Goal: Task Accomplishment & Management: Manage account settings

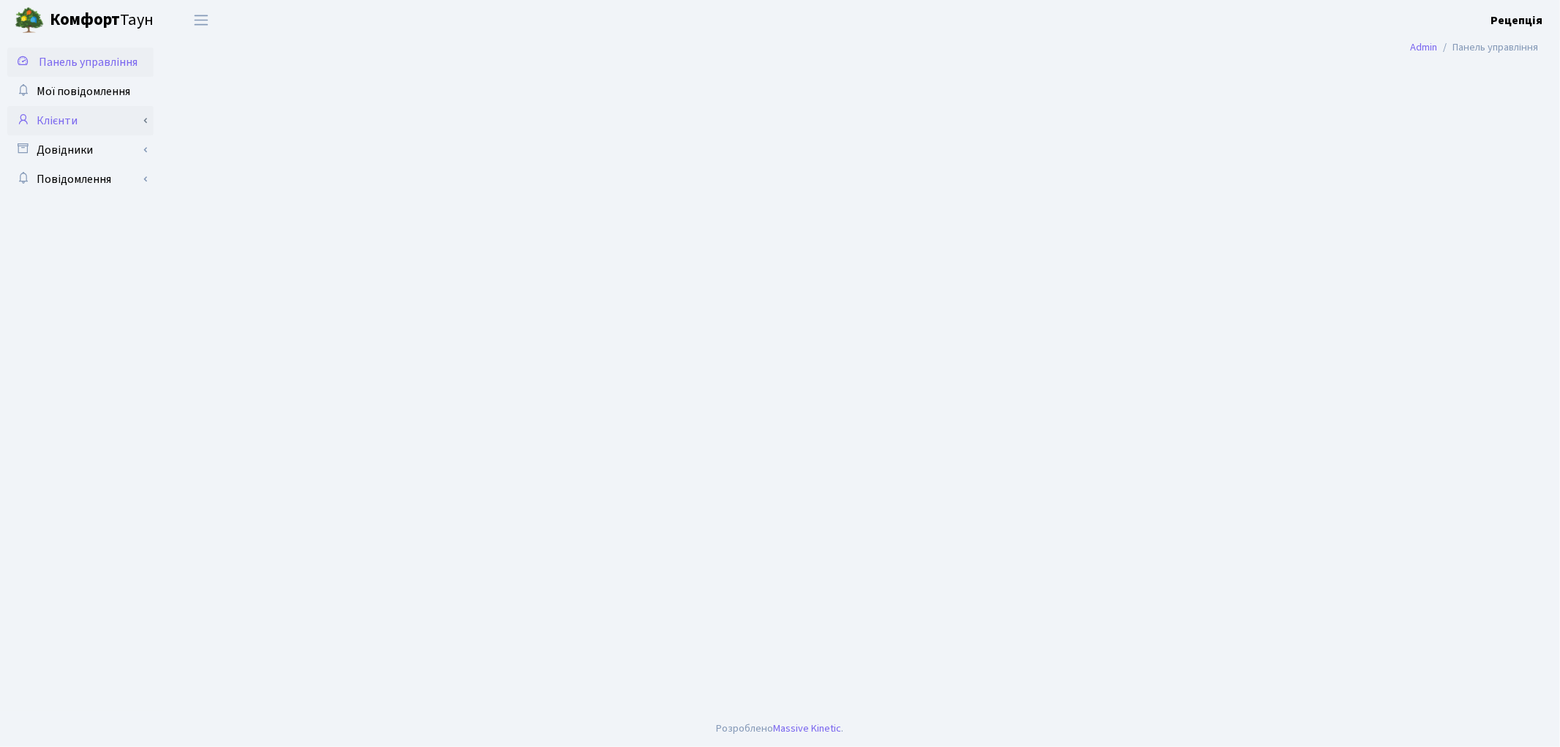
click at [54, 111] on link "Клієнти" at bounding box center [80, 120] width 146 height 29
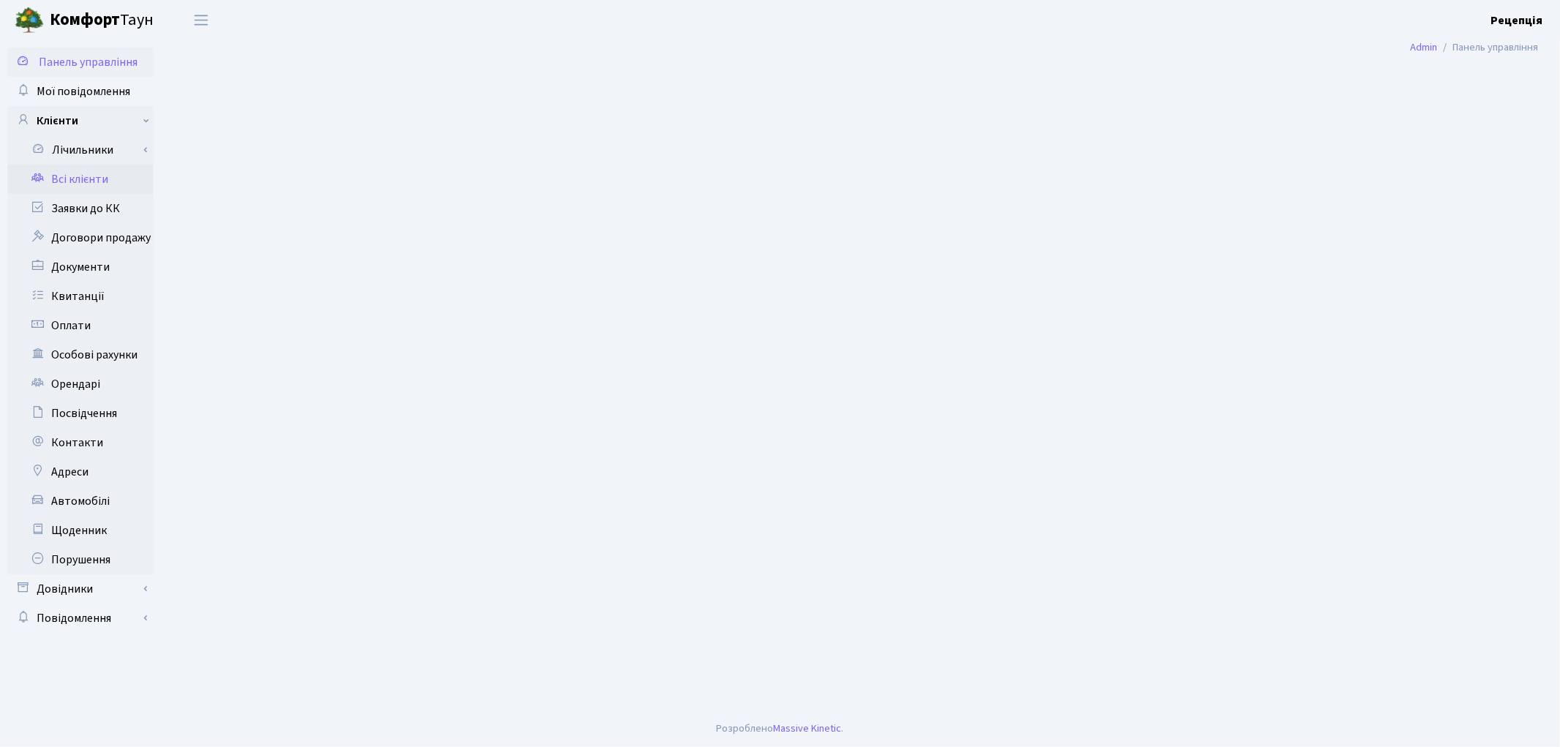
click at [84, 170] on link "Всі клієнти" at bounding box center [80, 179] width 146 height 29
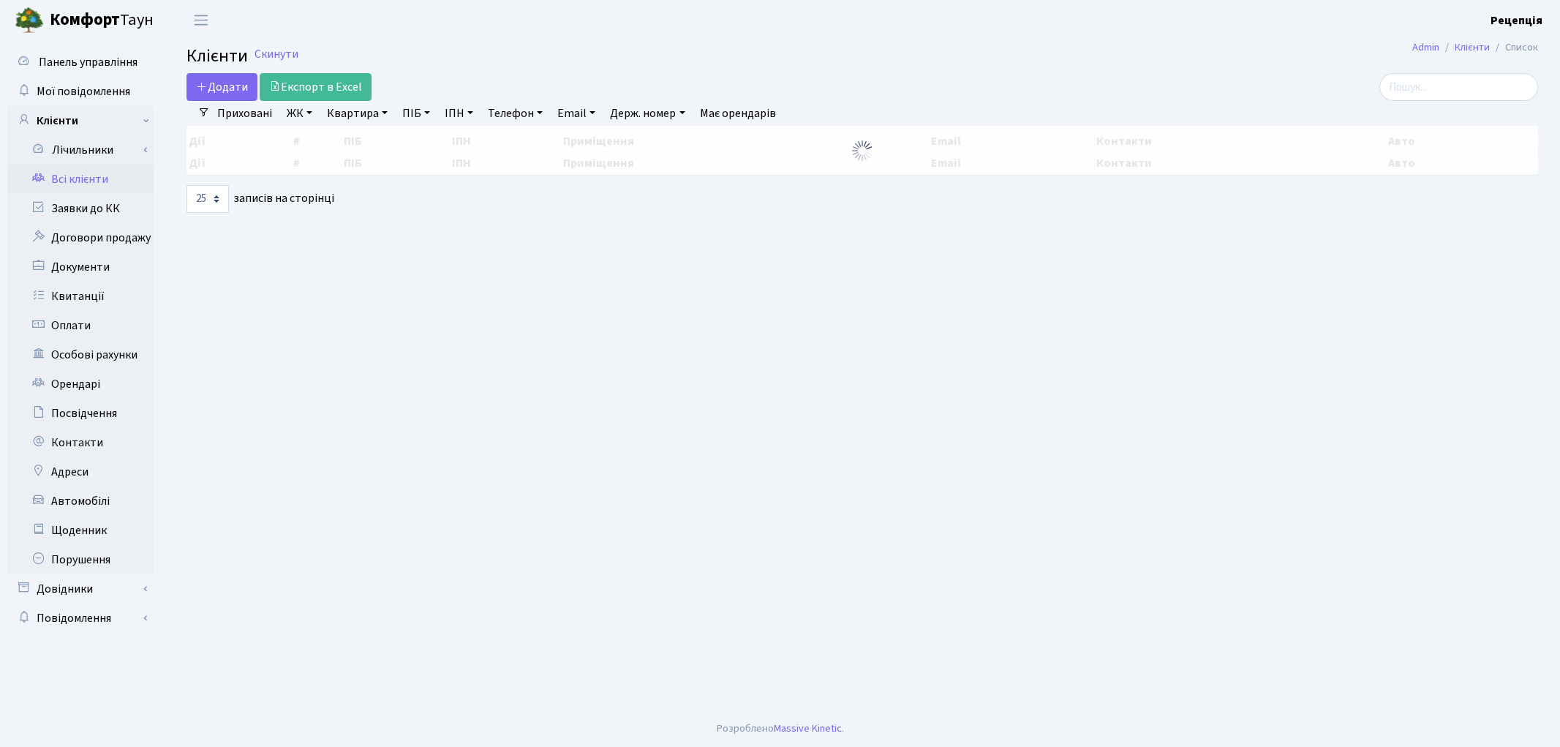
select select "25"
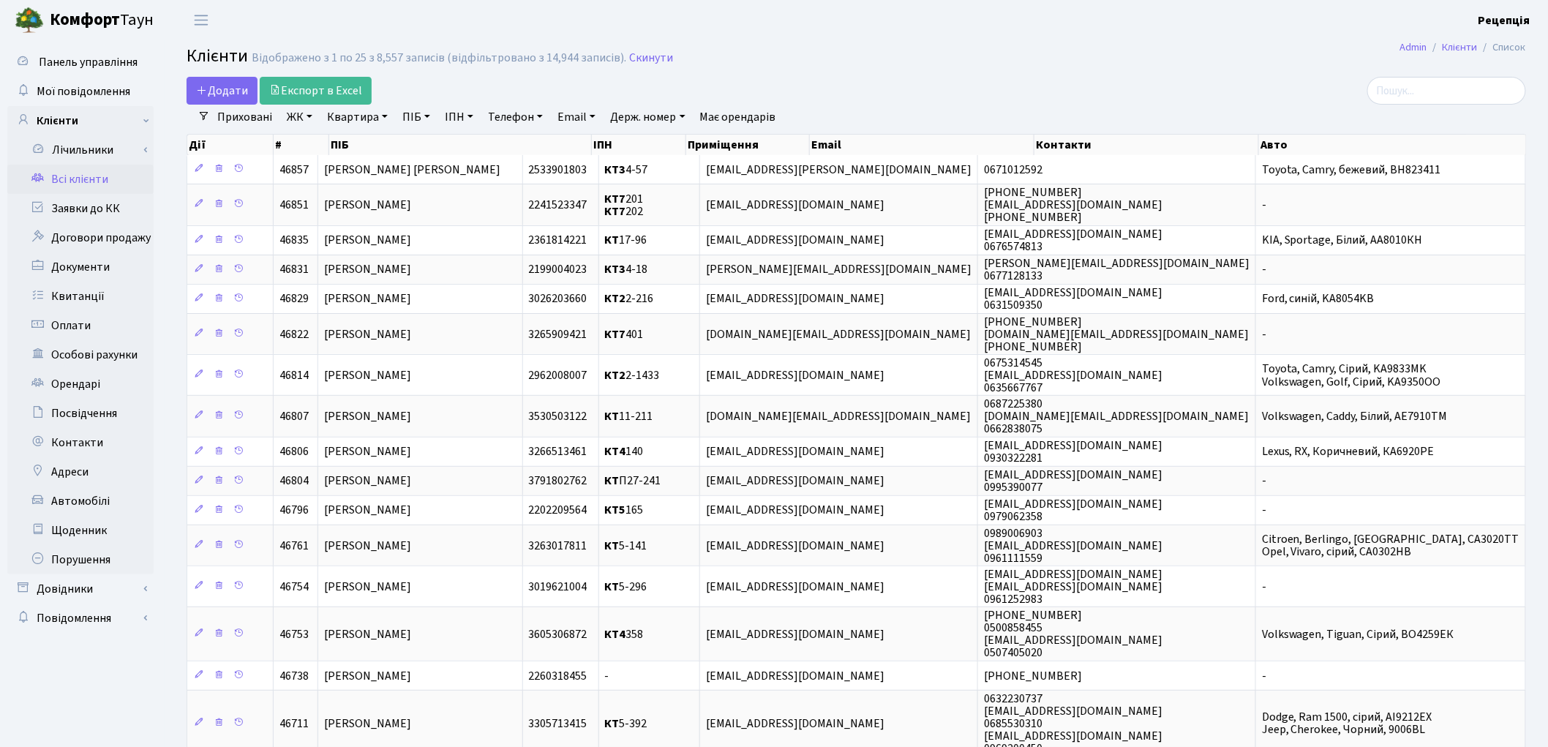
click at [303, 120] on link "ЖК" at bounding box center [299, 117] width 37 height 25
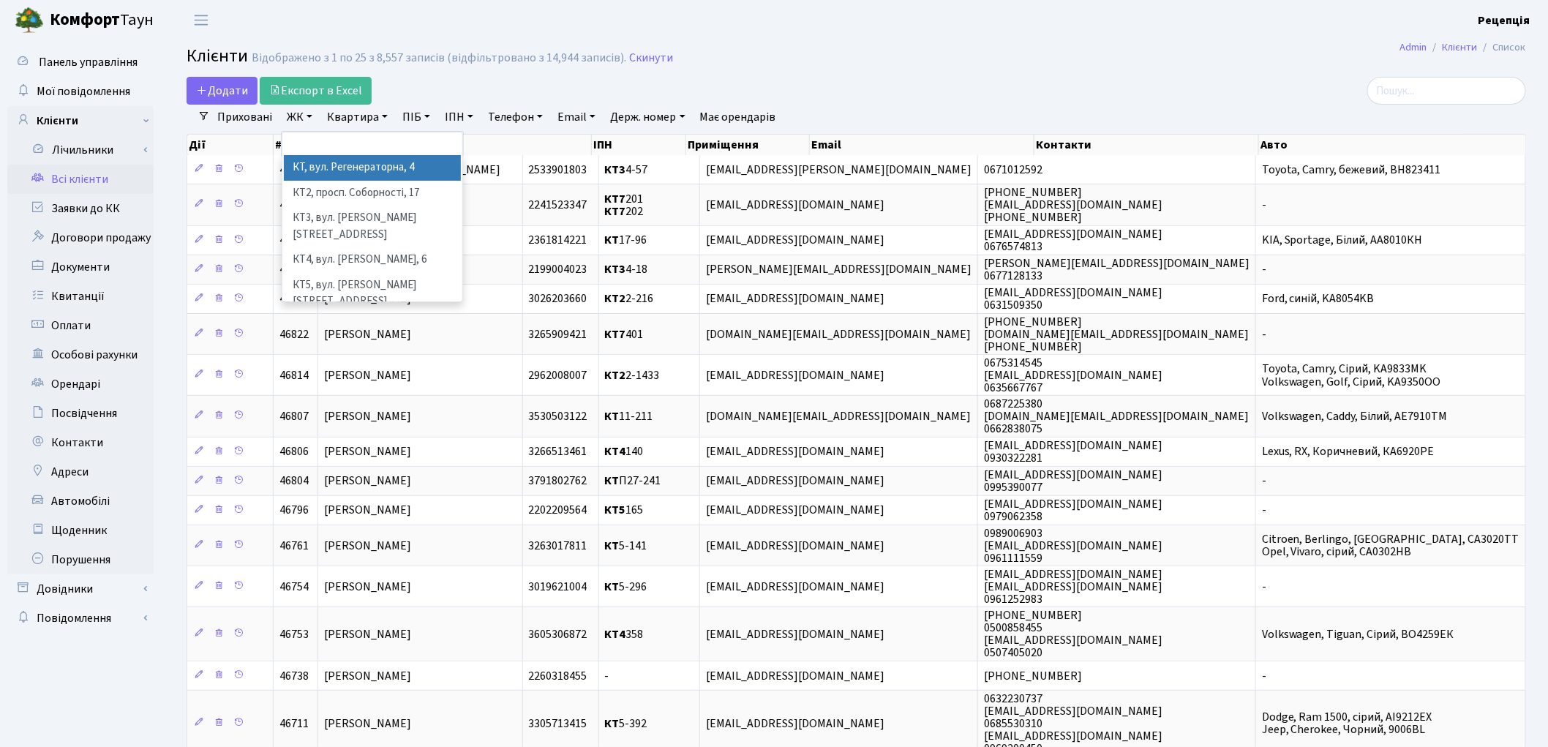
click at [345, 168] on li "КТ, вул. Регенераторна, 4" at bounding box center [372, 168] width 177 height 26
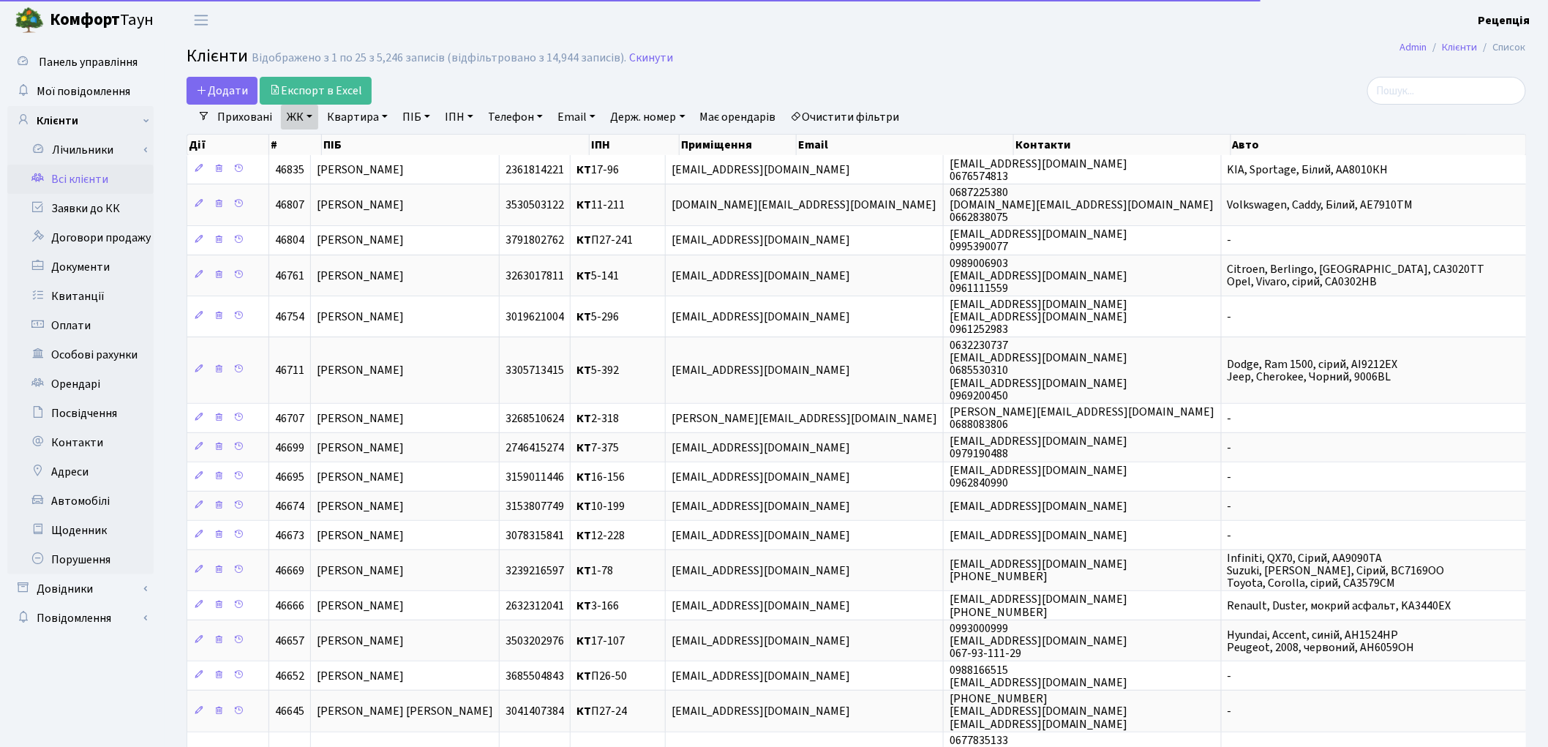
click at [353, 121] on link "Квартира" at bounding box center [357, 117] width 72 height 25
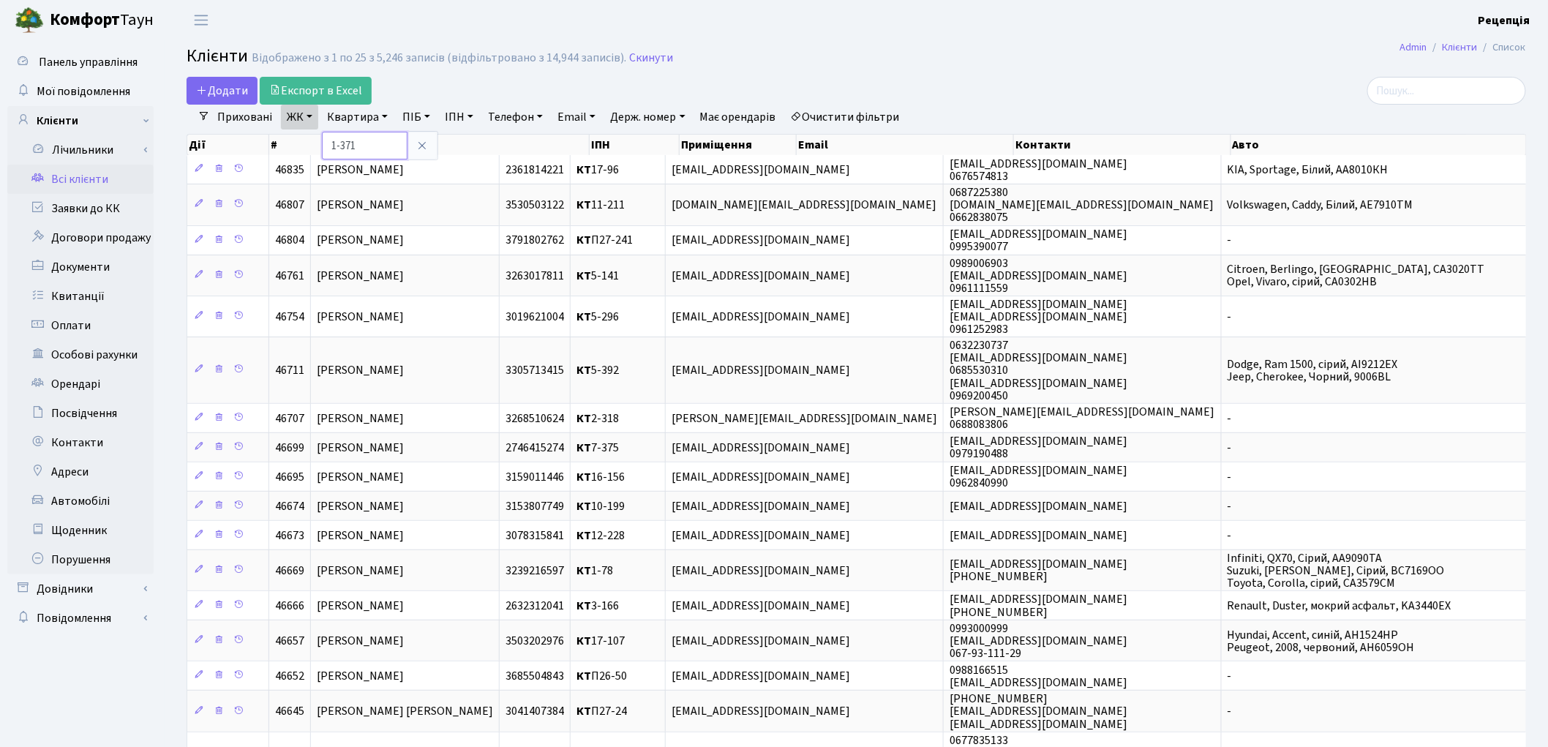
type input "1-371"
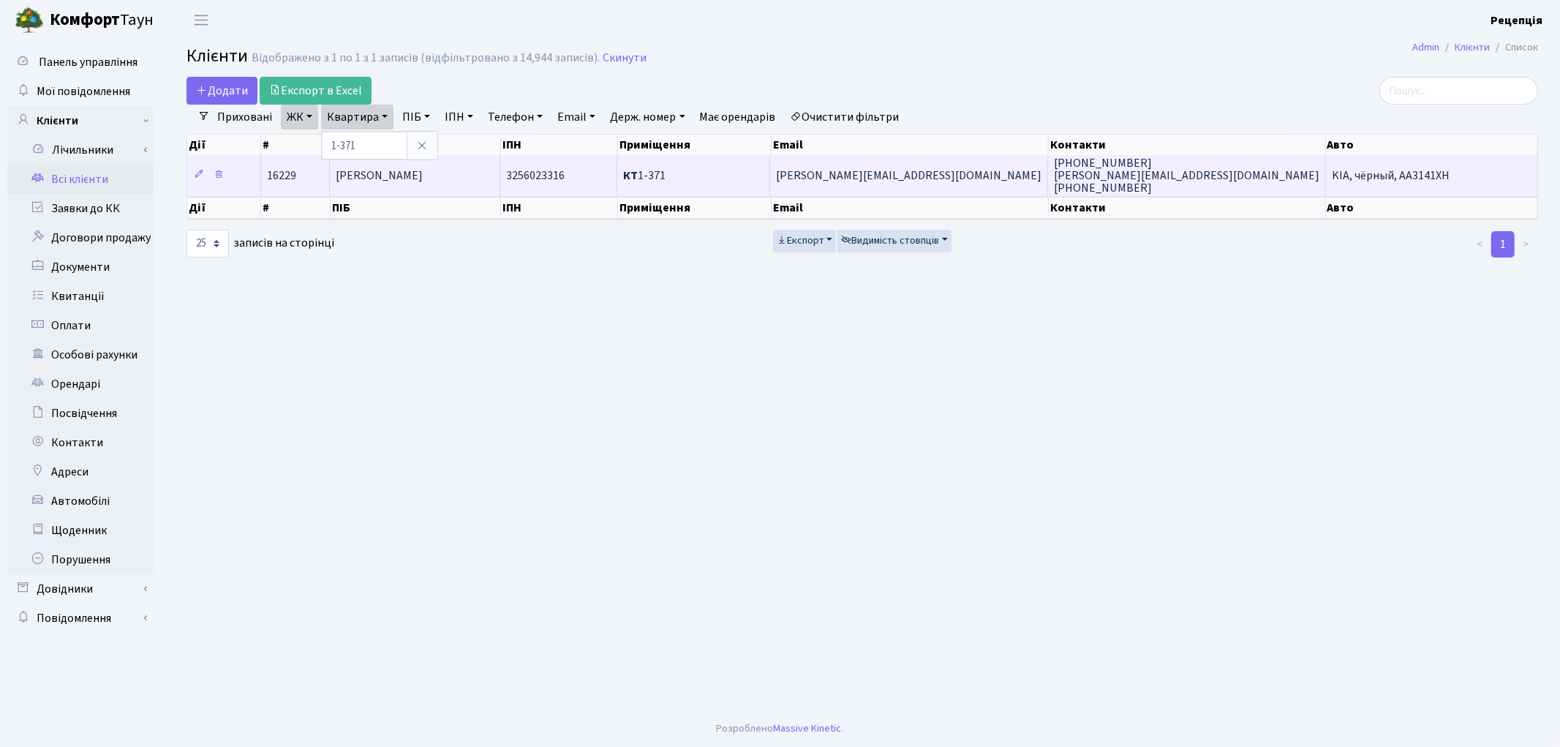
click at [461, 177] on td "[PERSON_NAME]" at bounding box center [415, 175] width 170 height 40
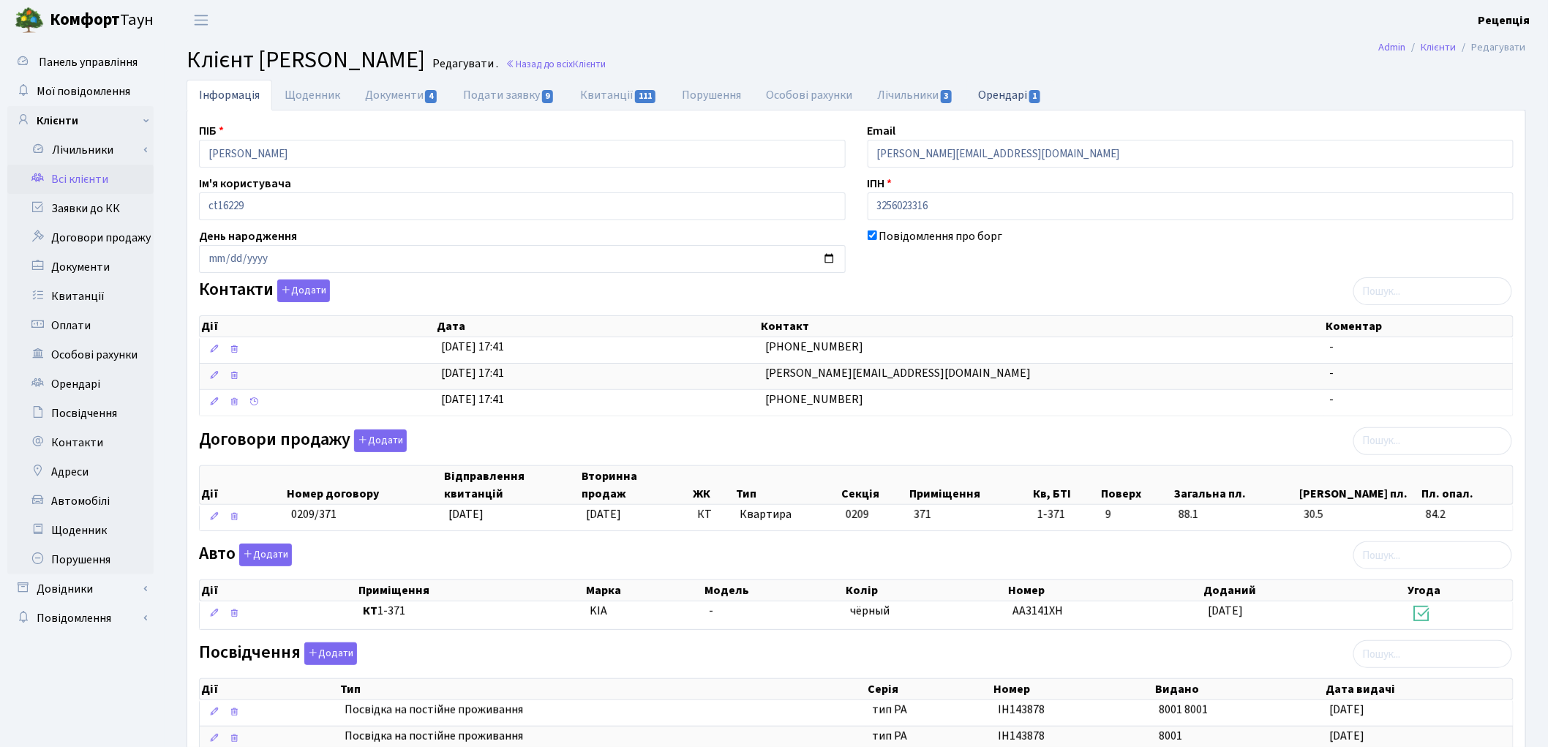
click at [1002, 92] on link "Орендарі 1" at bounding box center [1010, 95] width 89 height 30
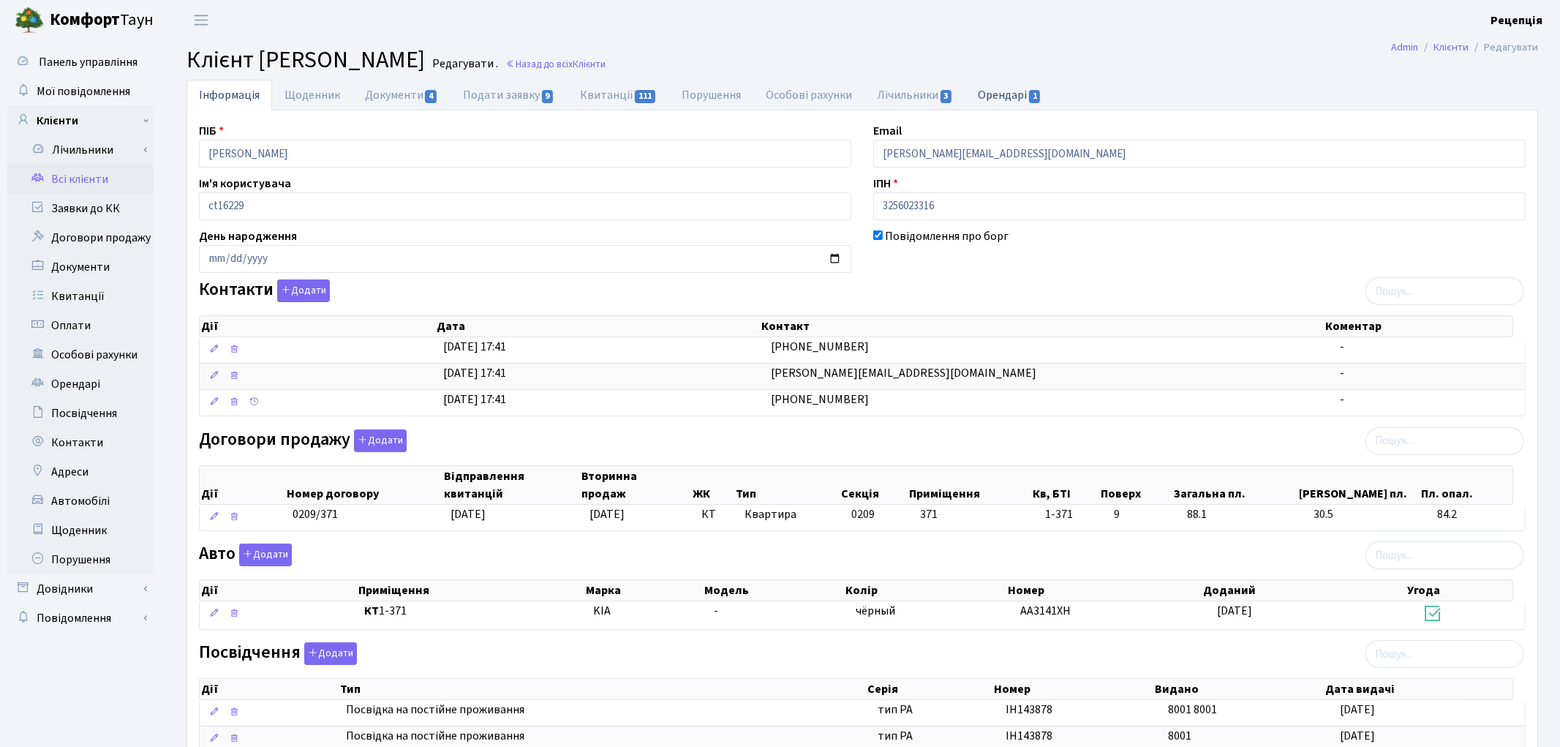
select select "25"
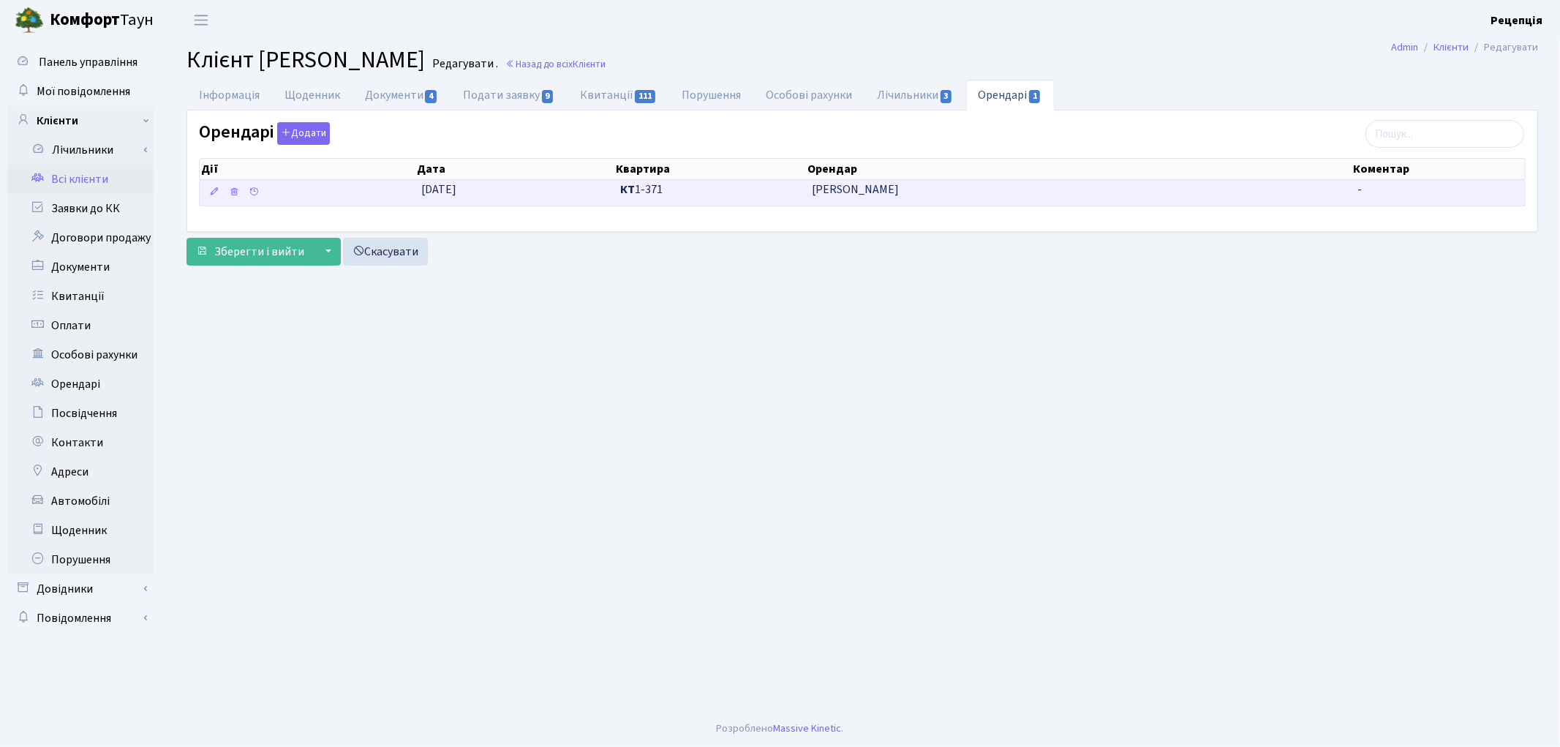
click at [923, 195] on span "[PERSON_NAME]" at bounding box center [1079, 189] width 534 height 17
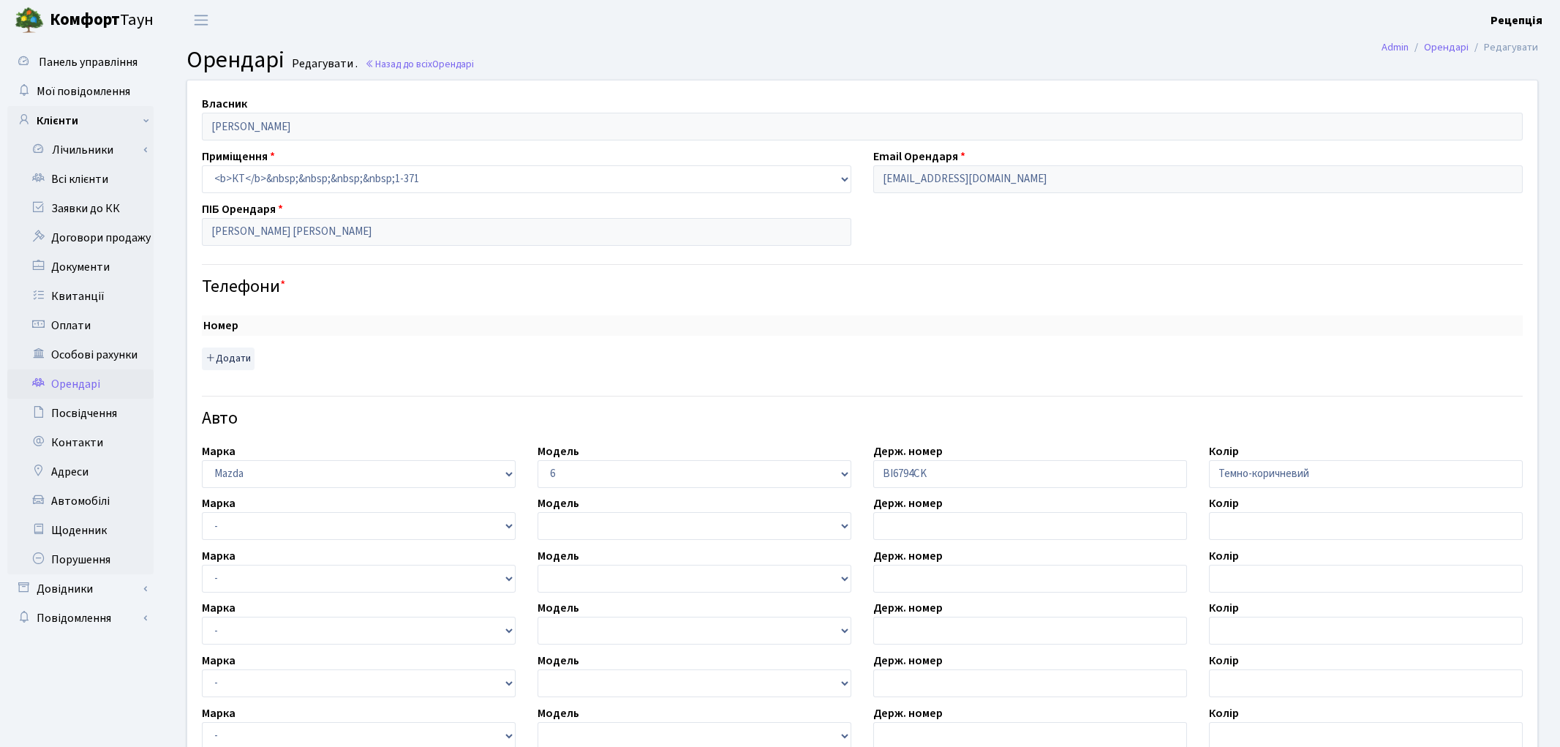
select select "2765"
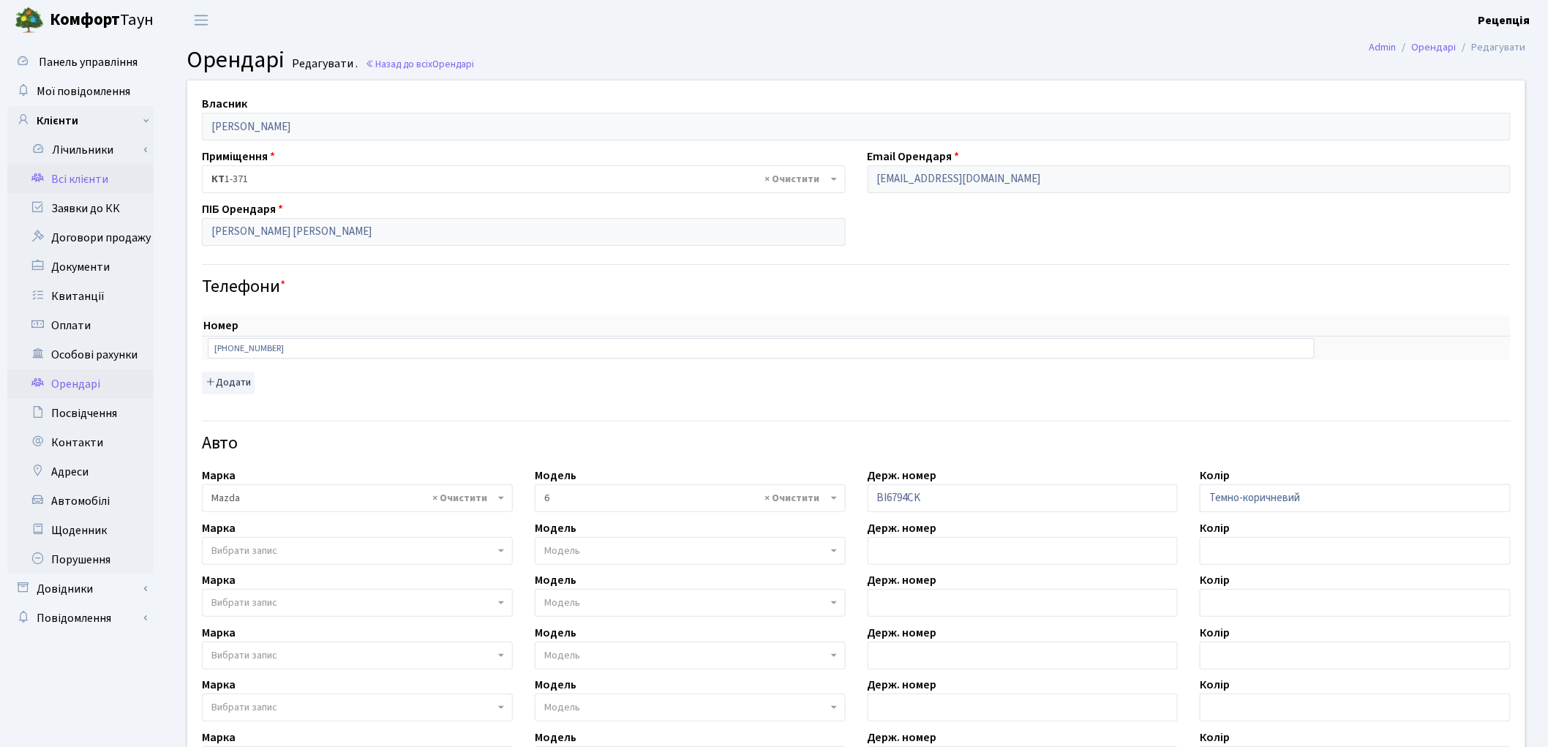
click at [60, 176] on link "Всі клієнти" at bounding box center [80, 179] width 146 height 29
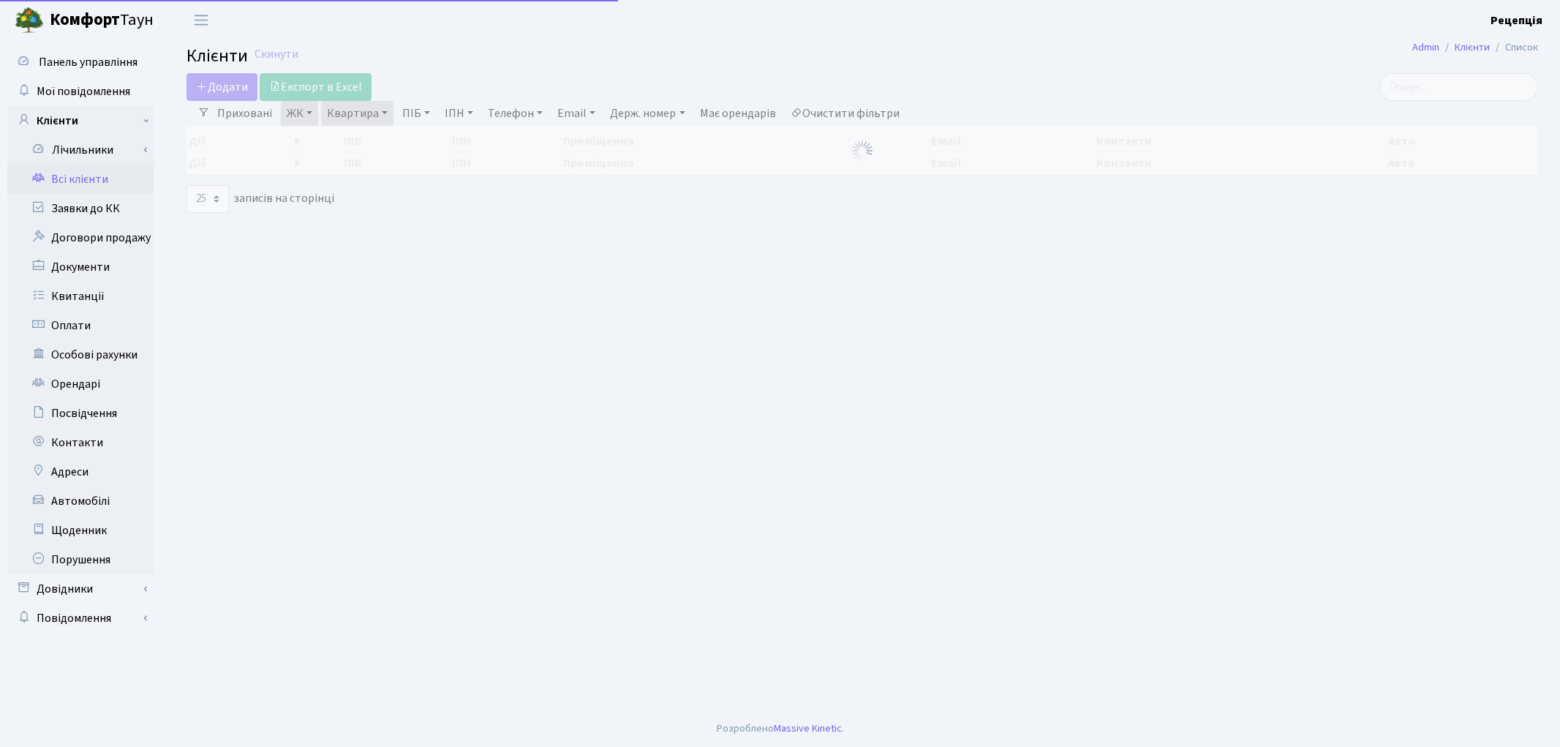
select select "25"
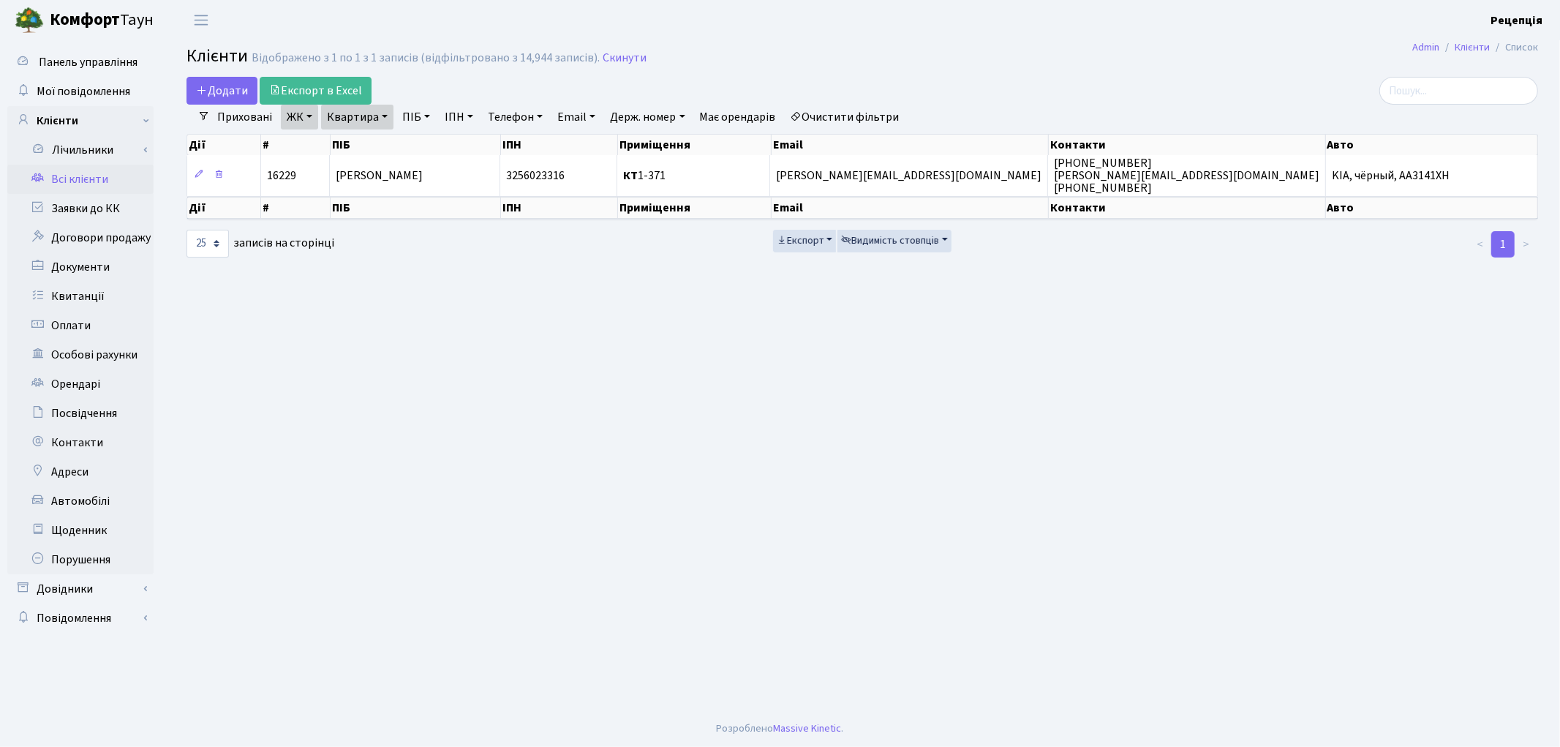
click at [865, 113] on link "Очистити фільтри" at bounding box center [845, 117] width 121 height 25
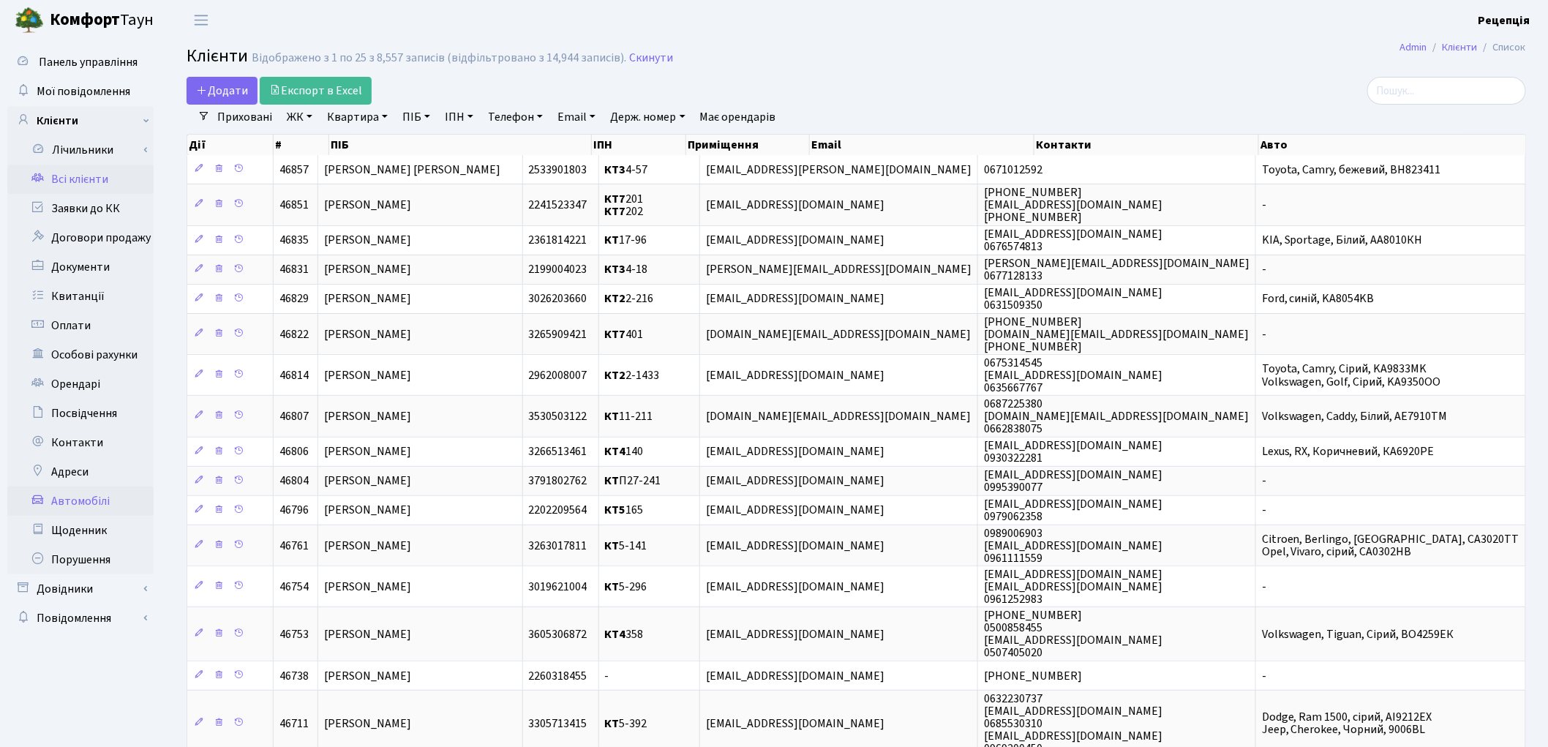
click at [89, 492] on link "Автомобілі" at bounding box center [80, 500] width 146 height 29
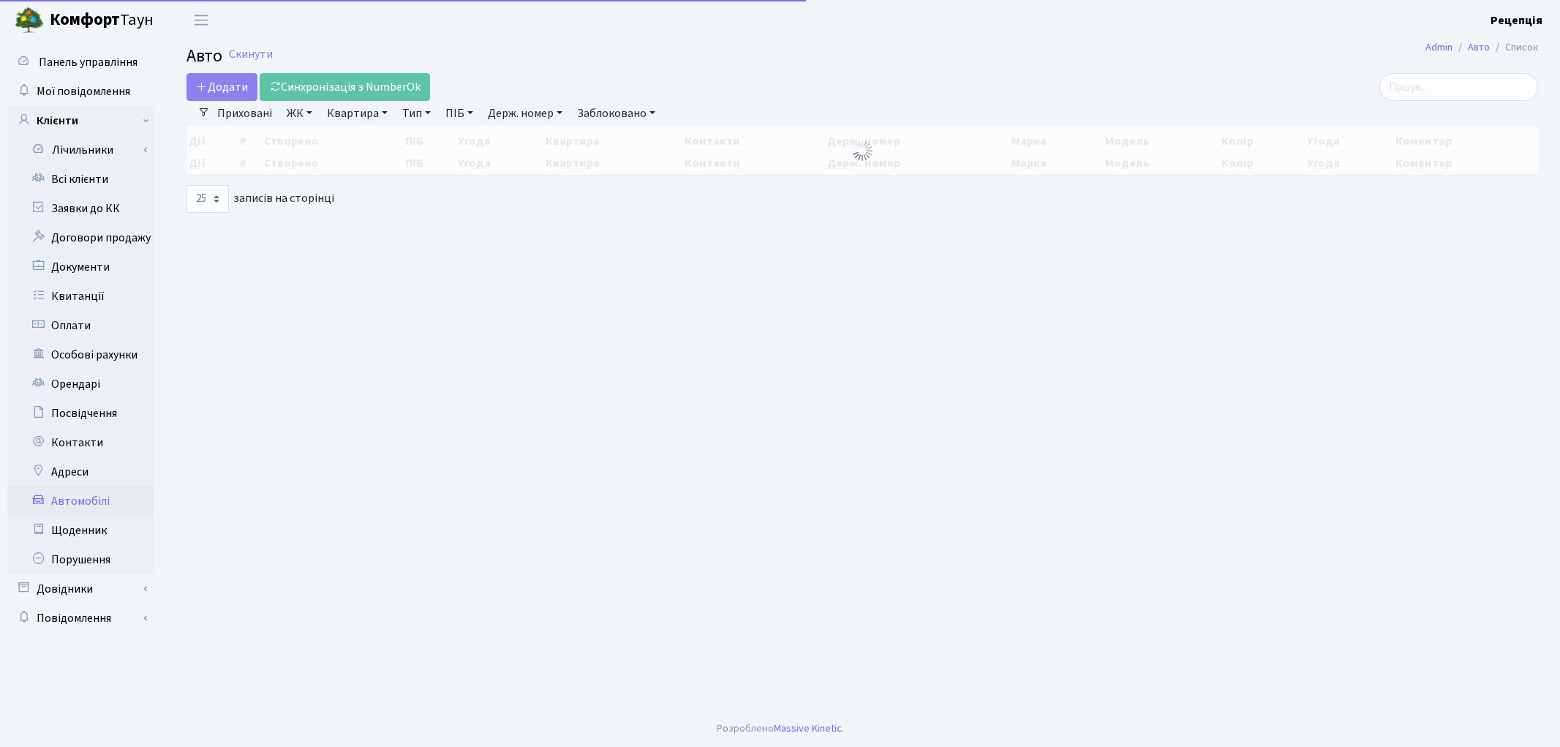
select select "25"
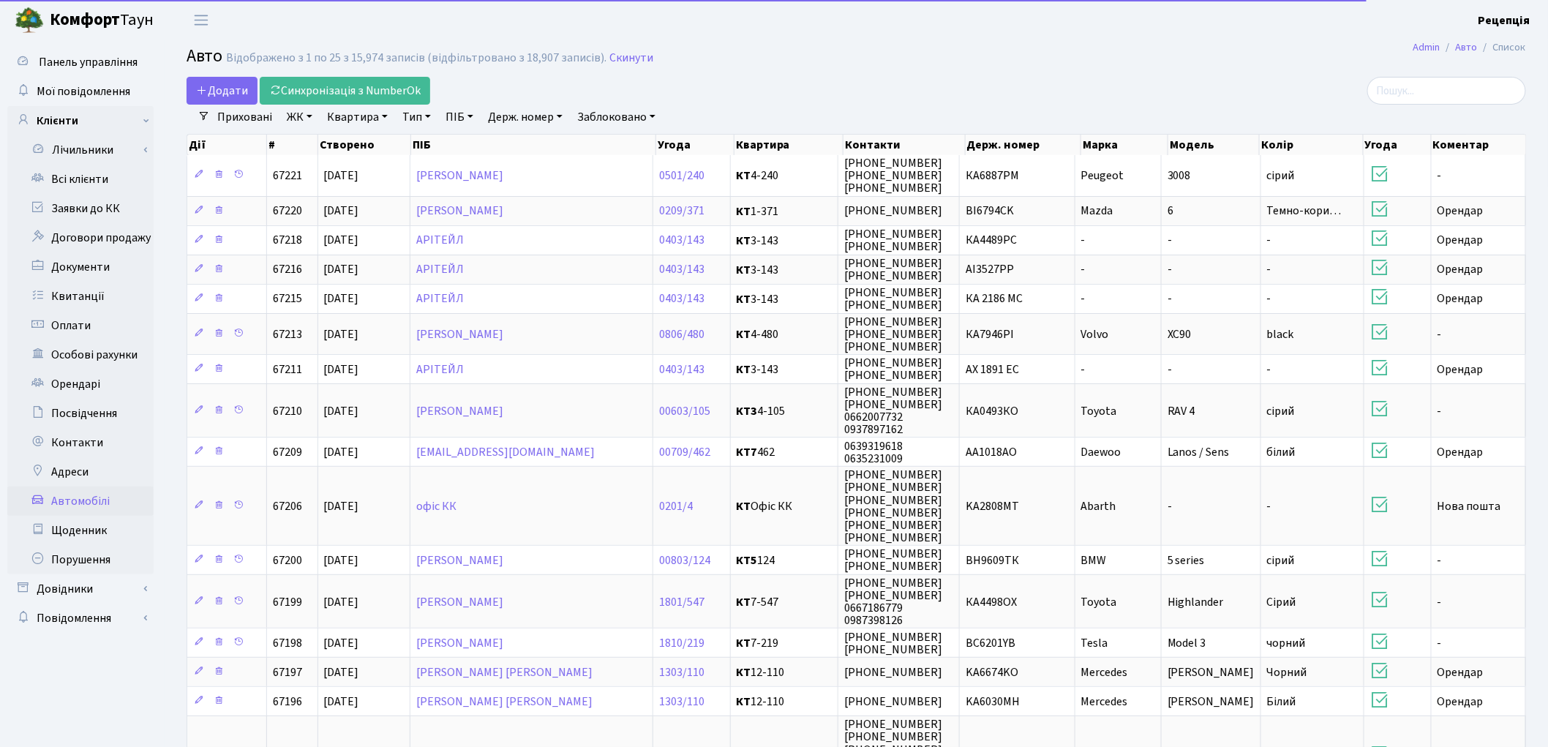
click at [535, 111] on link "Держ. номер" at bounding box center [525, 117] width 86 height 25
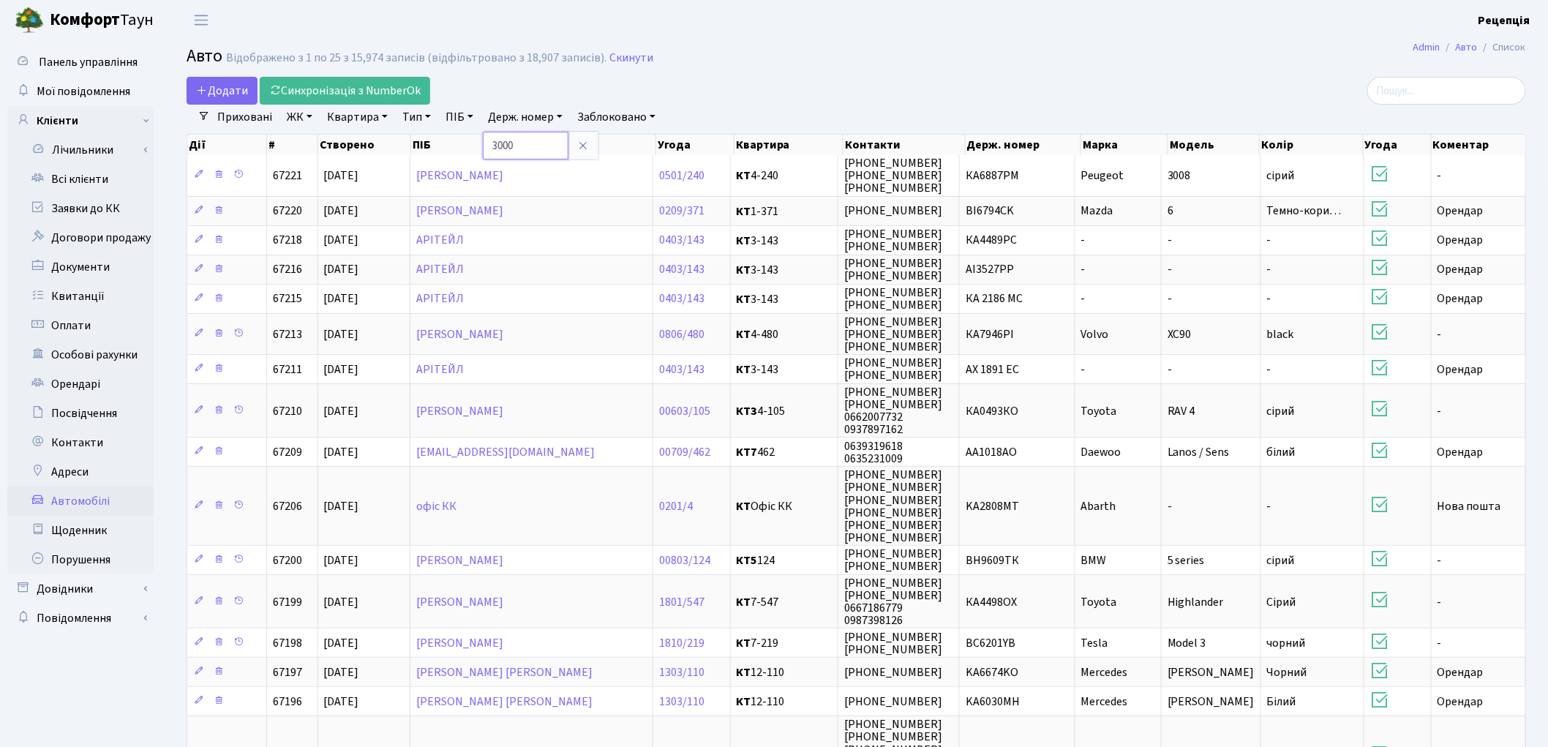
type input "3000"
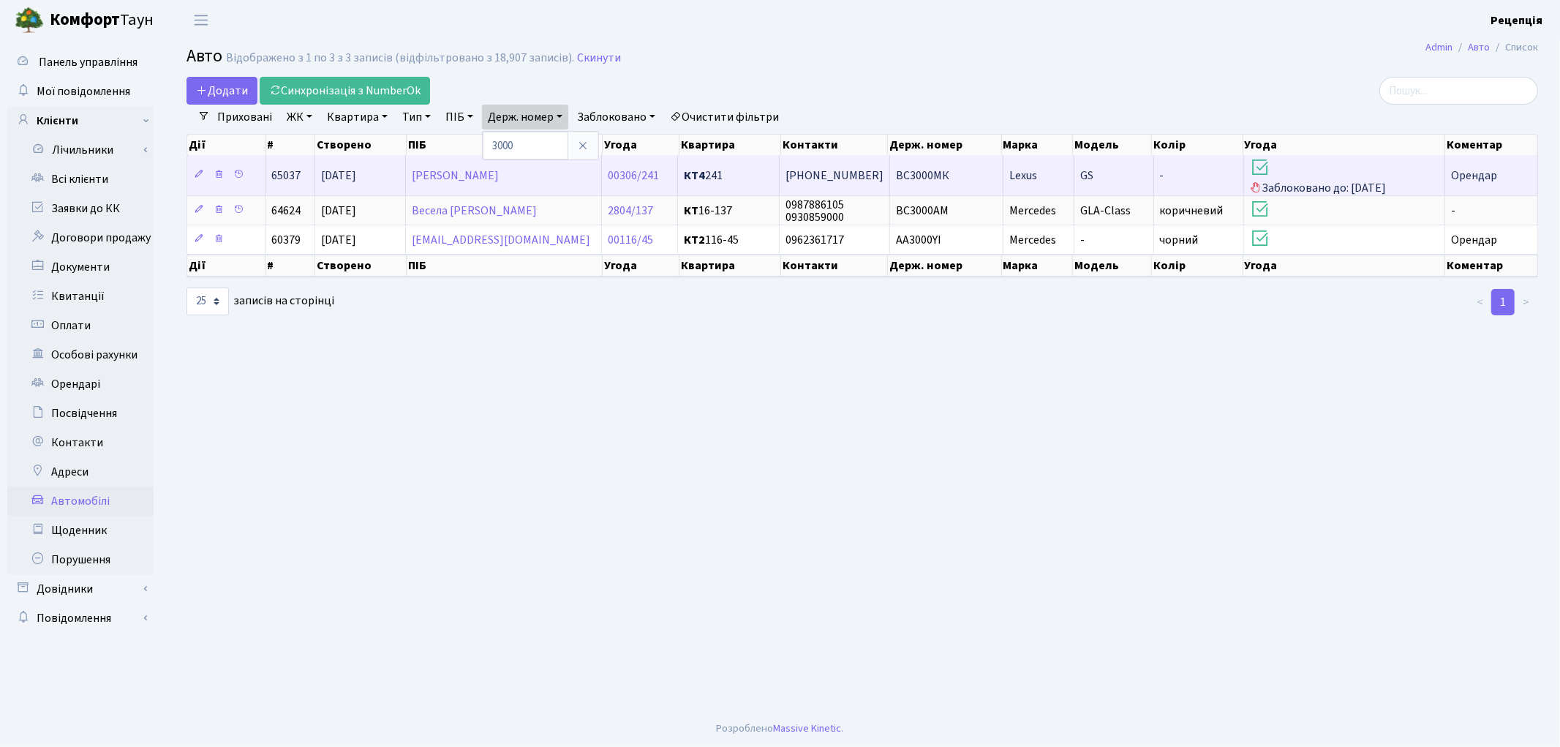
click at [1101, 179] on td "GS" at bounding box center [1114, 175] width 79 height 40
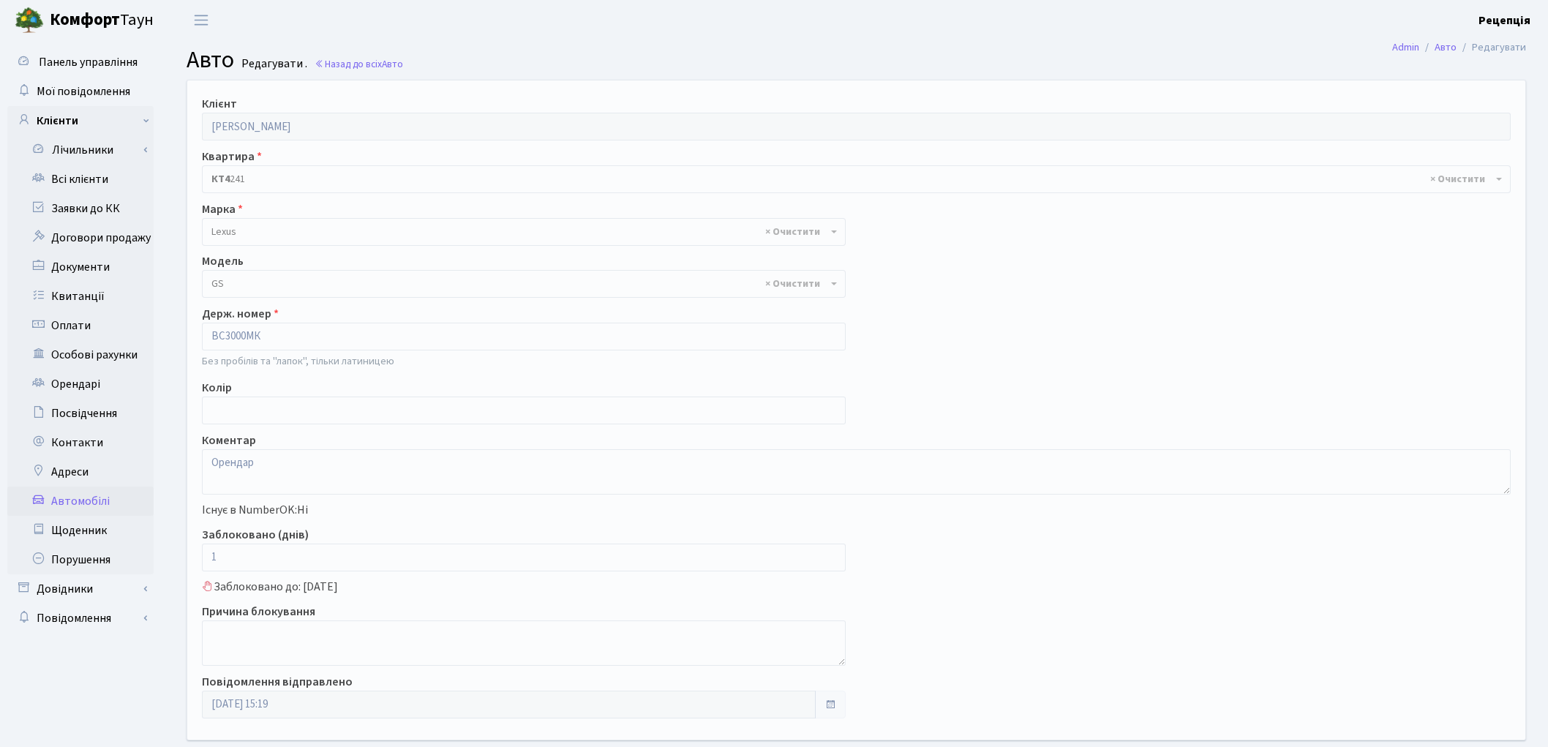
select select "433"
click at [101, 178] on link "Всі клієнти" at bounding box center [80, 179] width 146 height 29
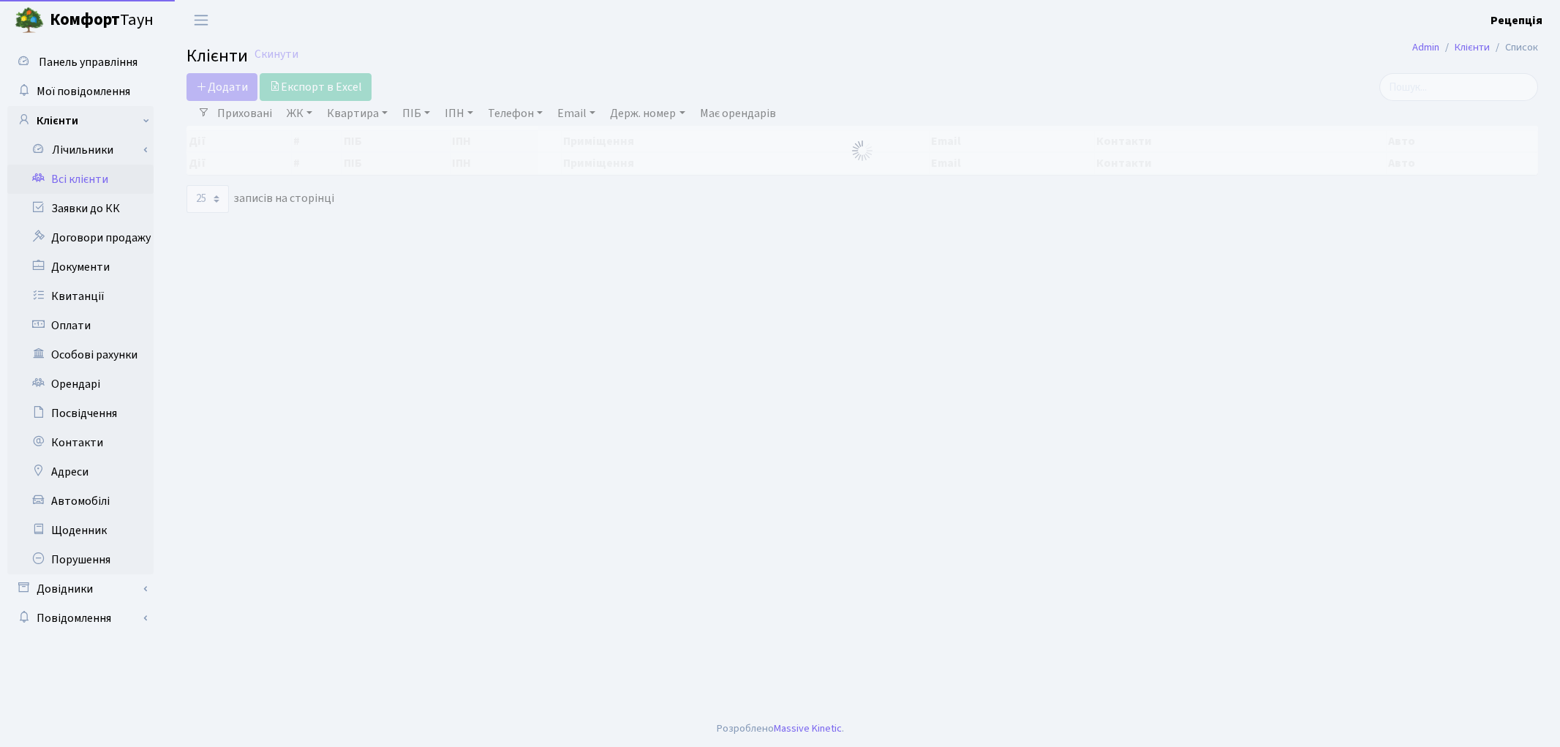
select select "25"
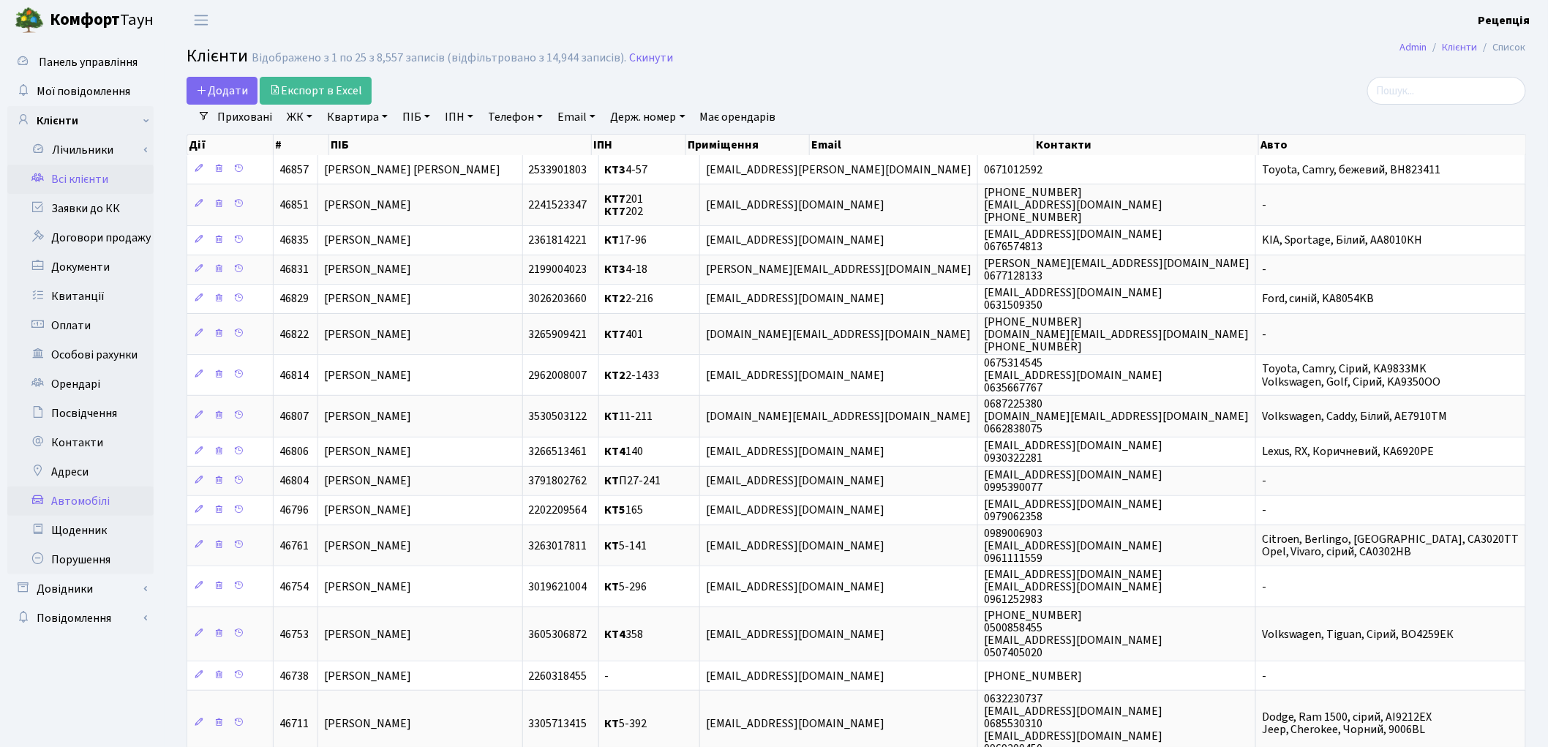
click at [93, 495] on link "Автомобілі" at bounding box center [80, 500] width 146 height 29
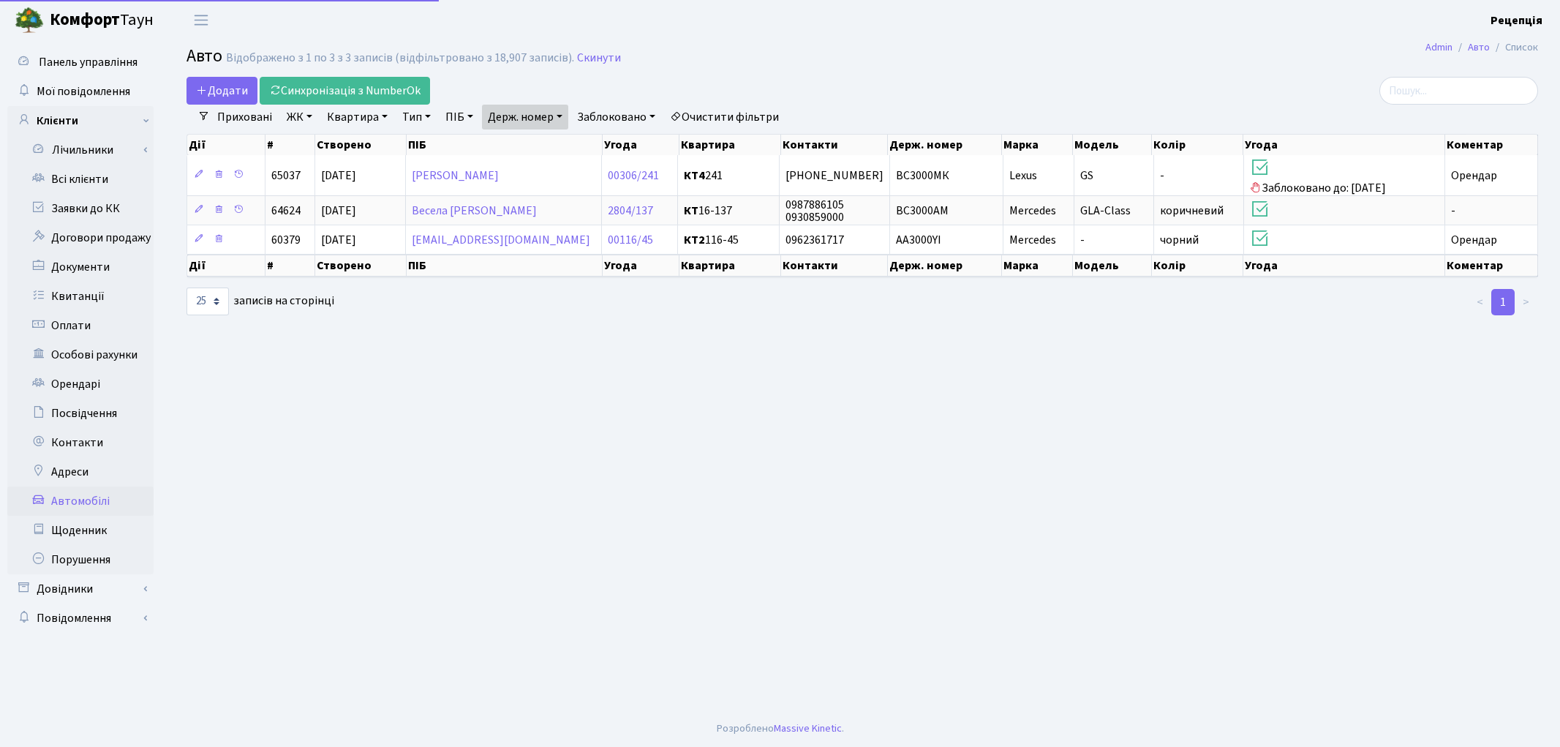
select select "25"
click at [115, 174] on link "Всі клієнти" at bounding box center [80, 179] width 146 height 29
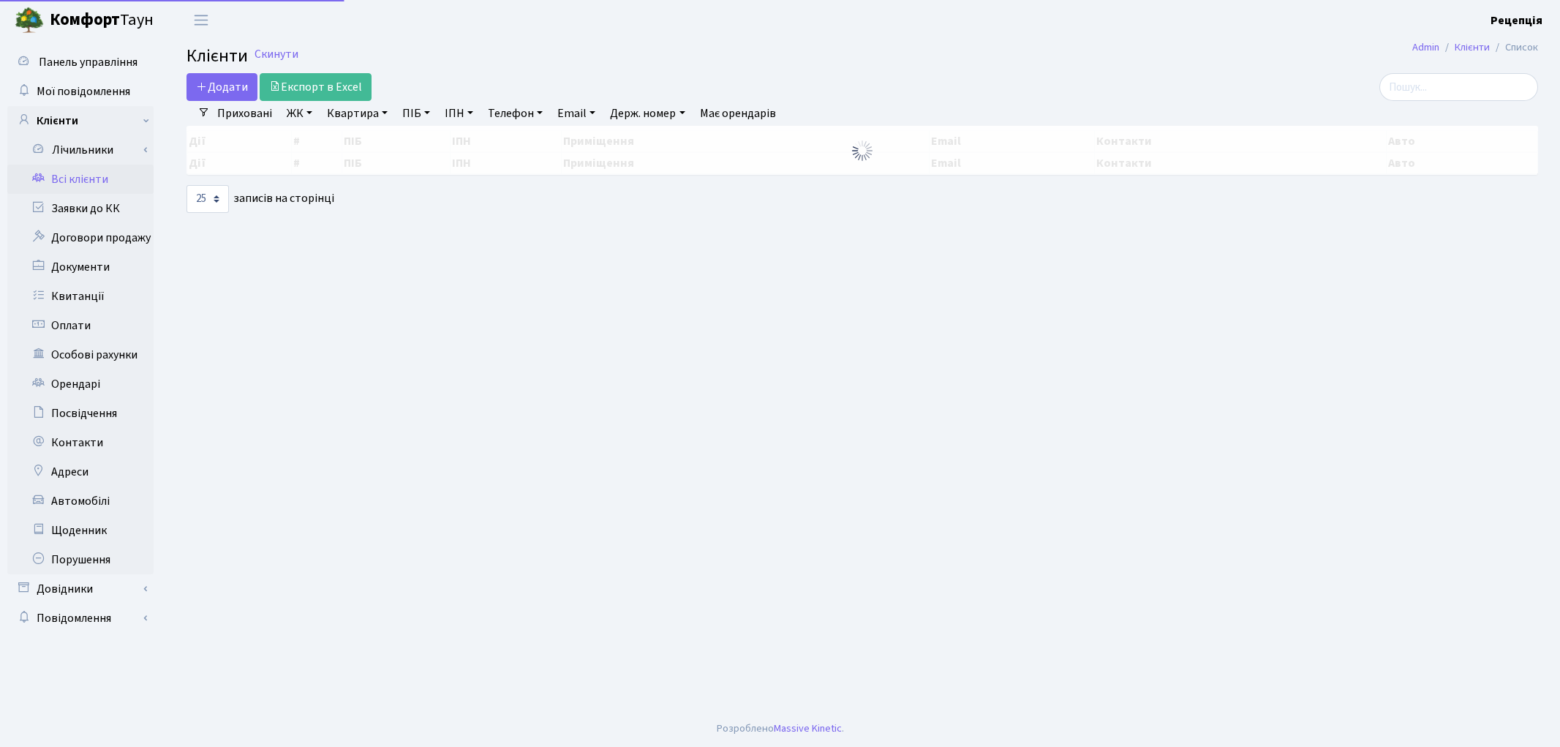
select select "25"
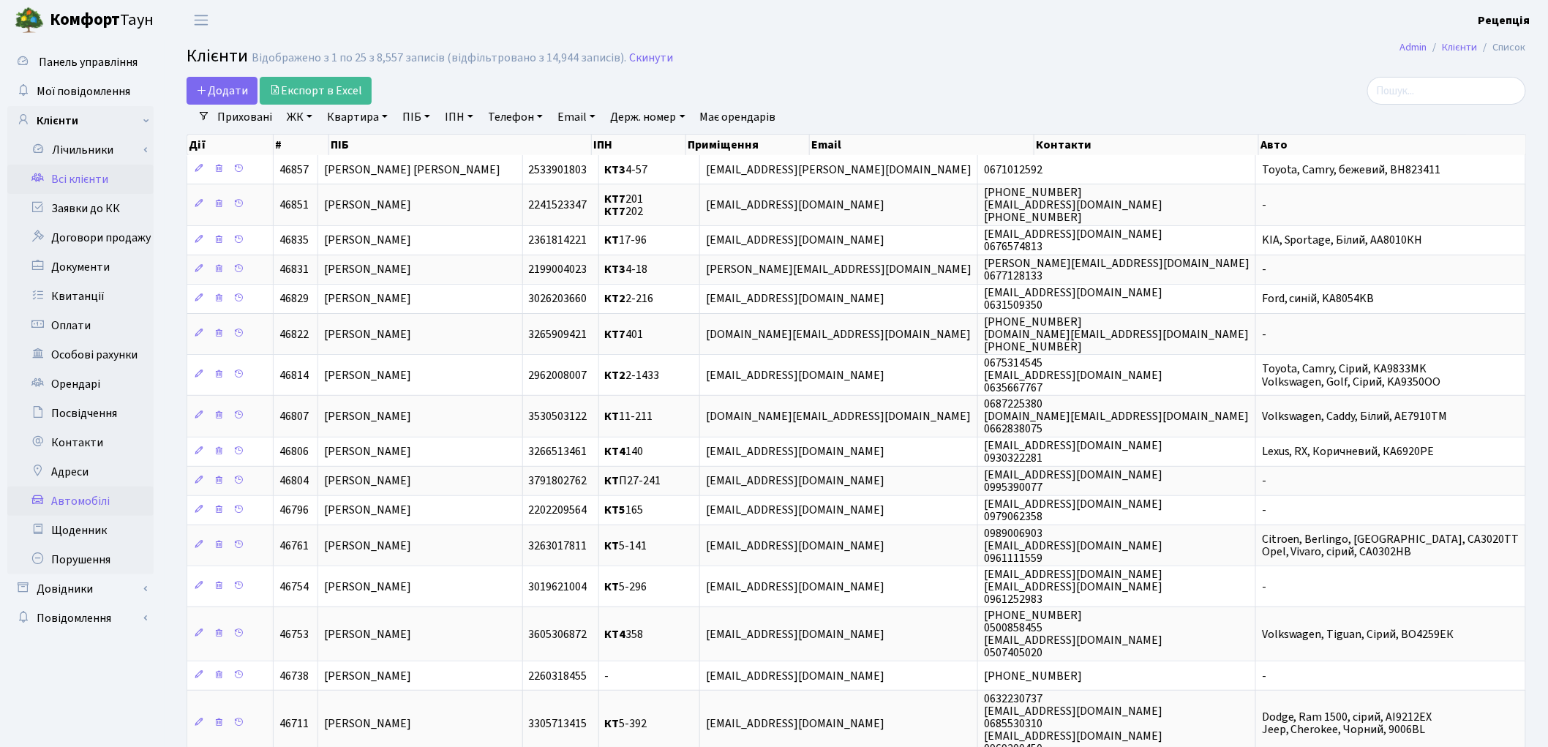
click at [85, 506] on link "Автомобілі" at bounding box center [80, 500] width 146 height 29
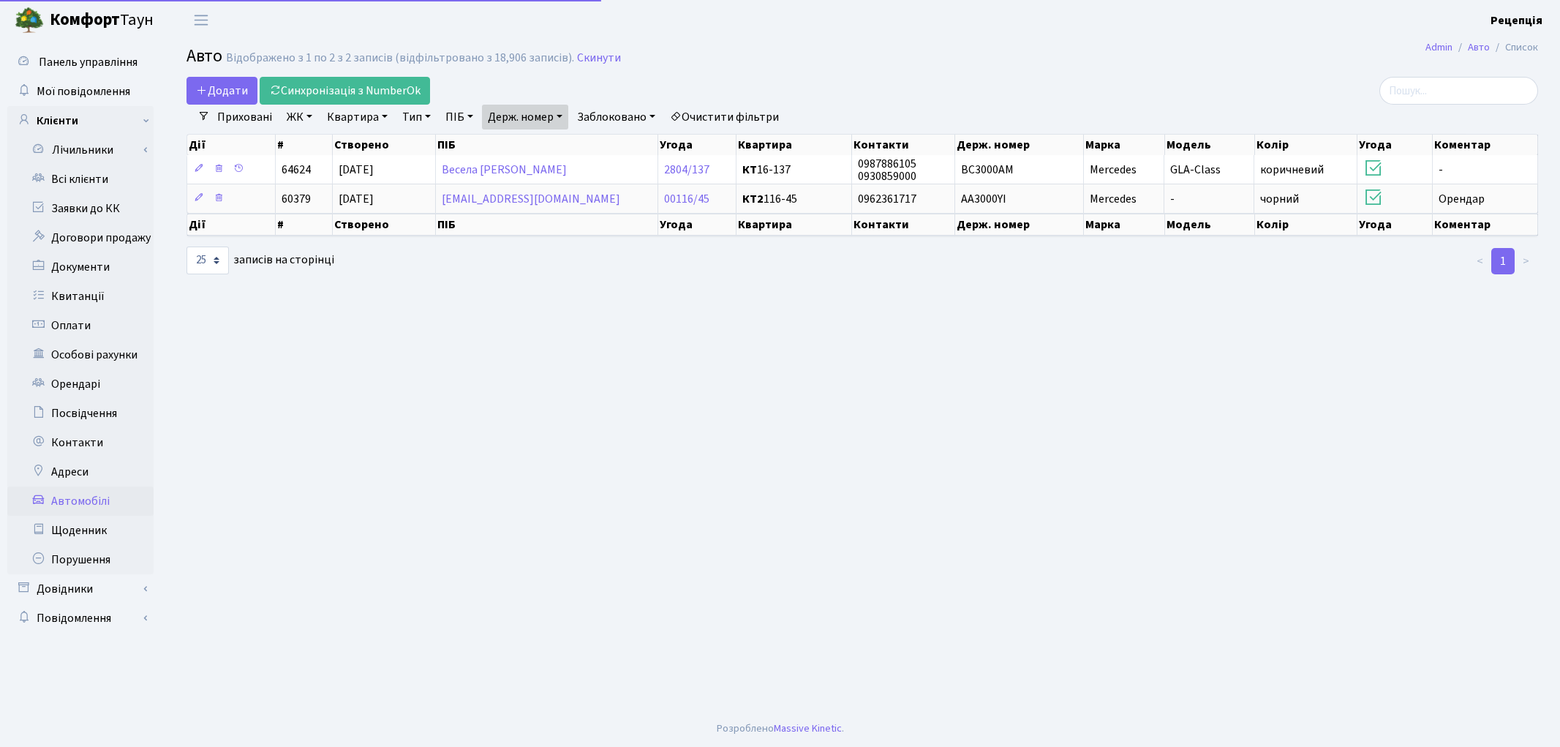
select select "25"
click at [544, 113] on link "Держ. номер" at bounding box center [525, 117] width 86 height 25
click at [544, 145] on input "3000" at bounding box center [526, 146] width 86 height 28
type input "3"
type input "1111"
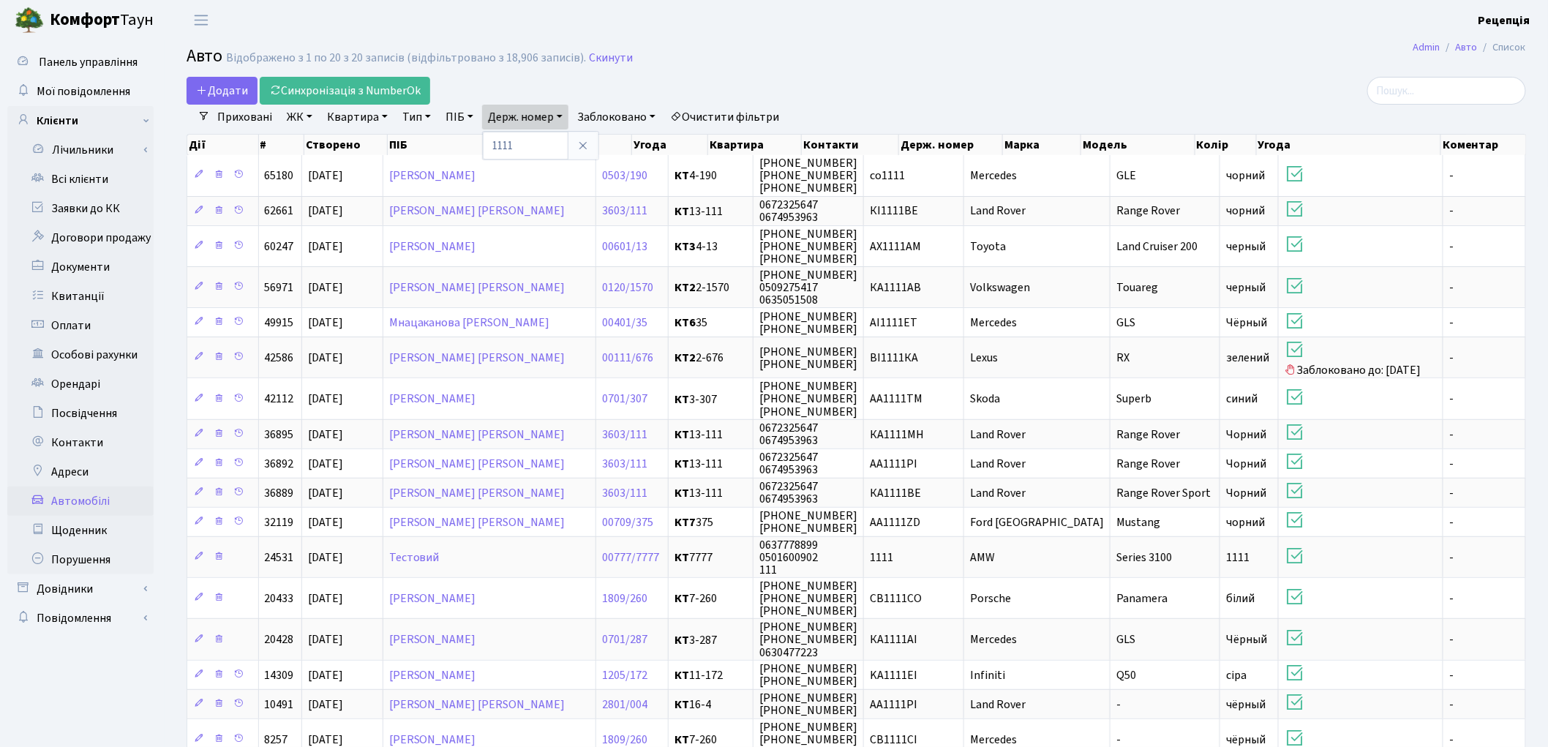
click at [772, 116] on link "Очистити фільтри" at bounding box center [724, 117] width 121 height 25
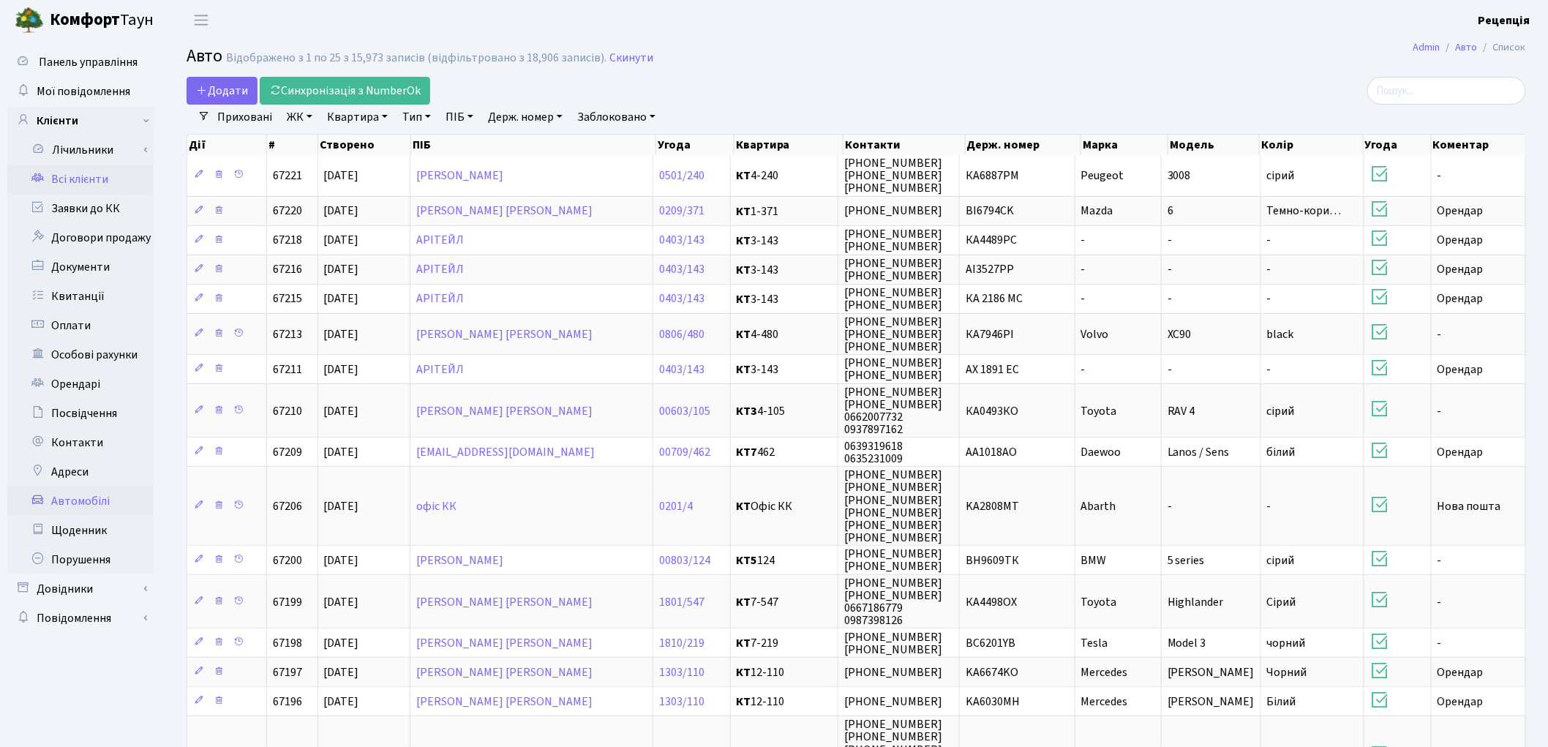
click at [59, 181] on link "Всі клієнти" at bounding box center [80, 179] width 146 height 29
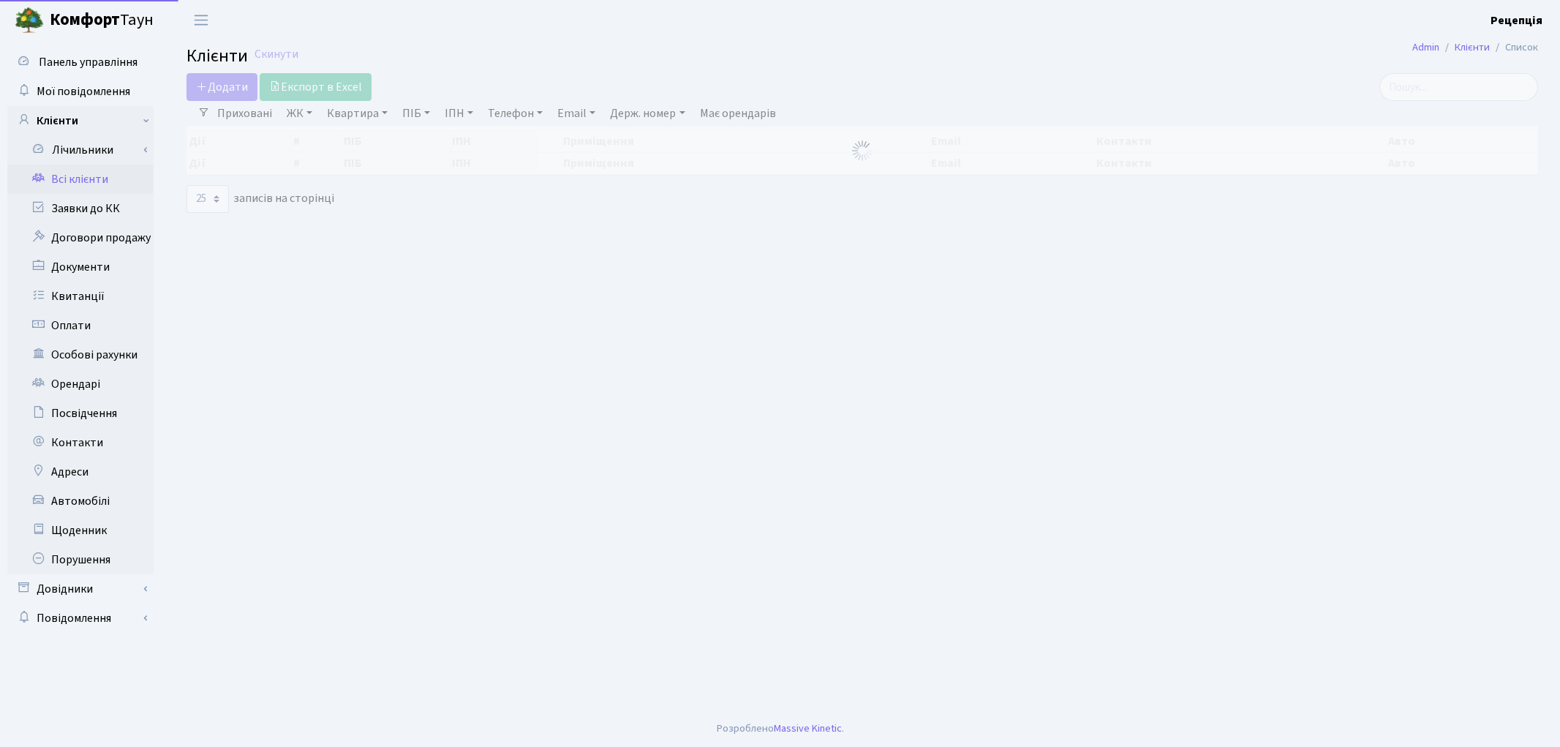
select select "25"
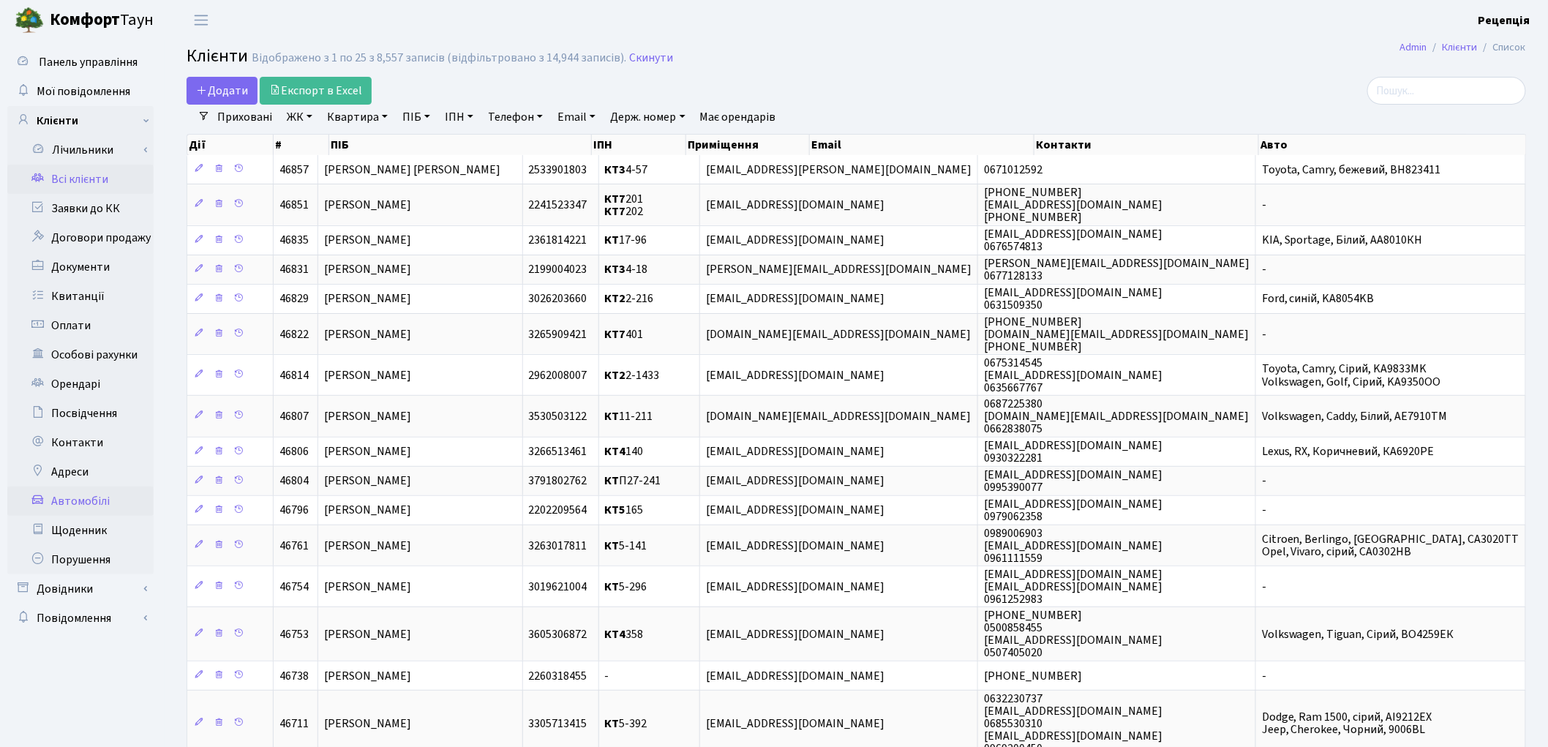
click at [100, 502] on link "Автомобілі" at bounding box center [80, 500] width 146 height 29
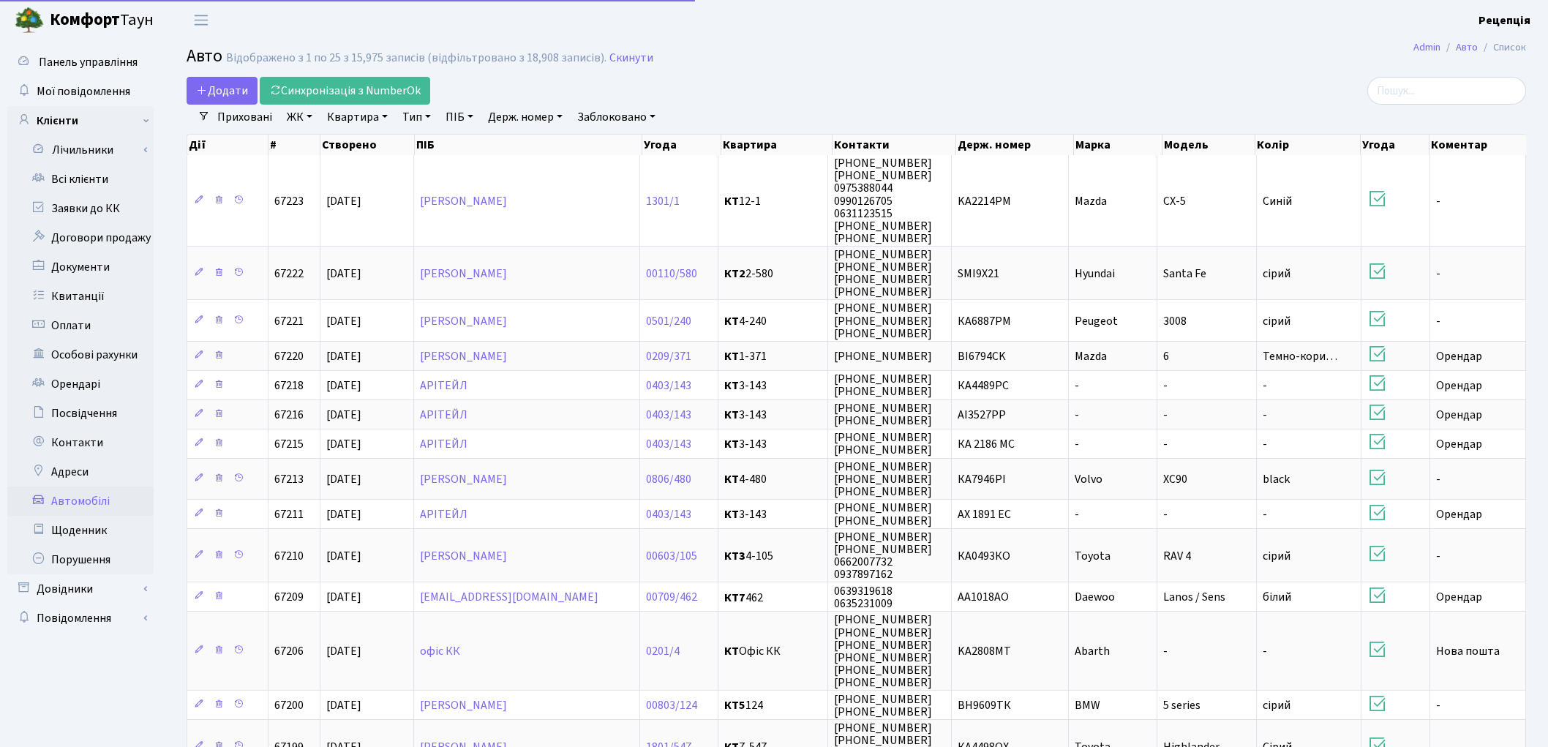
select select "25"
click at [539, 113] on link "Держ. номер" at bounding box center [525, 117] width 86 height 25
type input "1111"
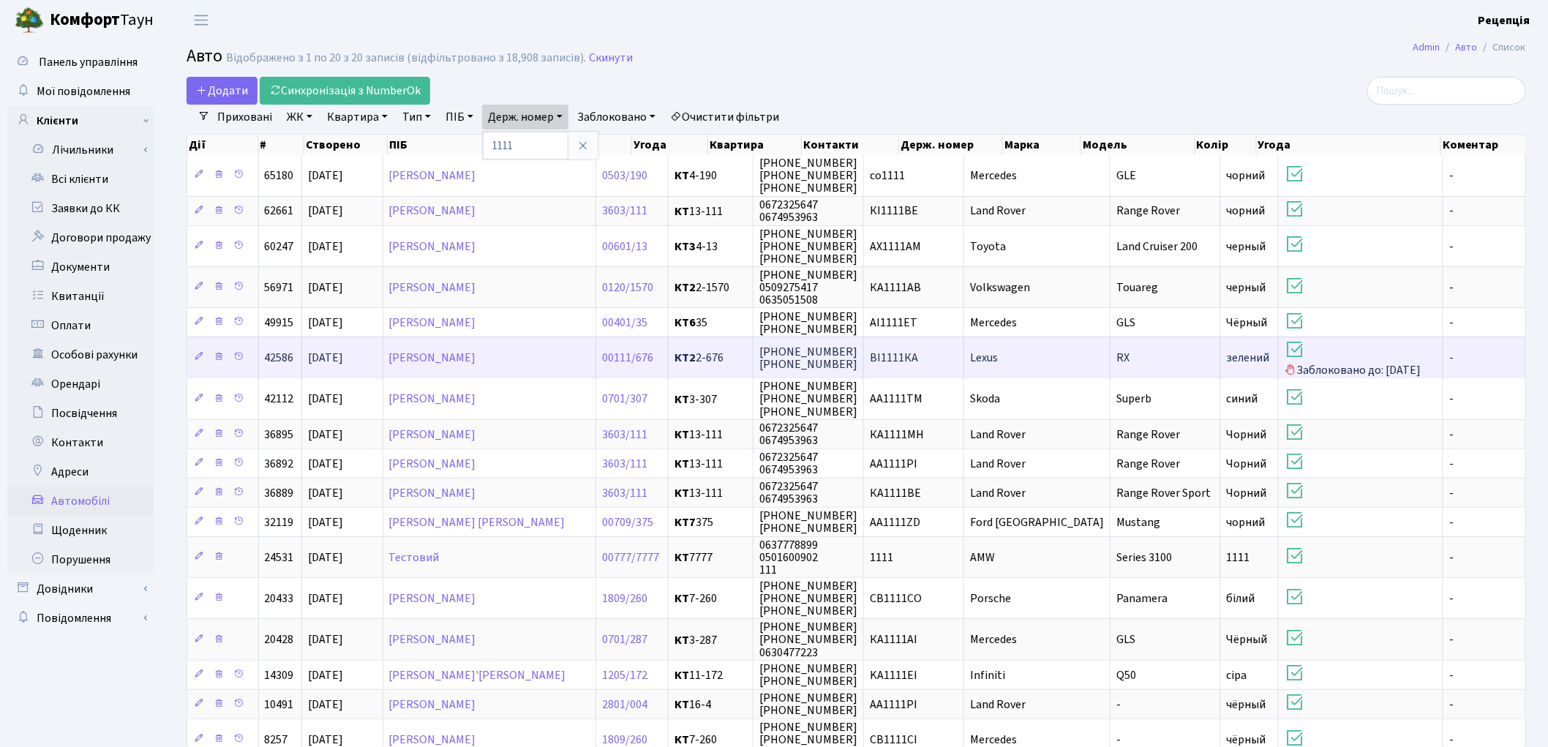
click at [998, 356] on span "Lexus" at bounding box center [984, 358] width 28 height 16
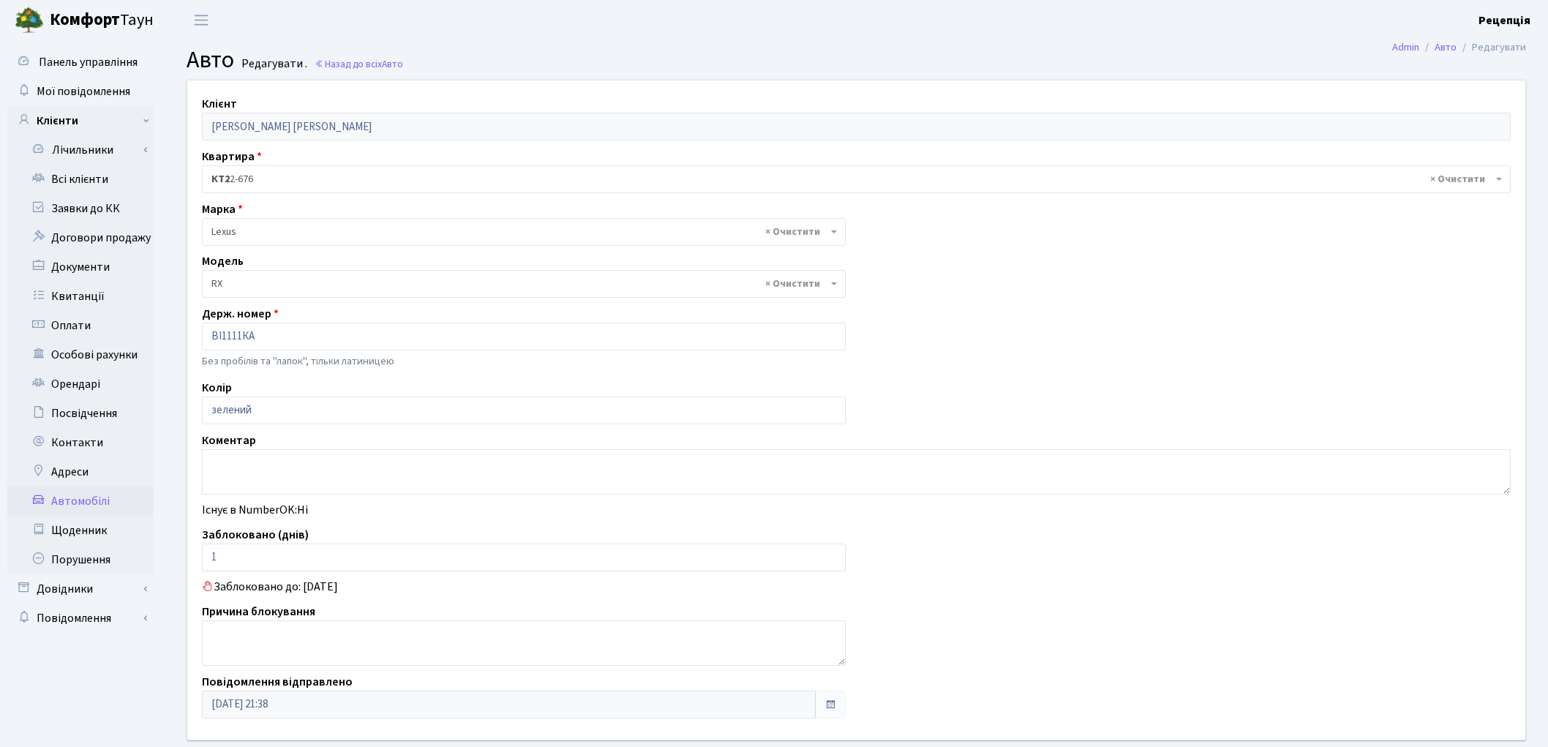
select select "1284"
click at [279, 559] on input "1" at bounding box center [524, 558] width 644 height 28
click at [97, 173] on link "Всі клієнти" at bounding box center [80, 179] width 146 height 29
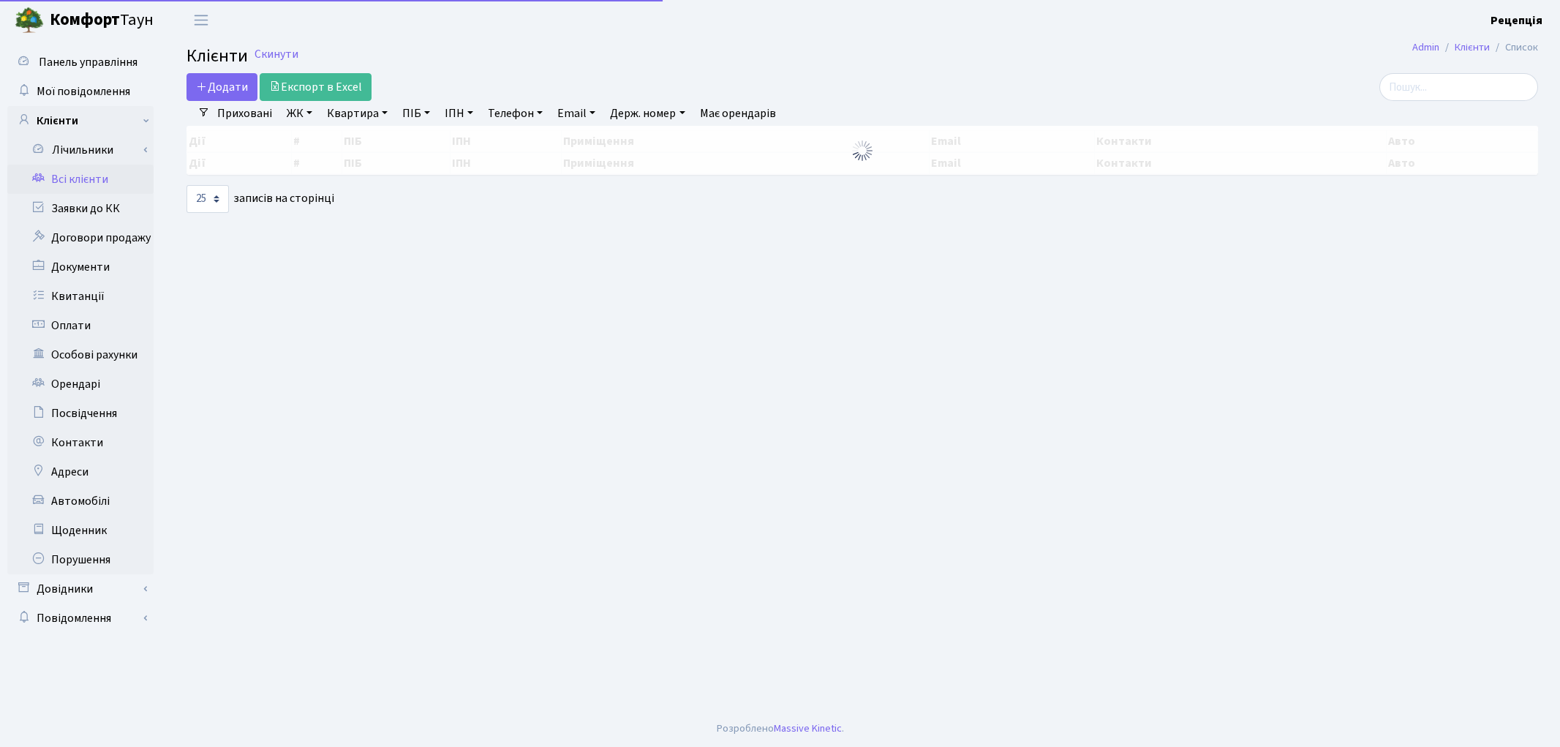
select select "25"
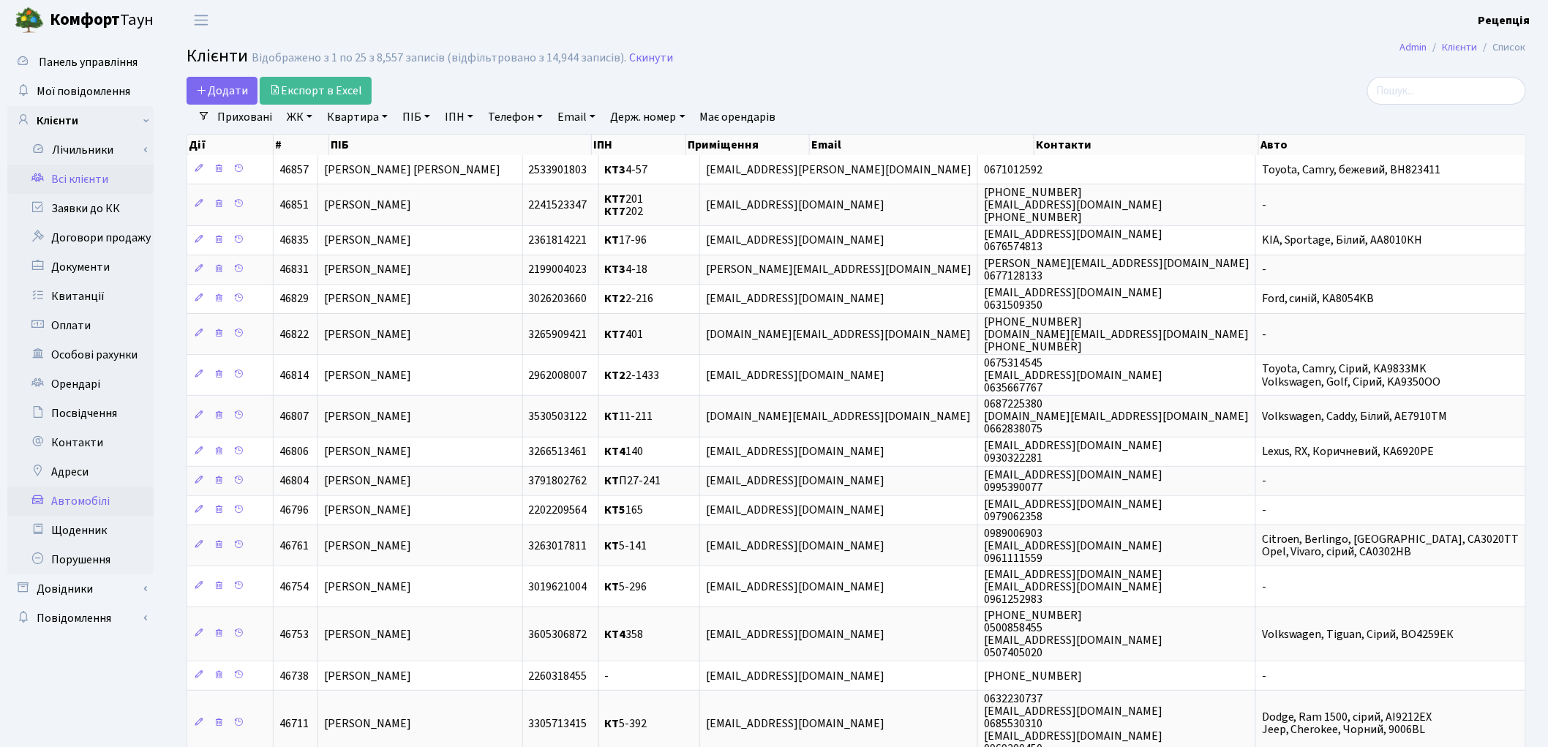
click at [91, 500] on link "Автомобілі" at bounding box center [80, 500] width 146 height 29
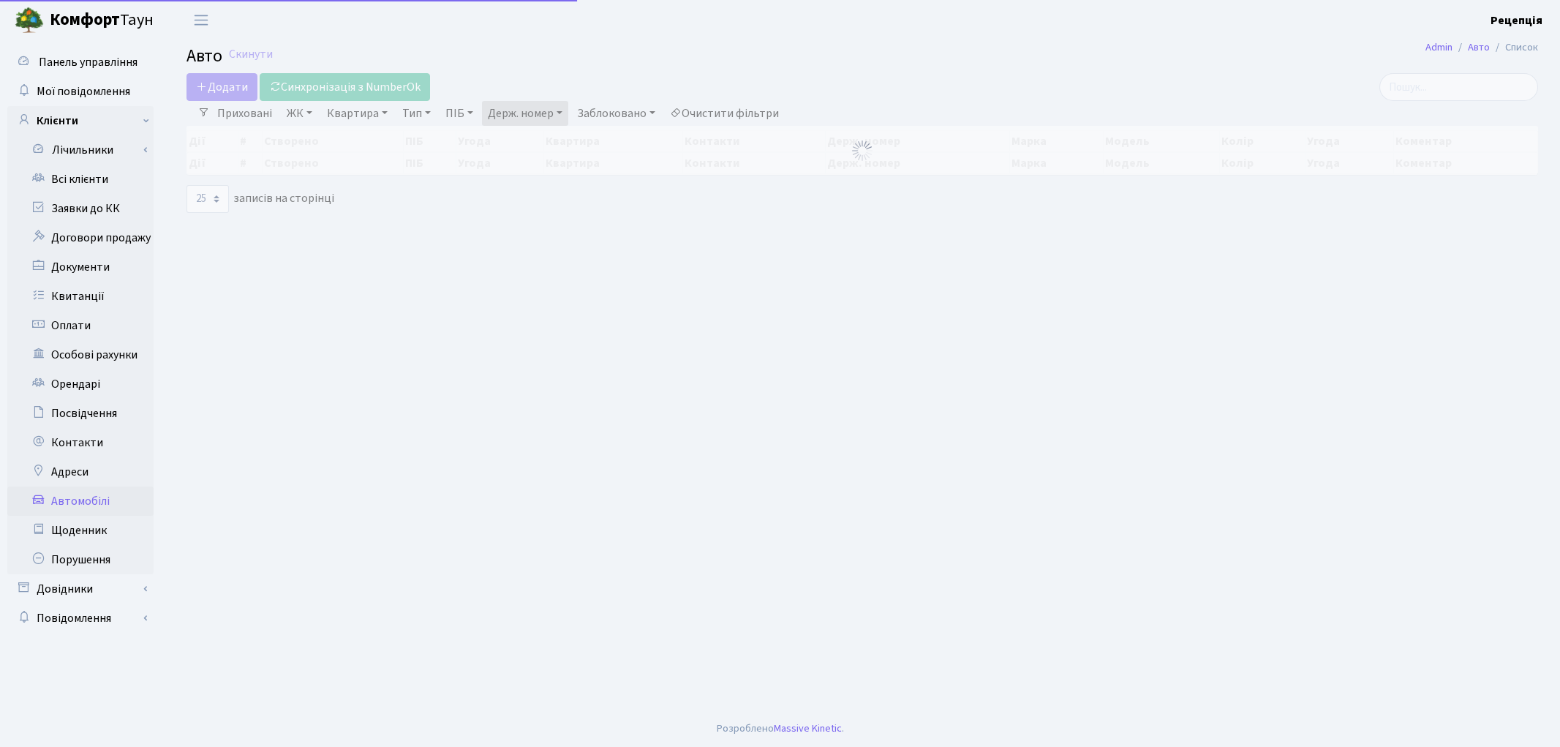
select select "25"
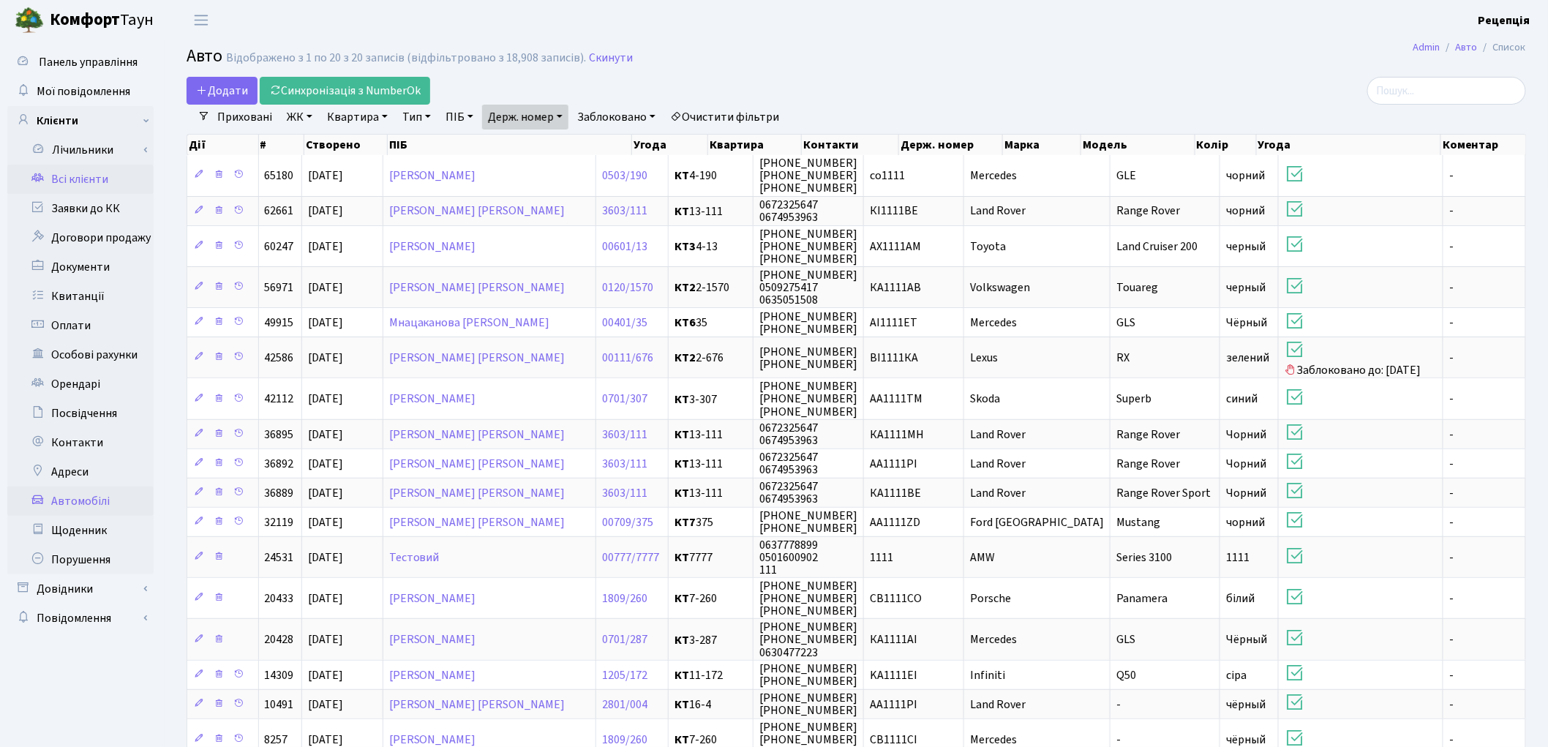
click at [63, 174] on link "Всі клієнти" at bounding box center [80, 179] width 146 height 29
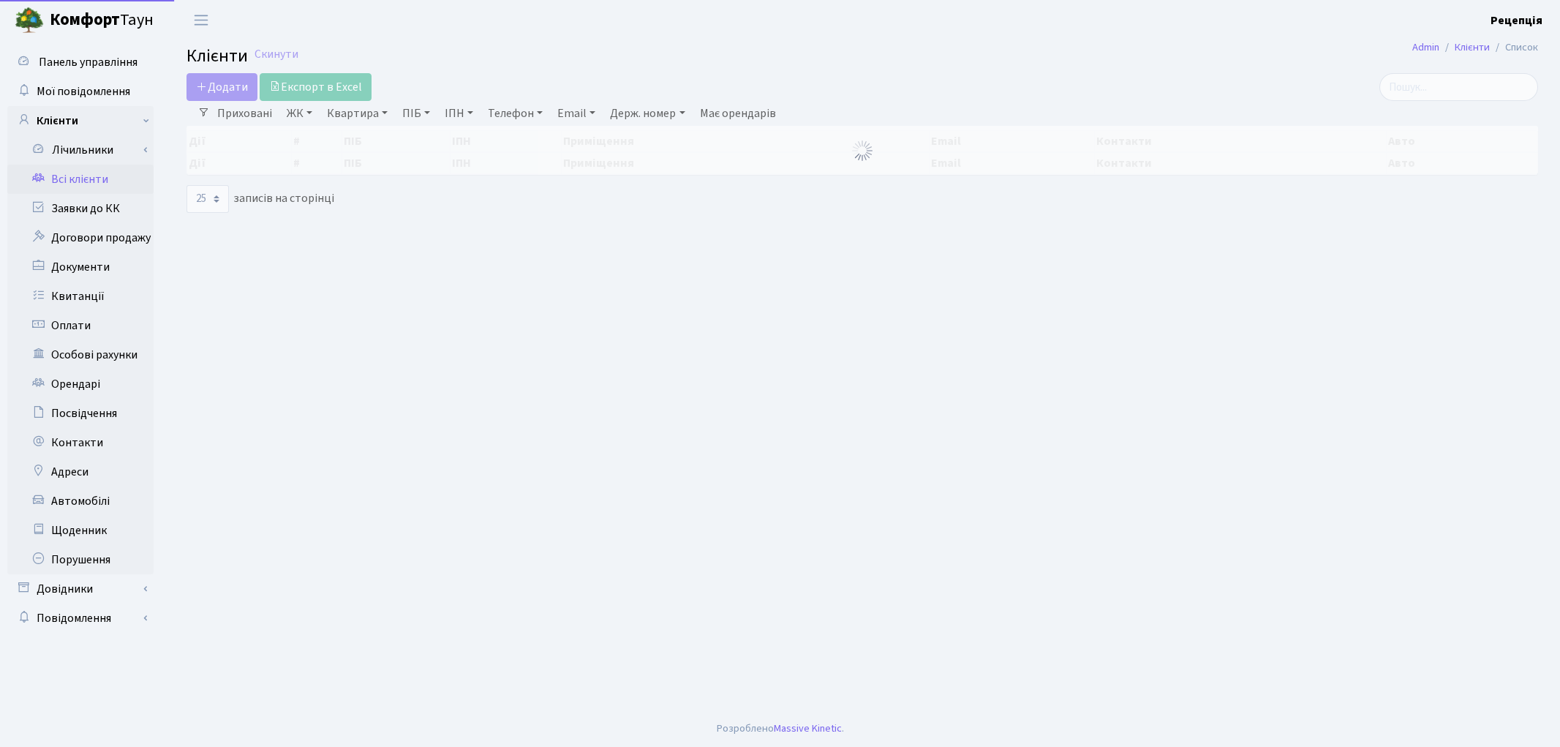
select select "25"
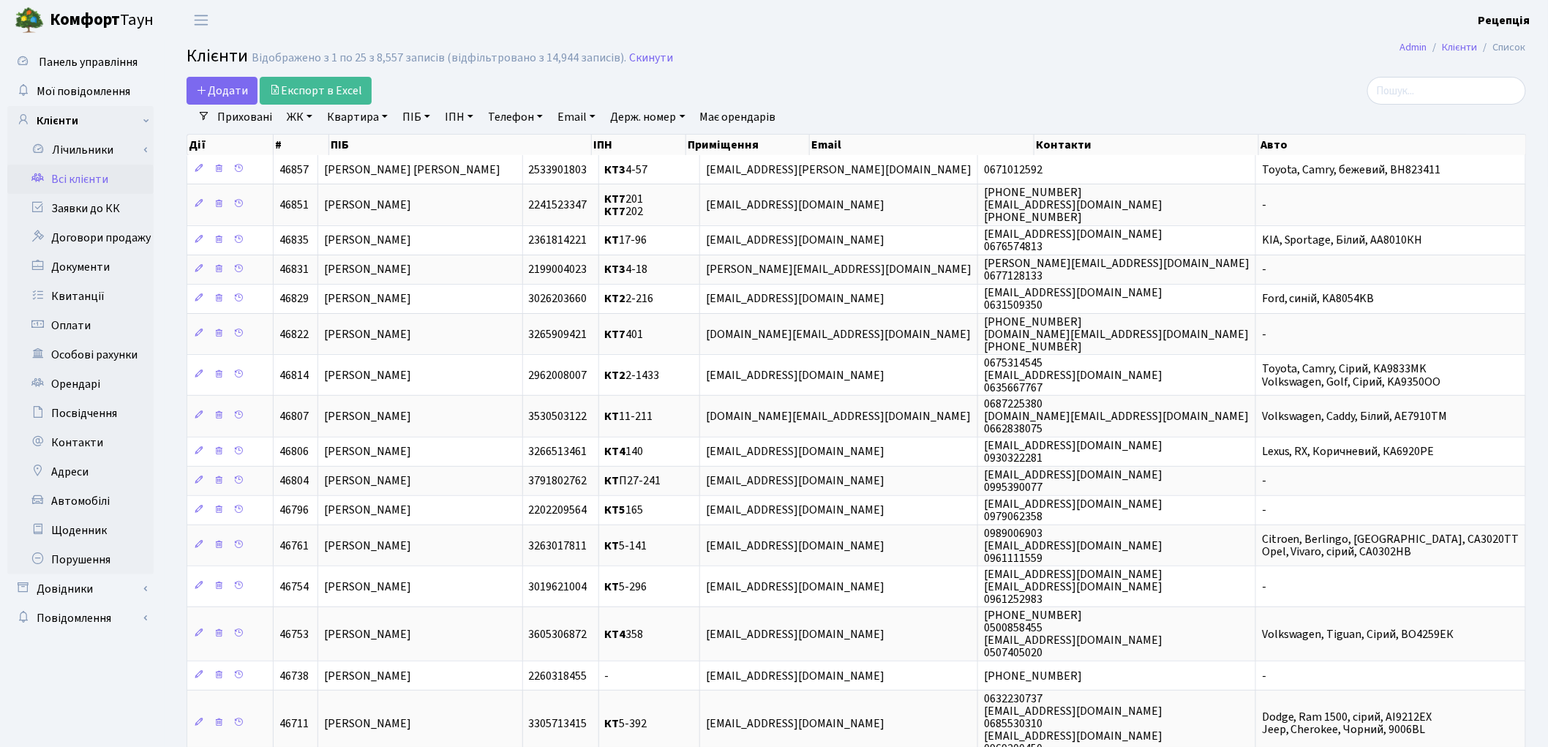
click at [304, 121] on link "ЖК" at bounding box center [299, 117] width 37 height 25
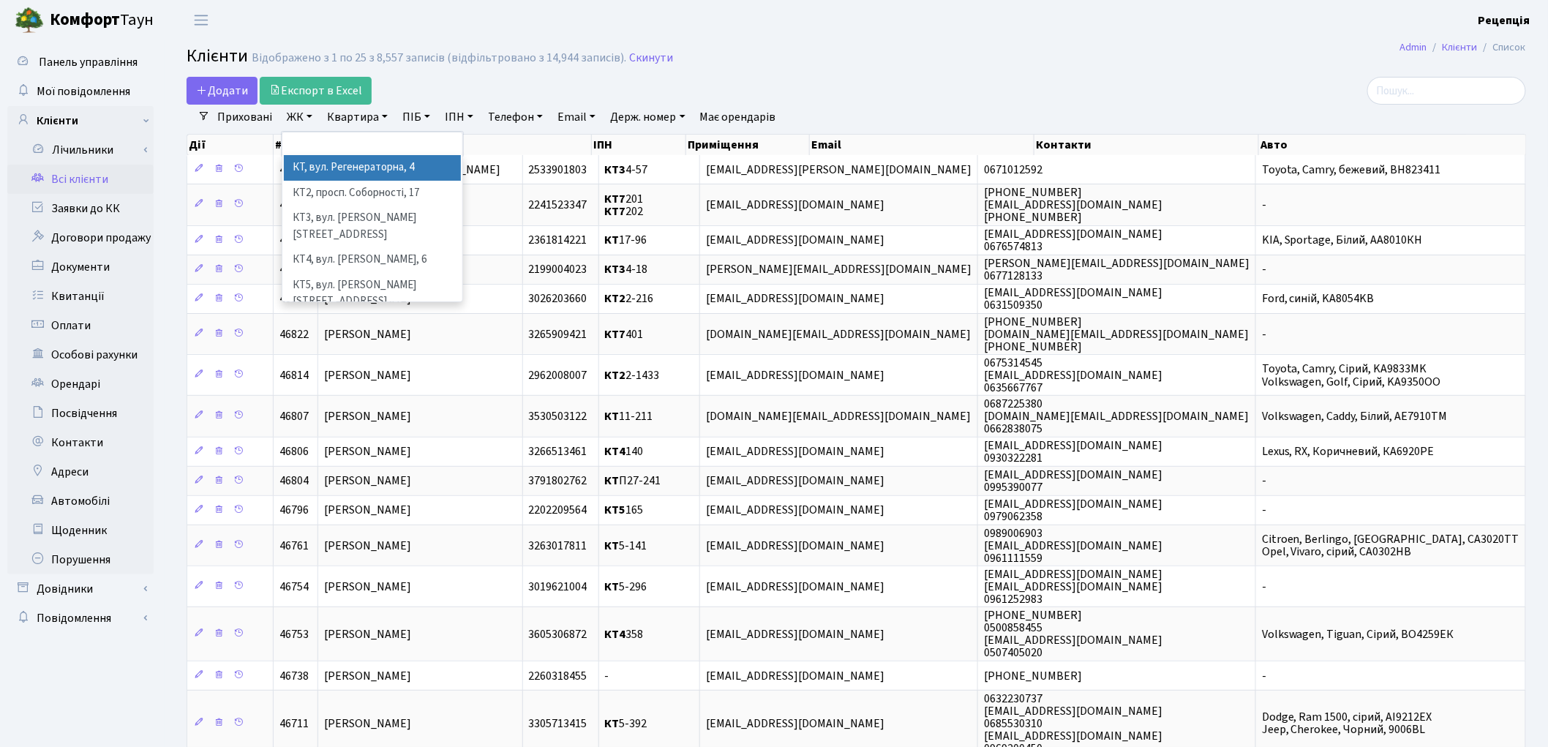
click at [352, 169] on li "КТ, вул. Регенераторна, 4" at bounding box center [372, 168] width 177 height 26
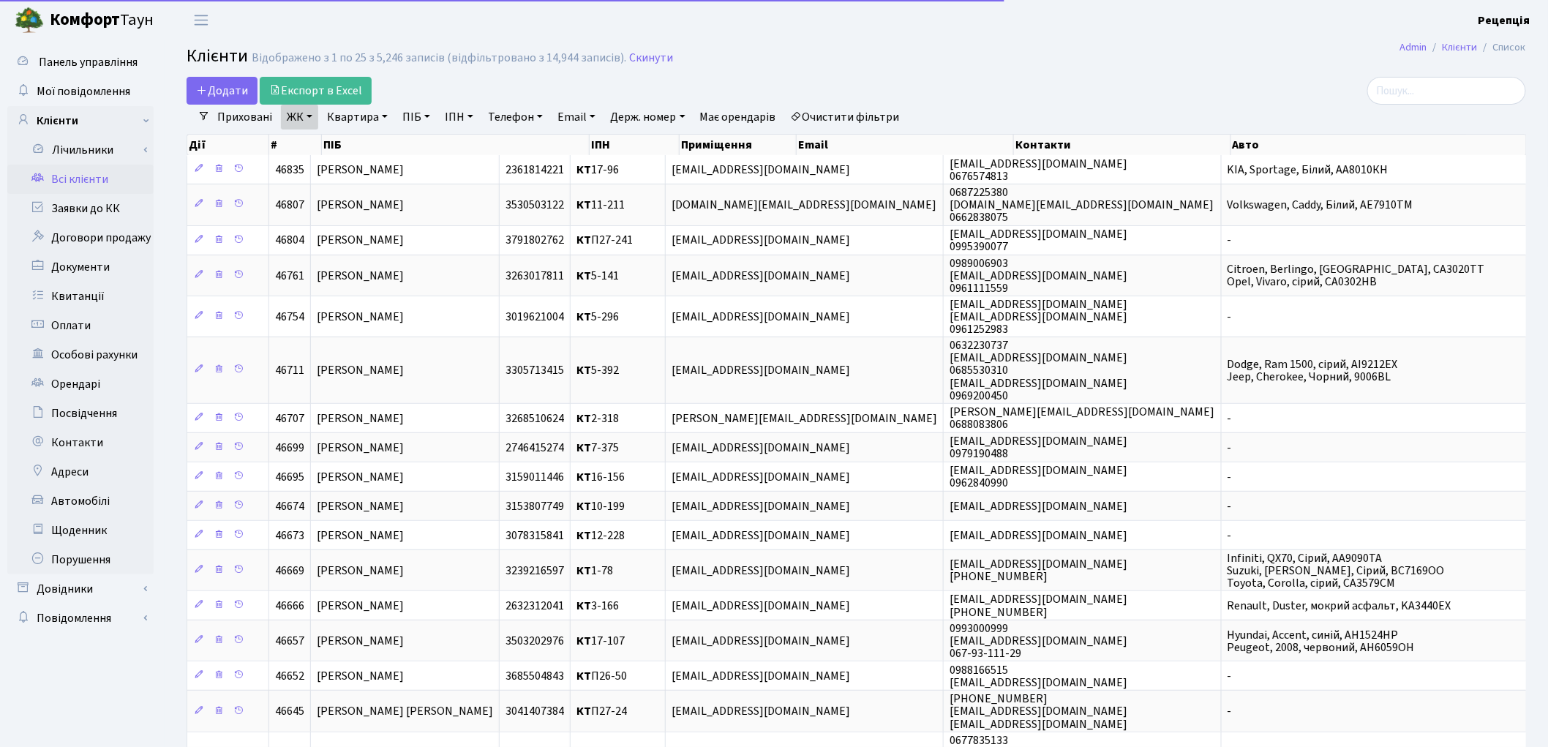
click at [348, 121] on link "Квартира" at bounding box center [357, 117] width 72 height 25
type input "1"
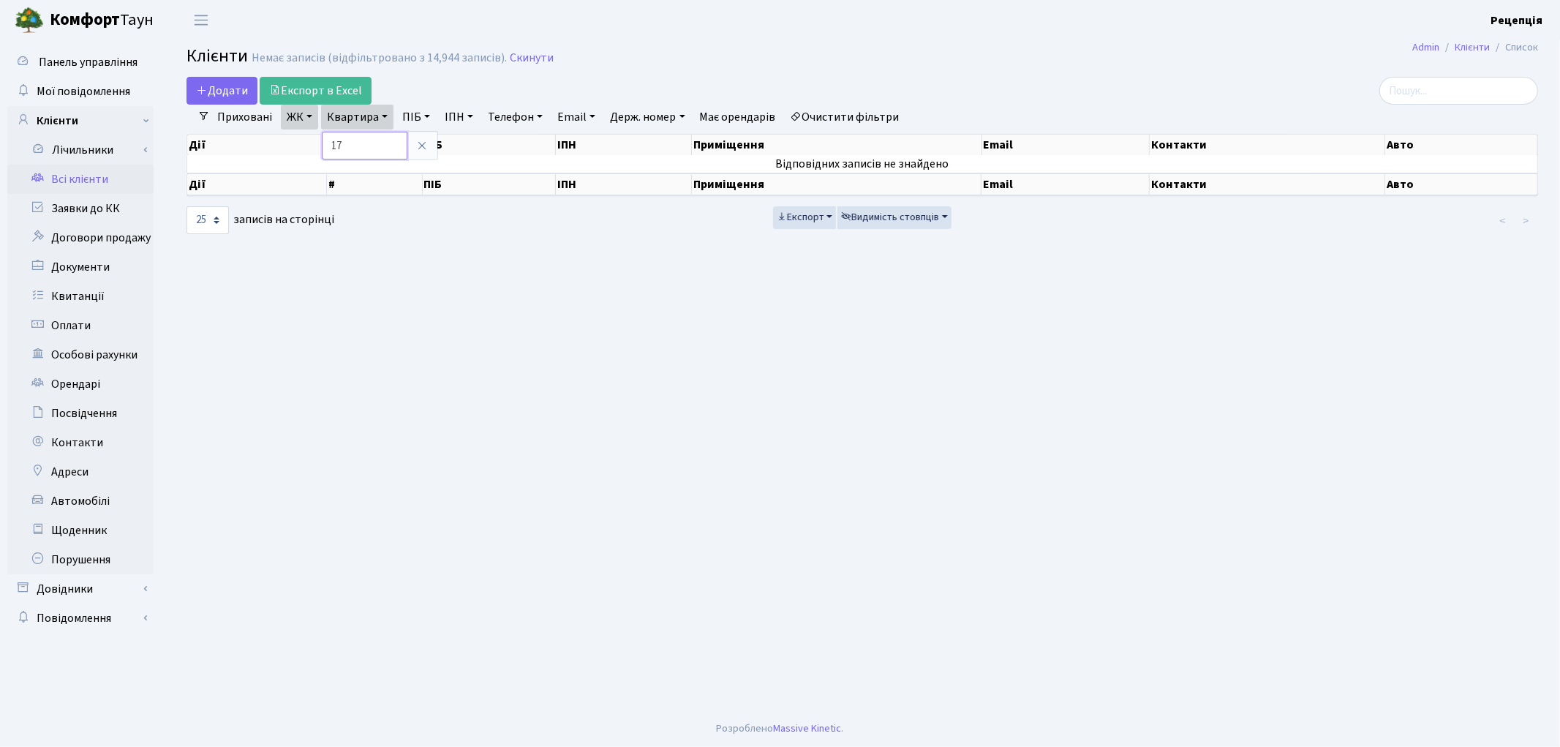
type input "1"
click at [418, 144] on icon at bounding box center [422, 146] width 12 height 12
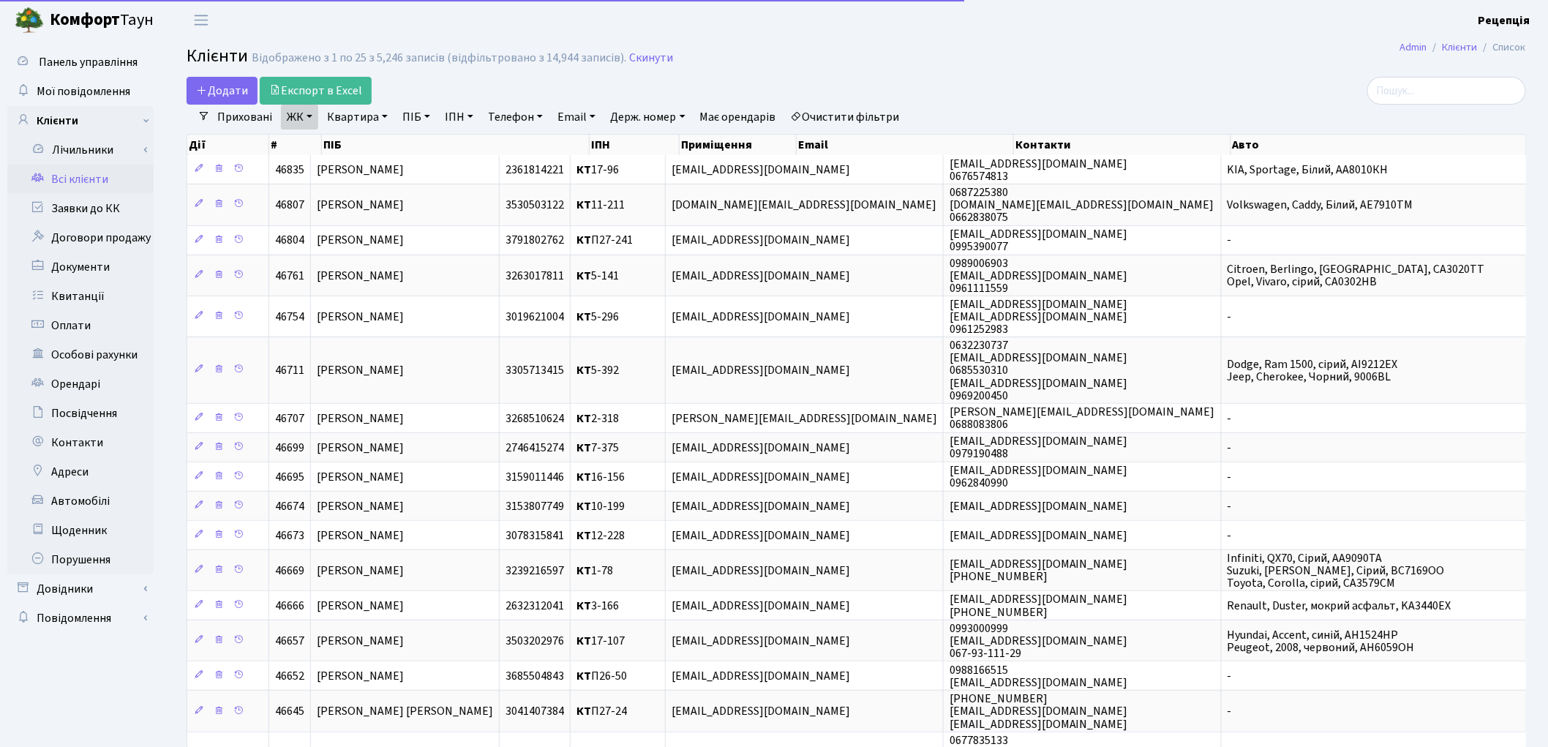
click at [293, 114] on link "ЖК" at bounding box center [299, 117] width 37 height 25
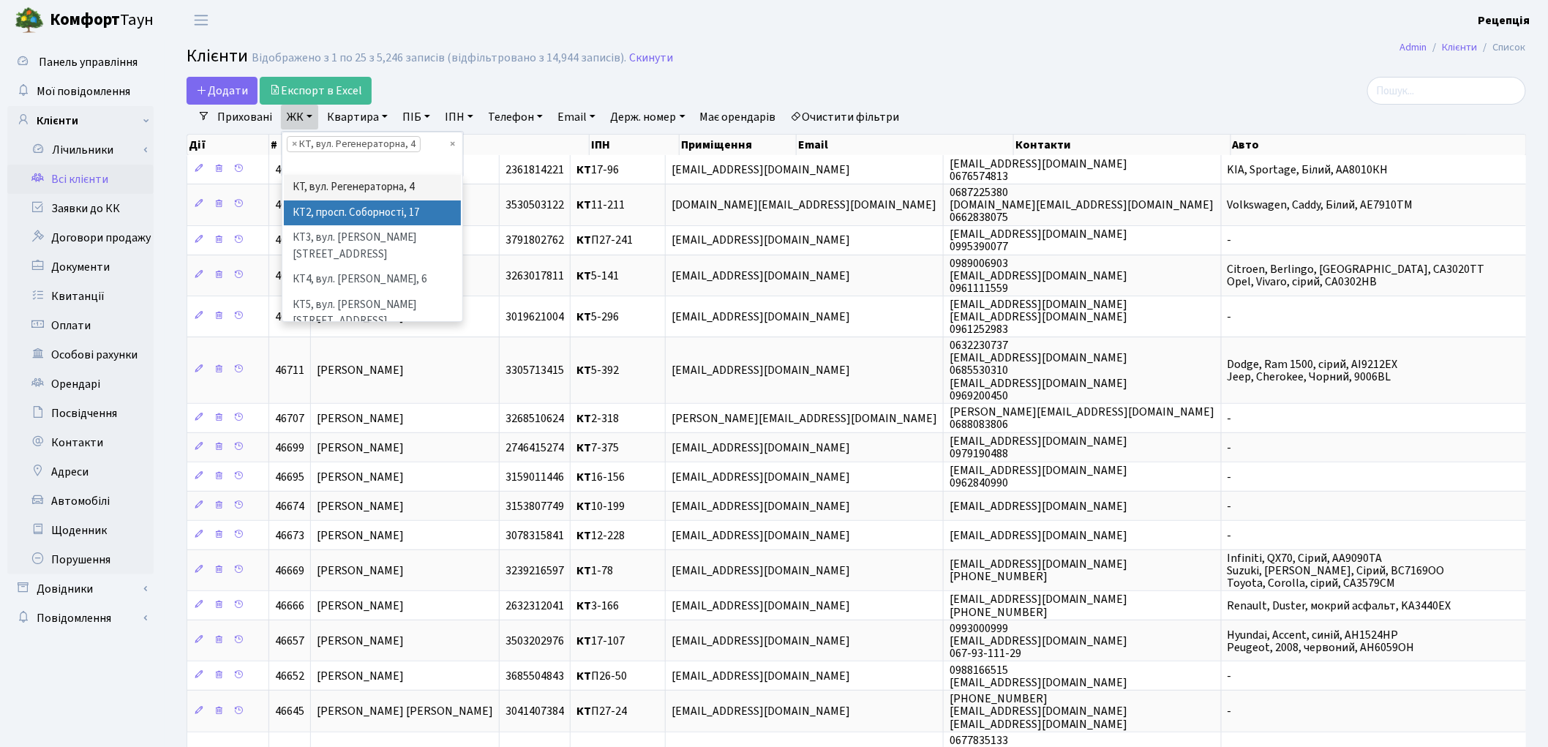
click at [376, 212] on li "КТ2, просп. Соборності, 17" at bounding box center [372, 213] width 177 height 26
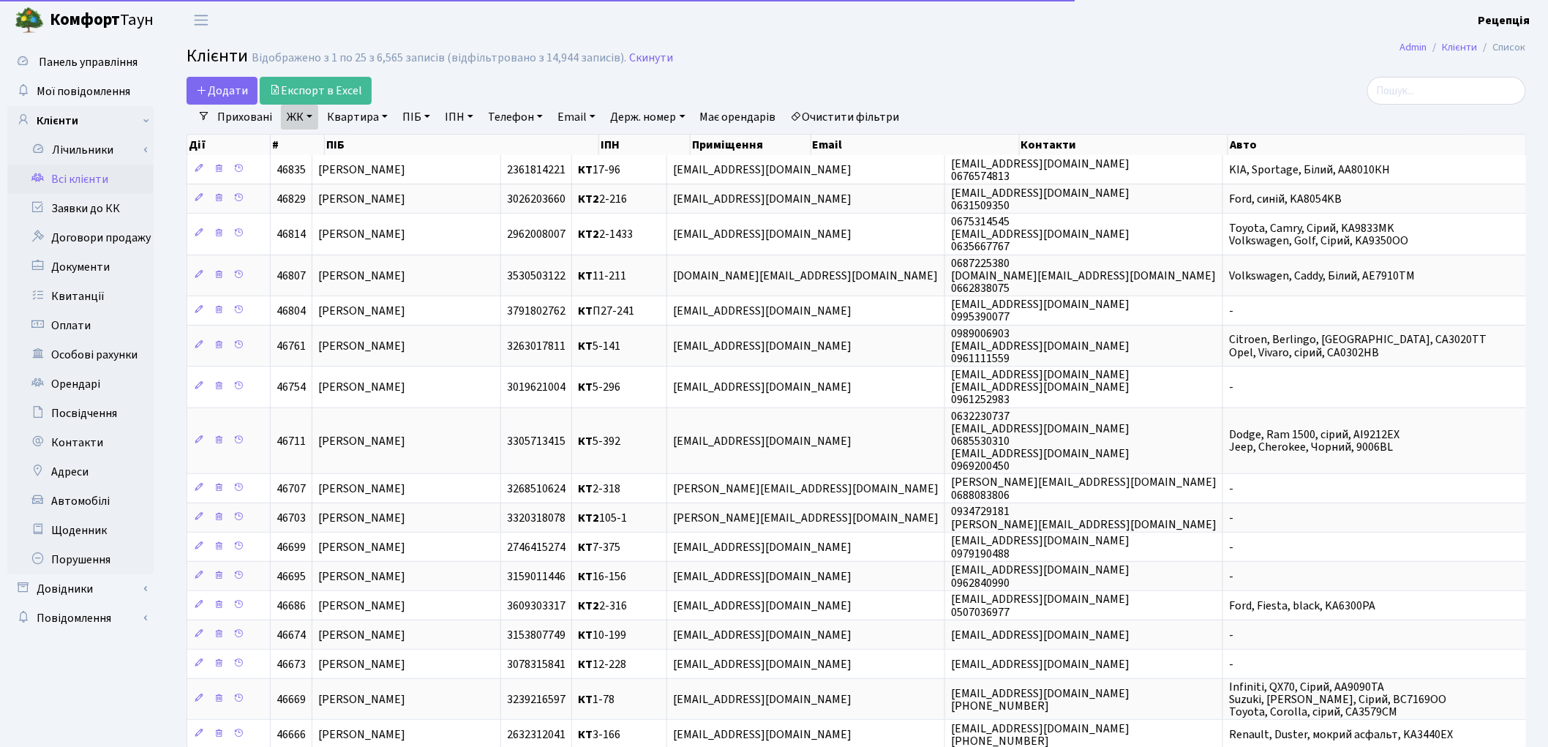
click at [344, 112] on link "Квартира" at bounding box center [357, 117] width 72 height 25
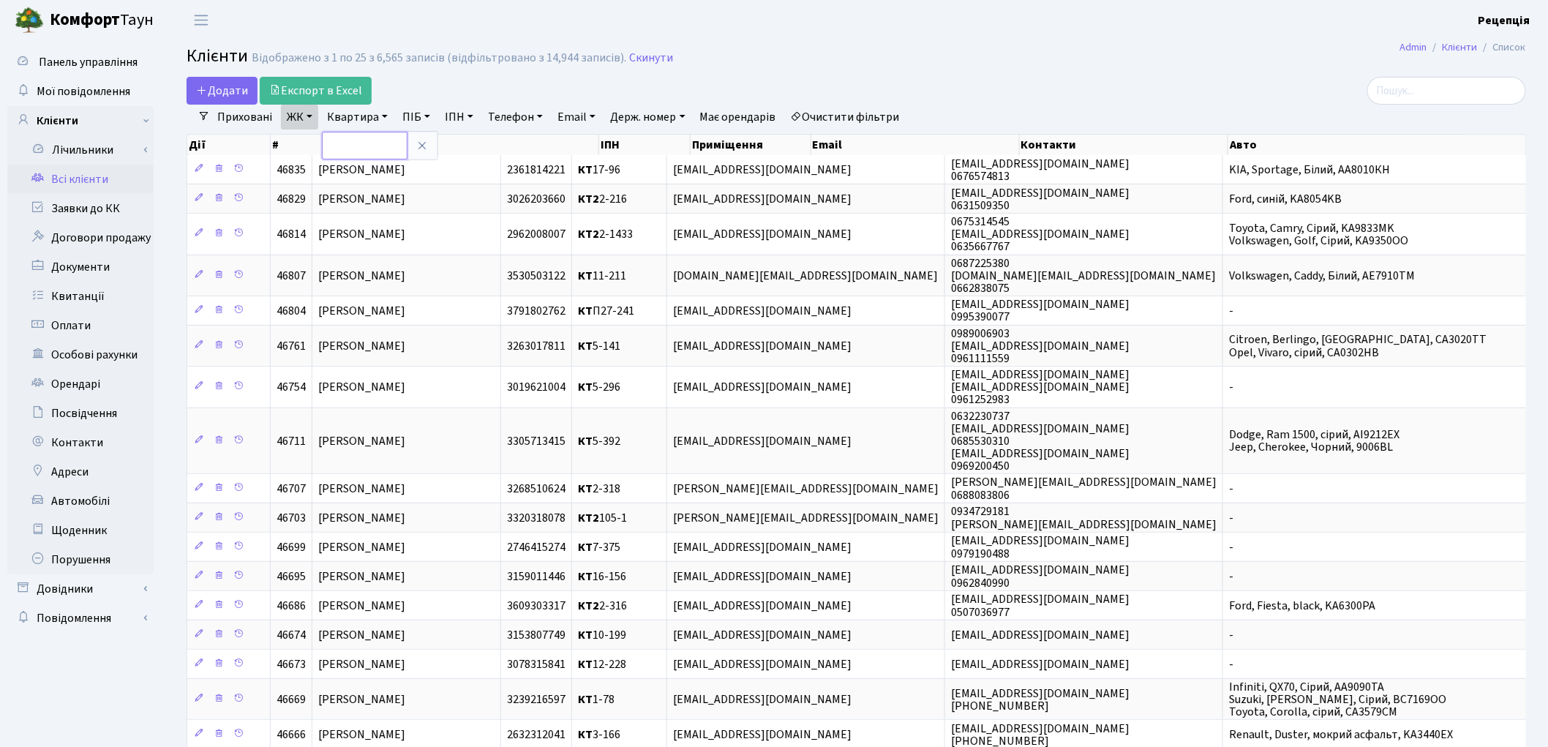
click at [351, 143] on input "text" at bounding box center [365, 146] width 86 height 28
type input "2-1445"
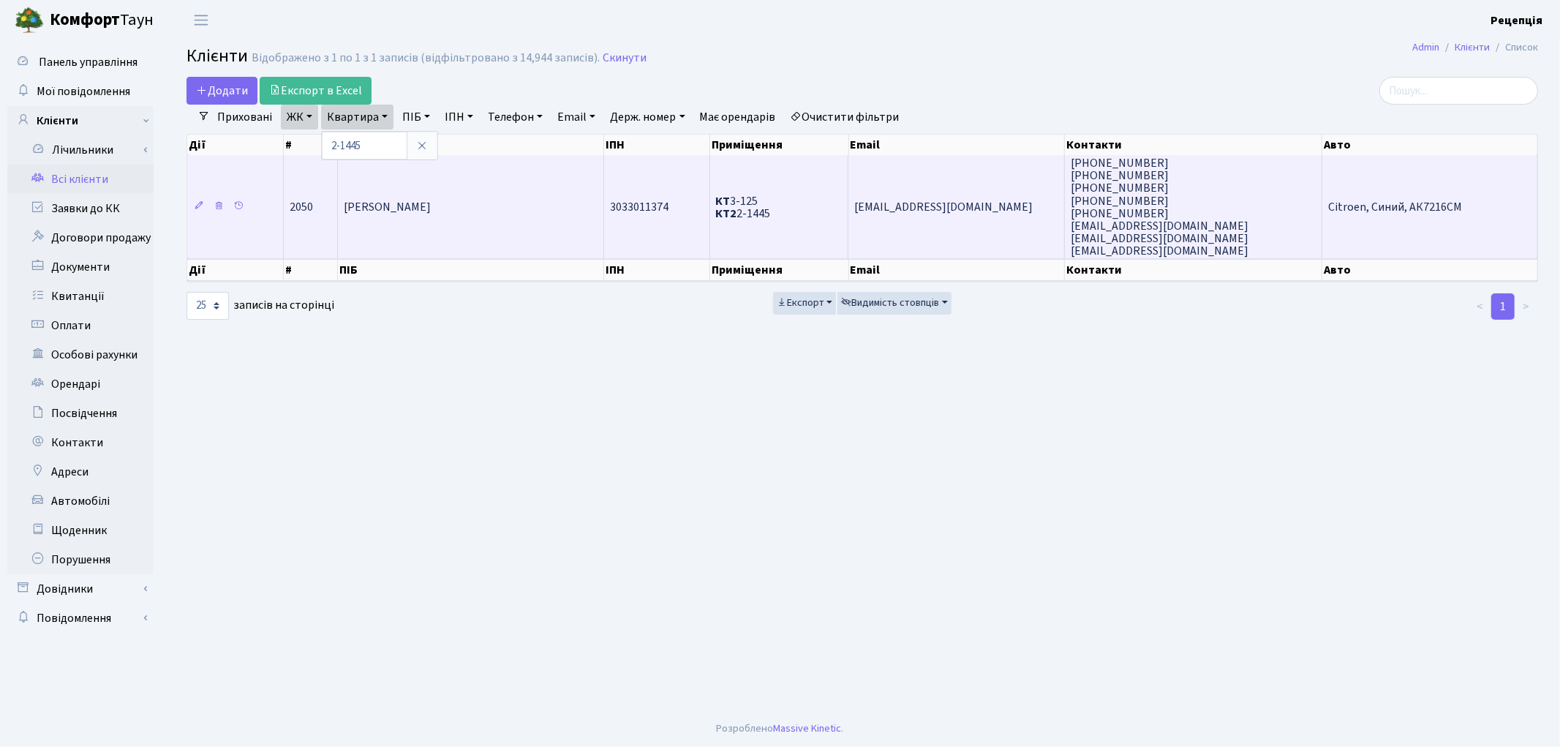
click at [464, 221] on td "Павленко Дмитро Миколайович" at bounding box center [471, 206] width 266 height 103
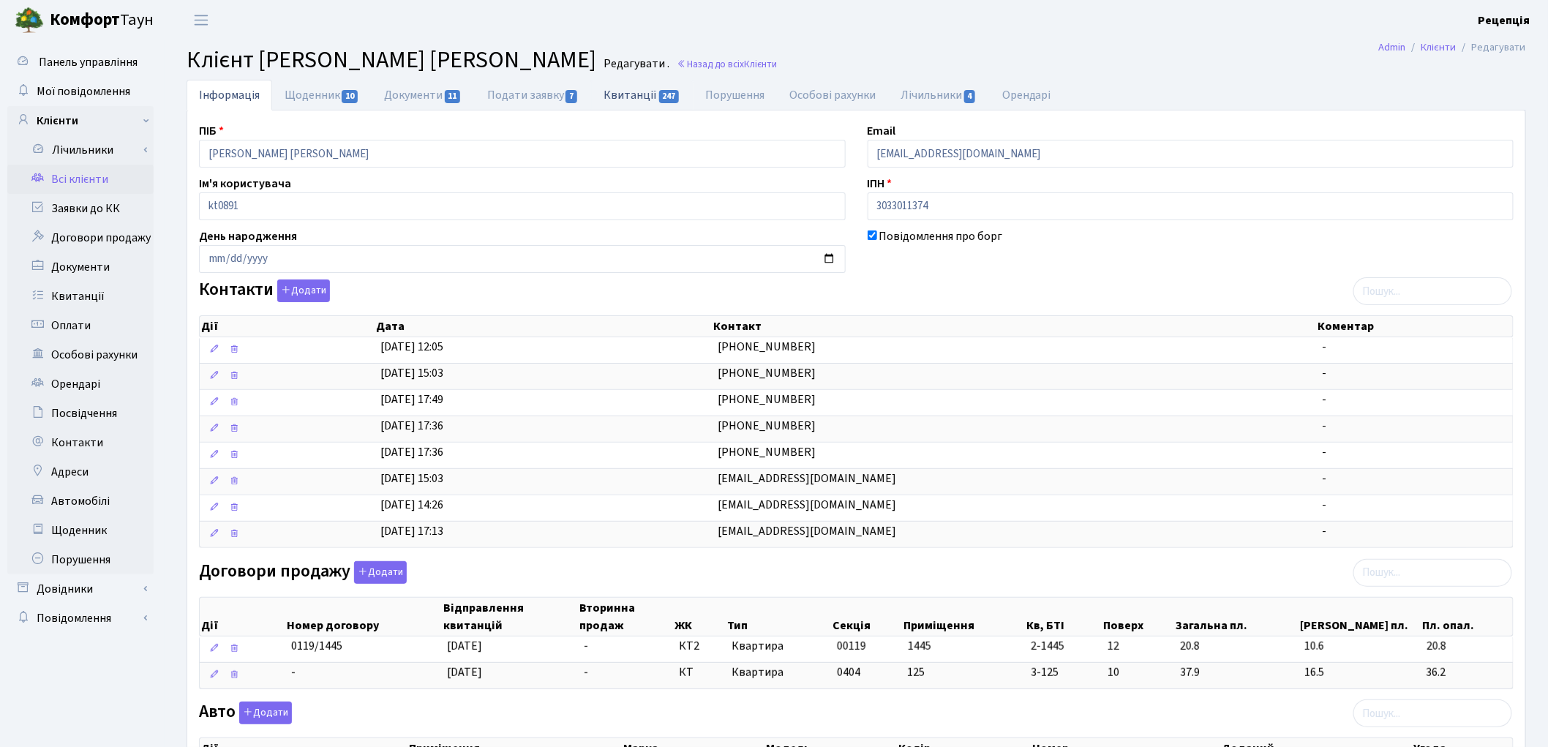
click at [616, 90] on link "Квитанції 247" at bounding box center [642, 95] width 102 height 30
select select "25"
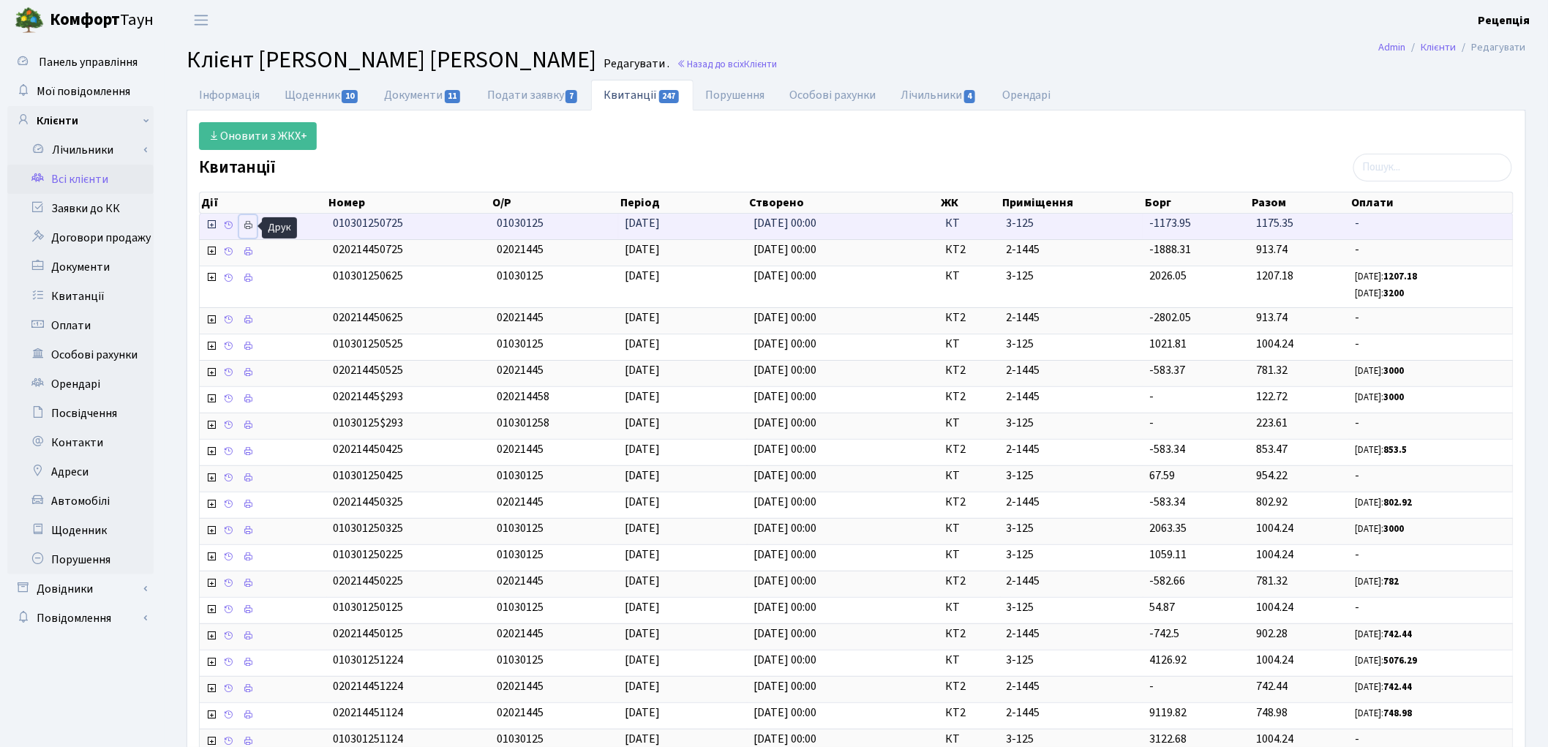
click at [249, 228] on icon at bounding box center [248, 225] width 10 height 10
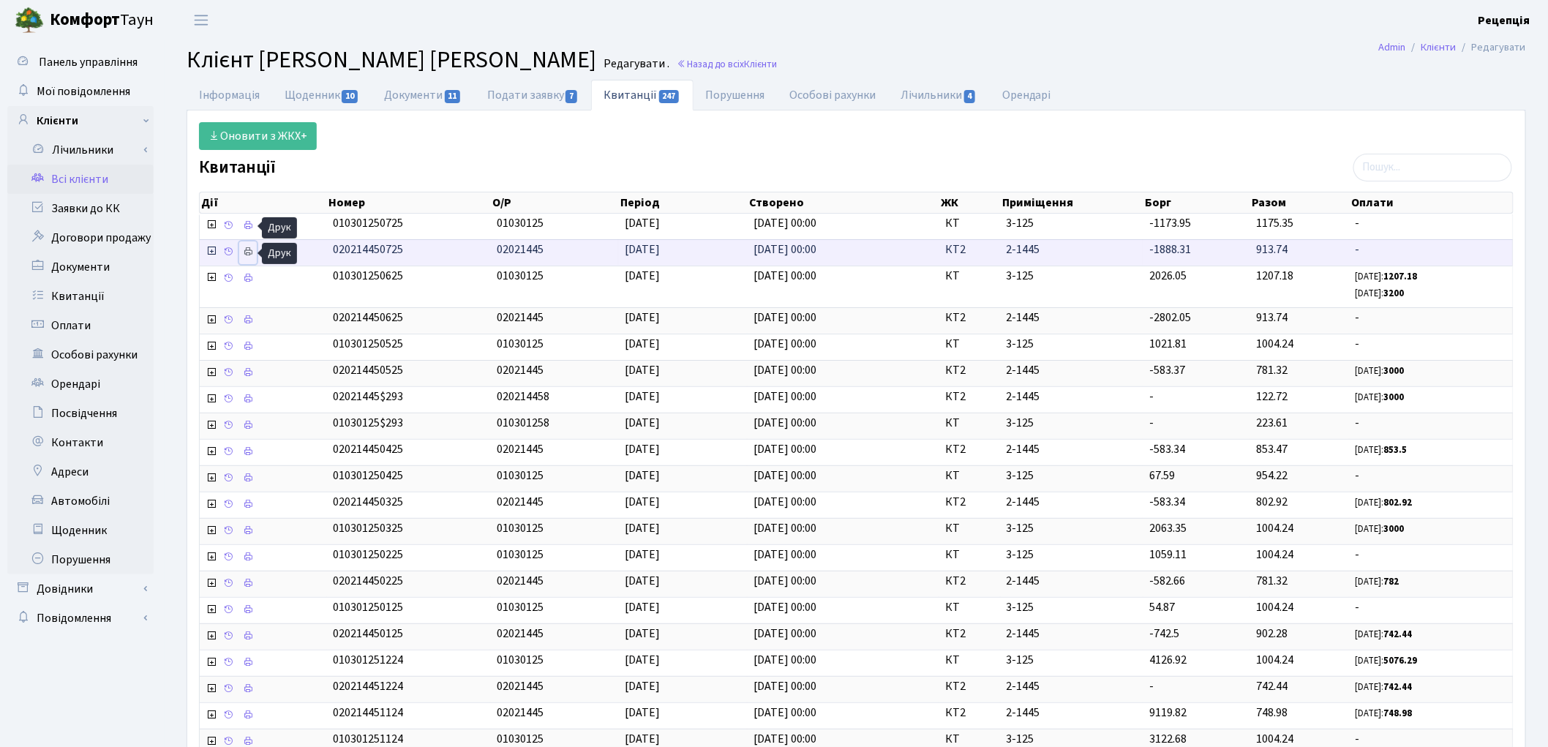
click at [250, 254] on icon at bounding box center [248, 252] width 10 height 10
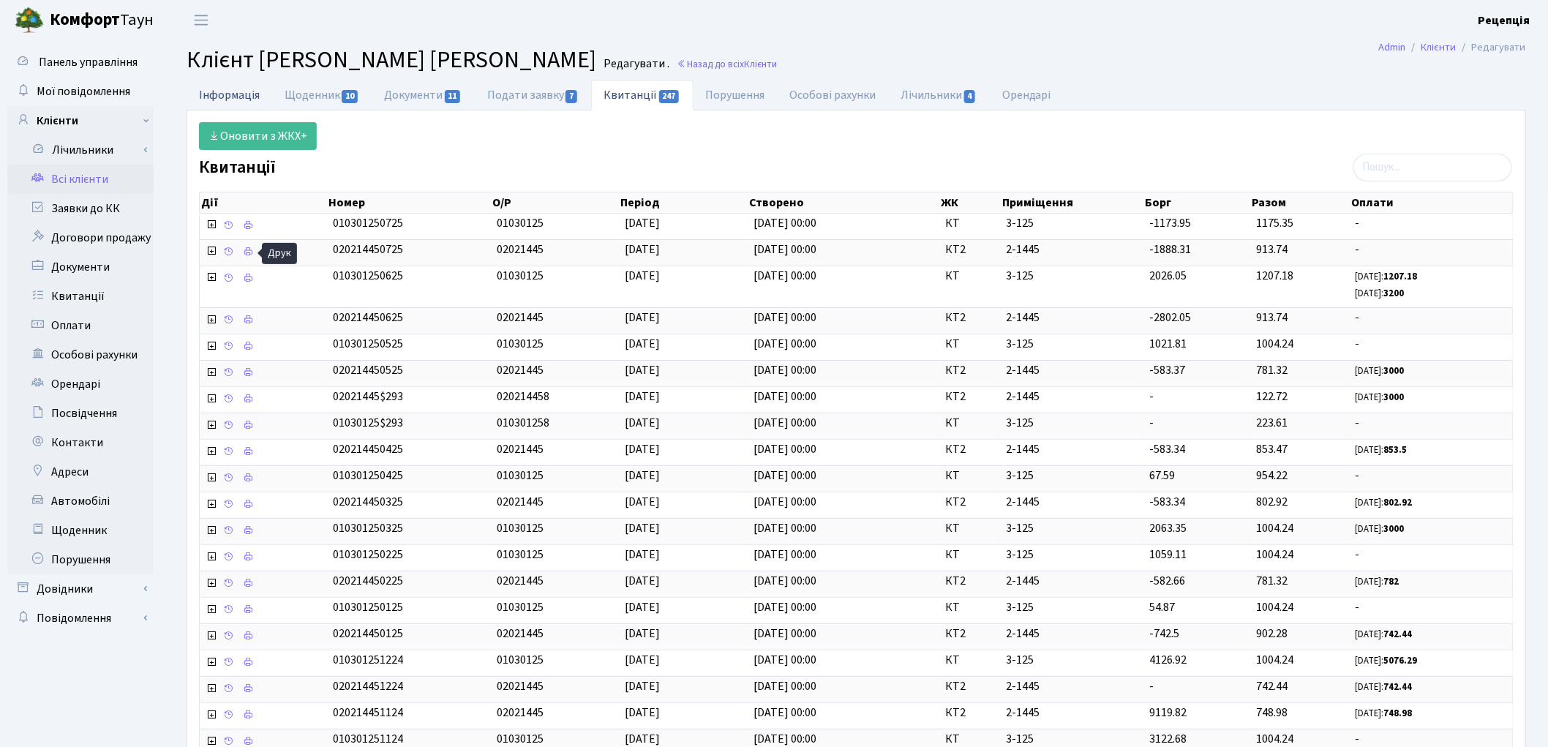
click at [211, 102] on link "Інформація" at bounding box center [230, 95] width 86 height 30
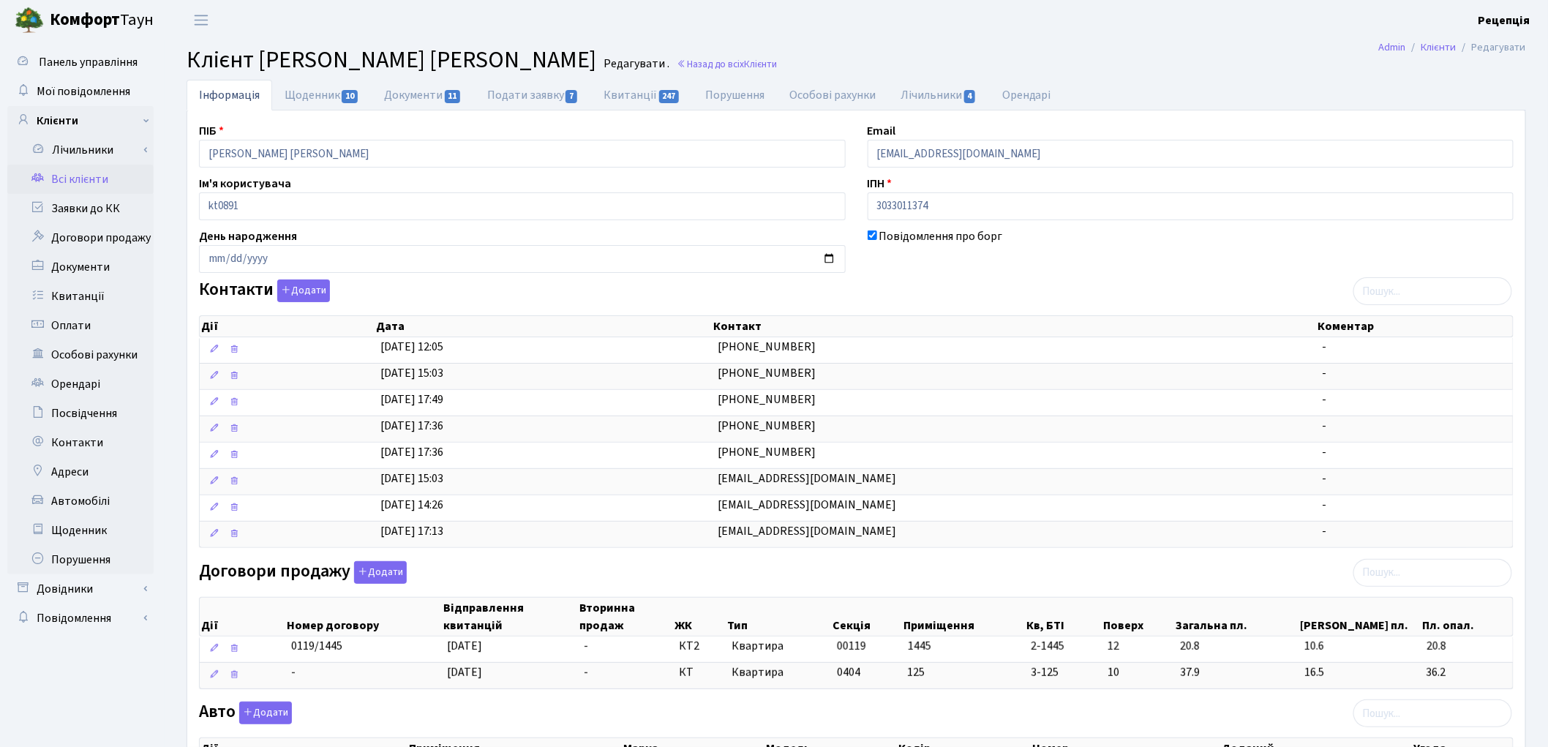
click at [97, 184] on link "Всі клієнти" at bounding box center [80, 179] width 146 height 29
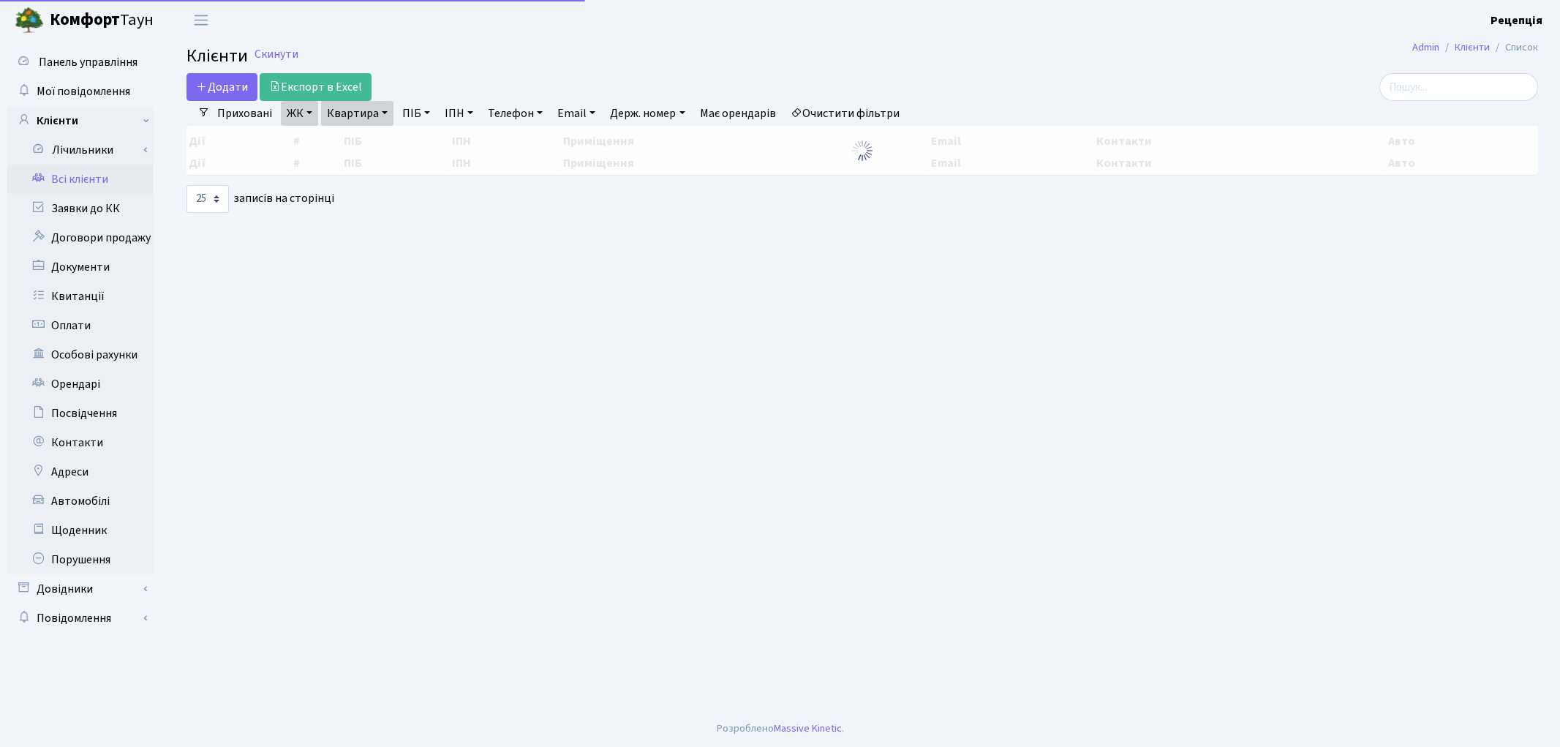
select select "25"
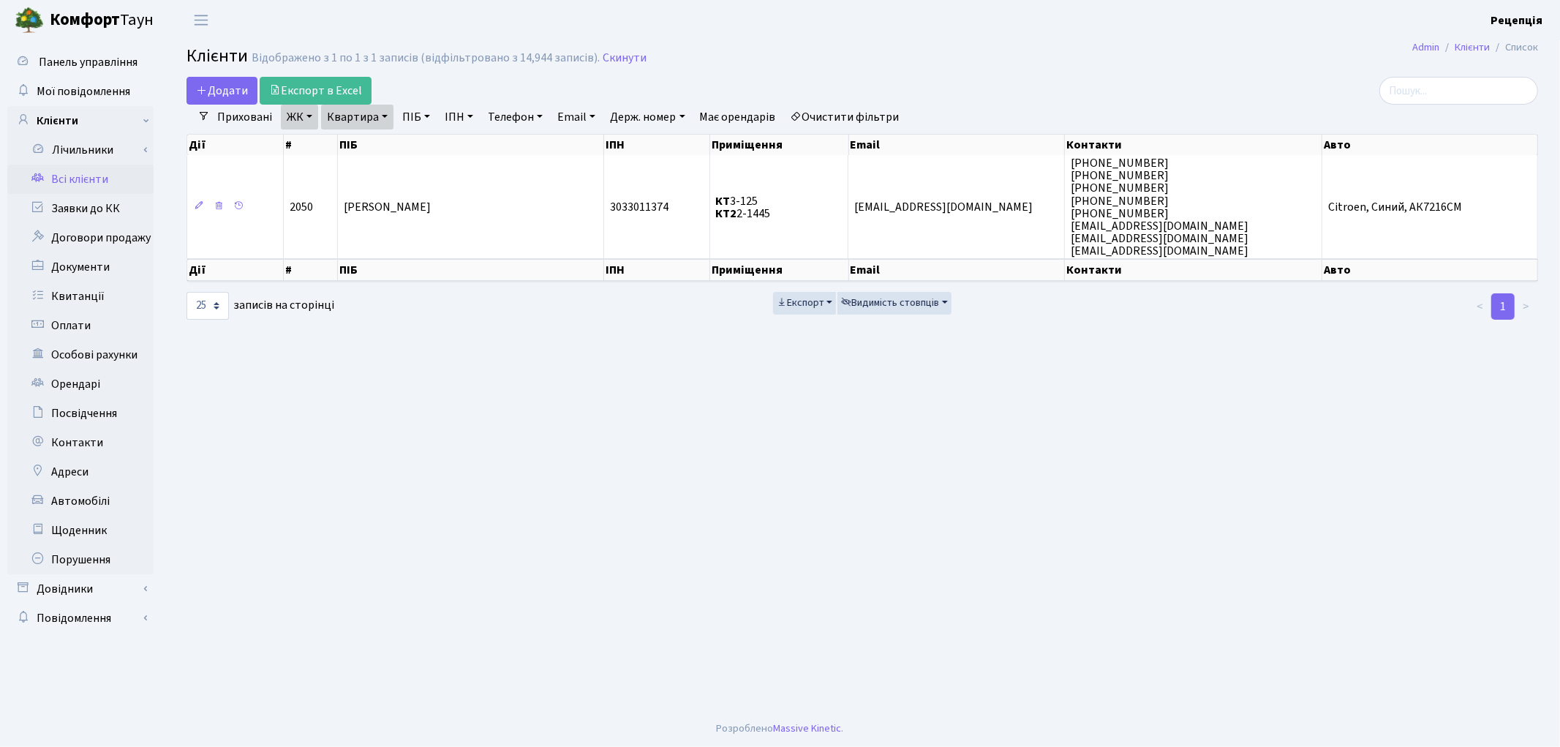
click at [878, 126] on link "Очистити фільтри" at bounding box center [845, 117] width 121 height 25
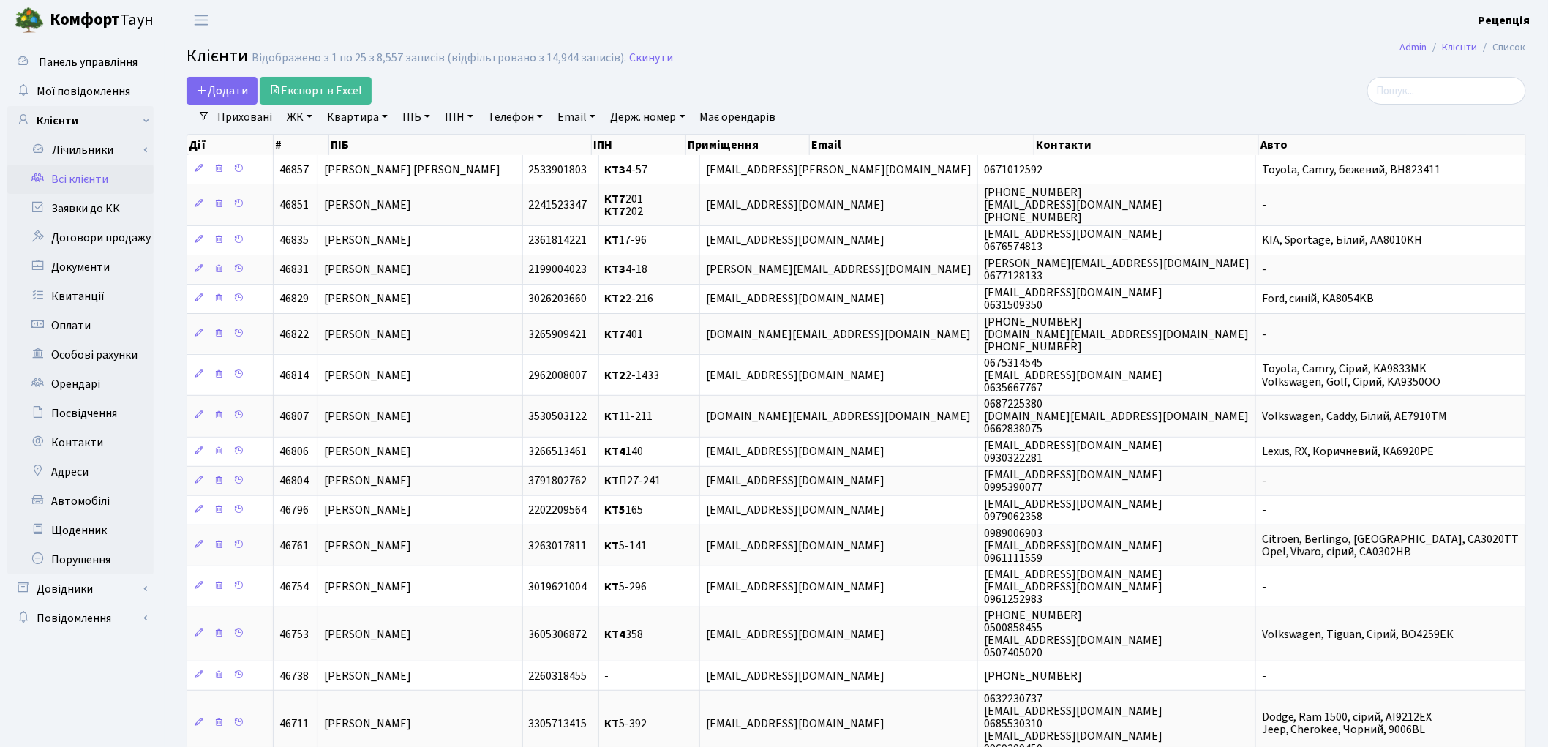
click at [303, 121] on link "ЖК" at bounding box center [299, 117] width 37 height 25
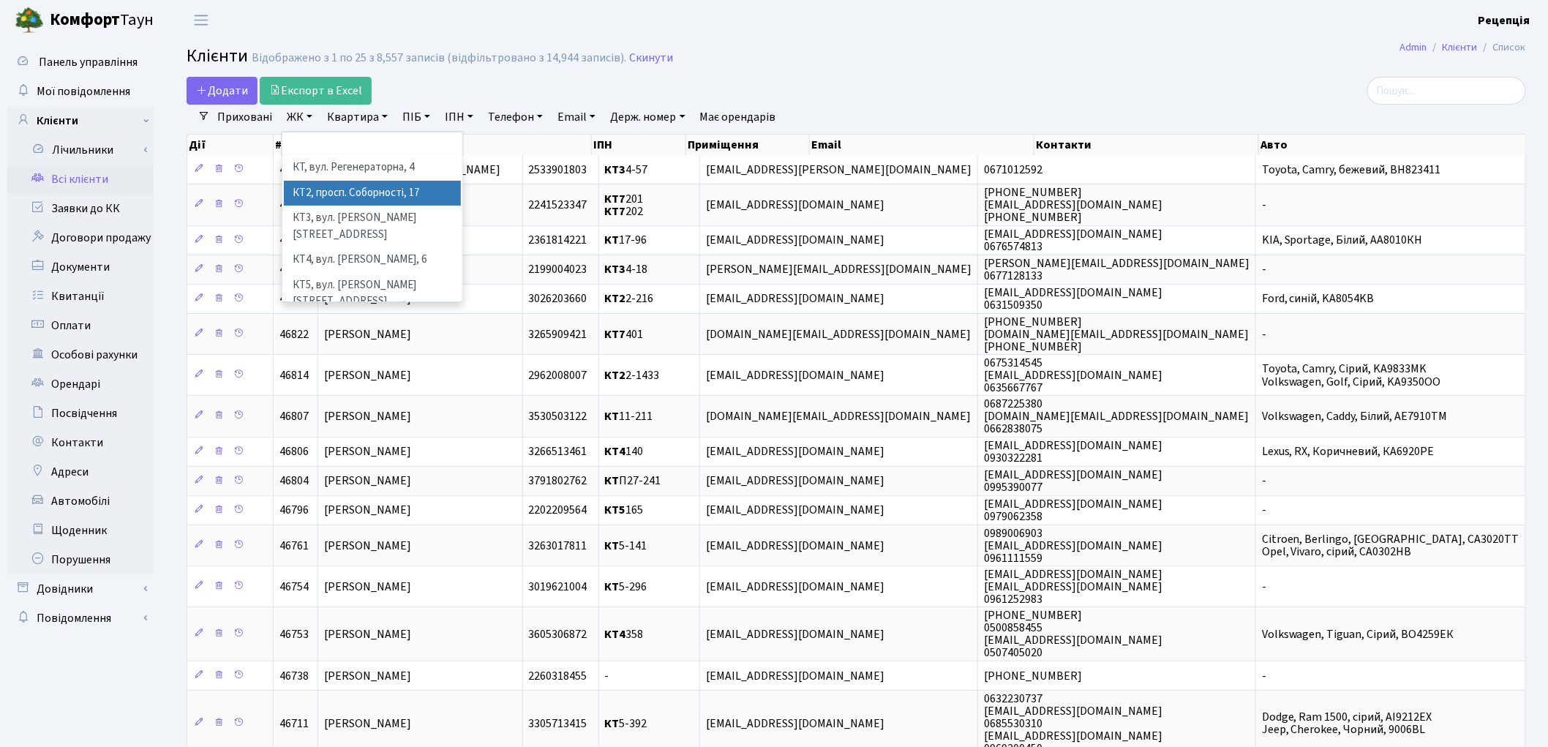
click at [354, 193] on li "КТ2, просп. Соборності, 17" at bounding box center [372, 194] width 177 height 26
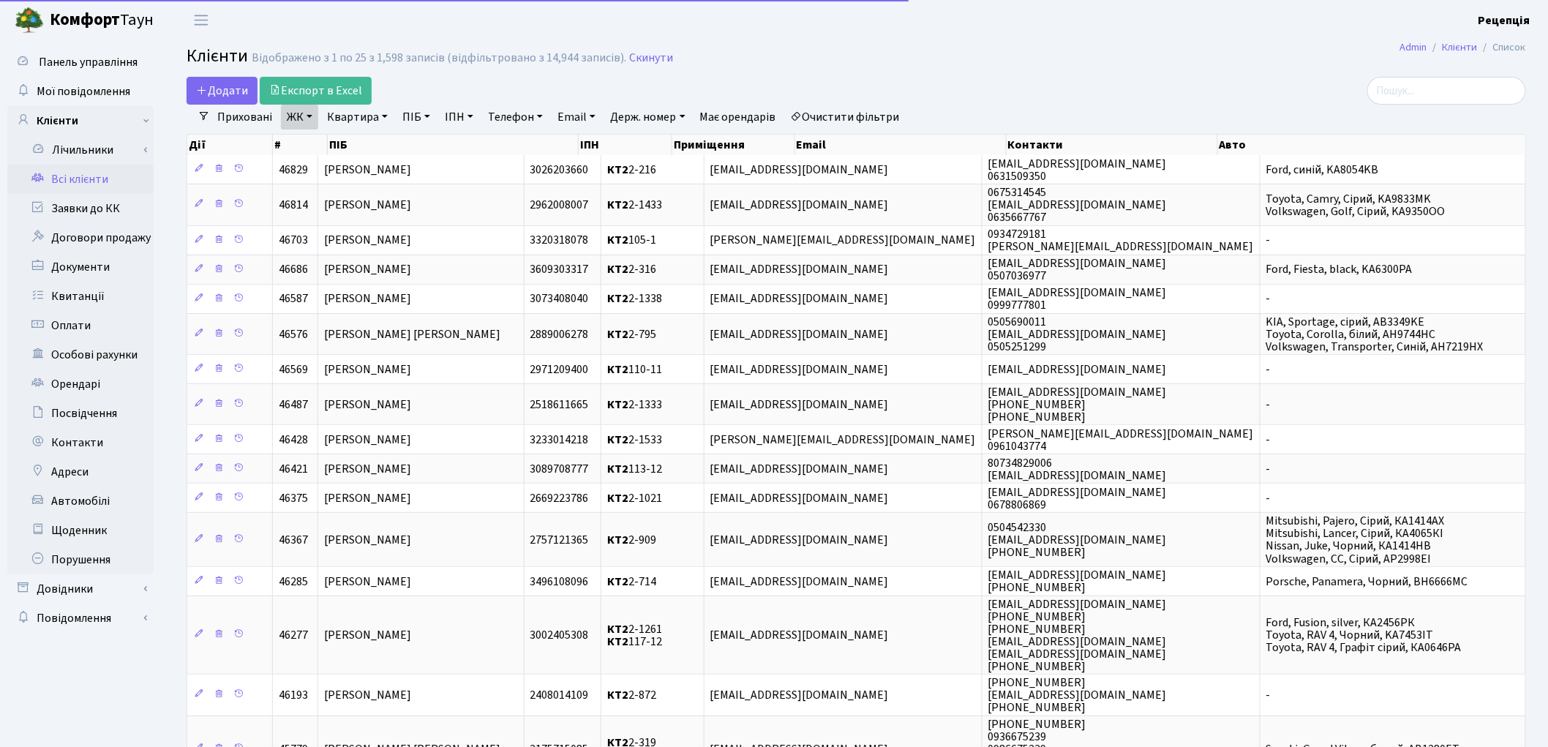
click at [379, 119] on link "Квартира" at bounding box center [357, 117] width 72 height 25
type input "2-482"
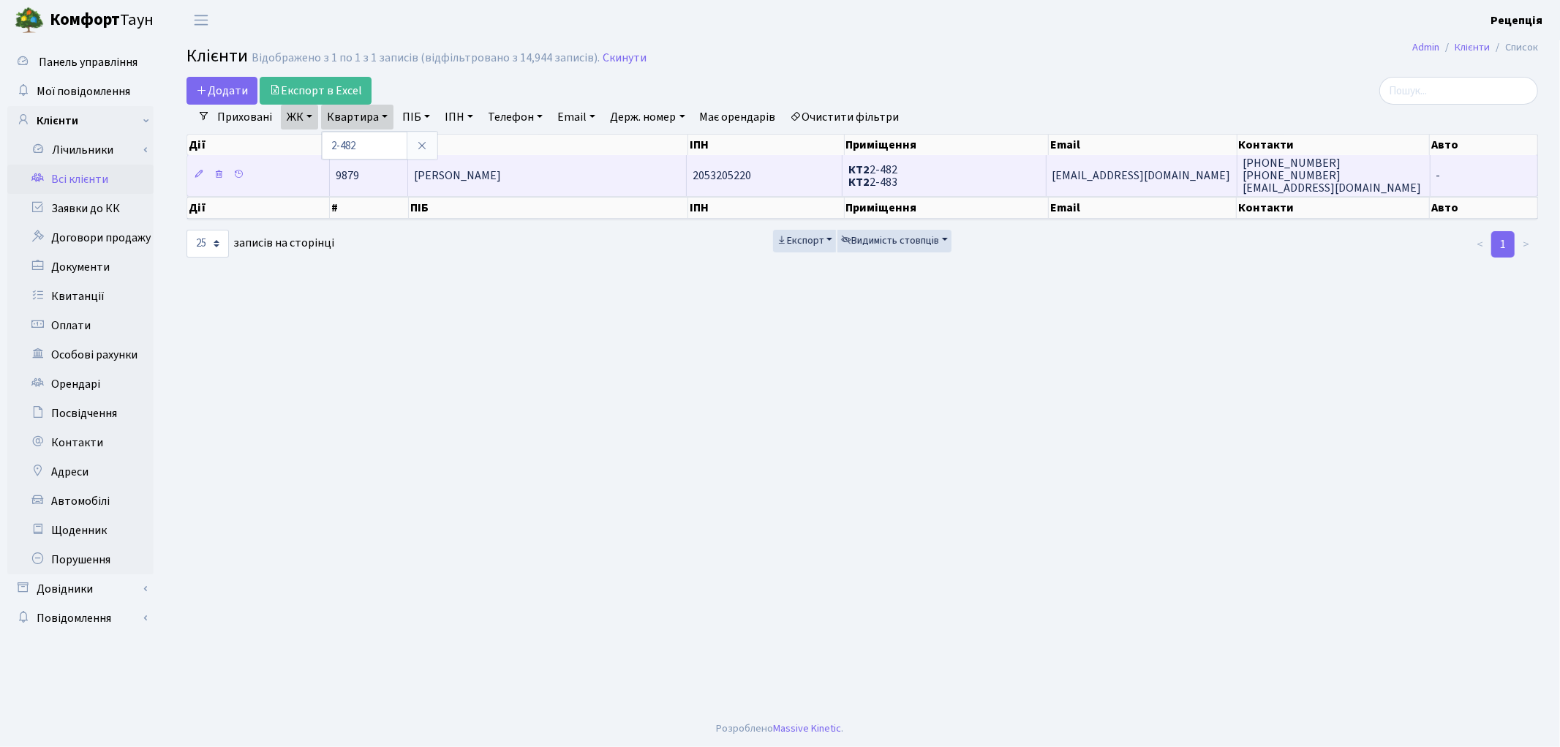
click at [480, 178] on span "[PERSON_NAME]" at bounding box center [457, 176] width 87 height 16
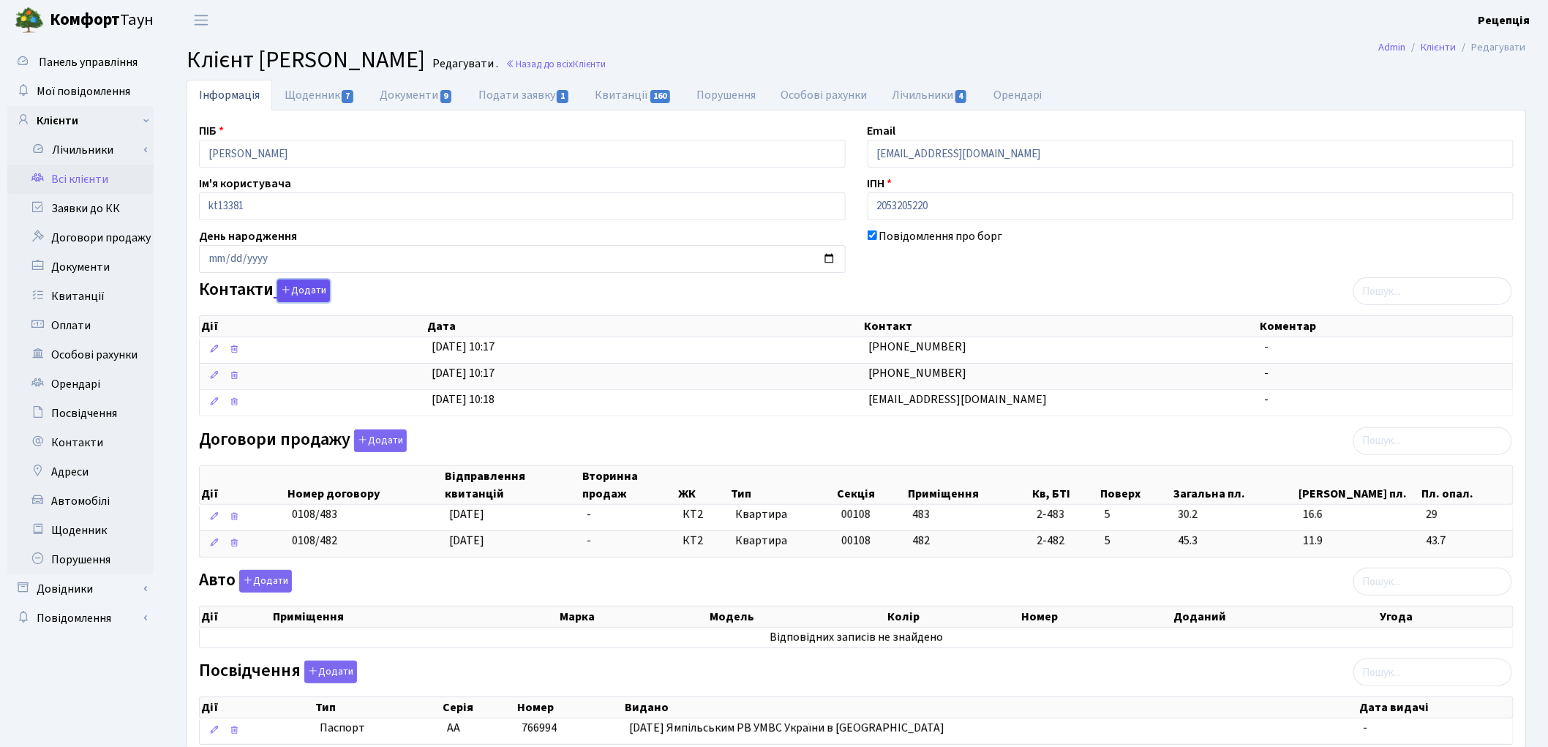
click at [309, 293] on button "Додати" at bounding box center [303, 290] width 53 height 23
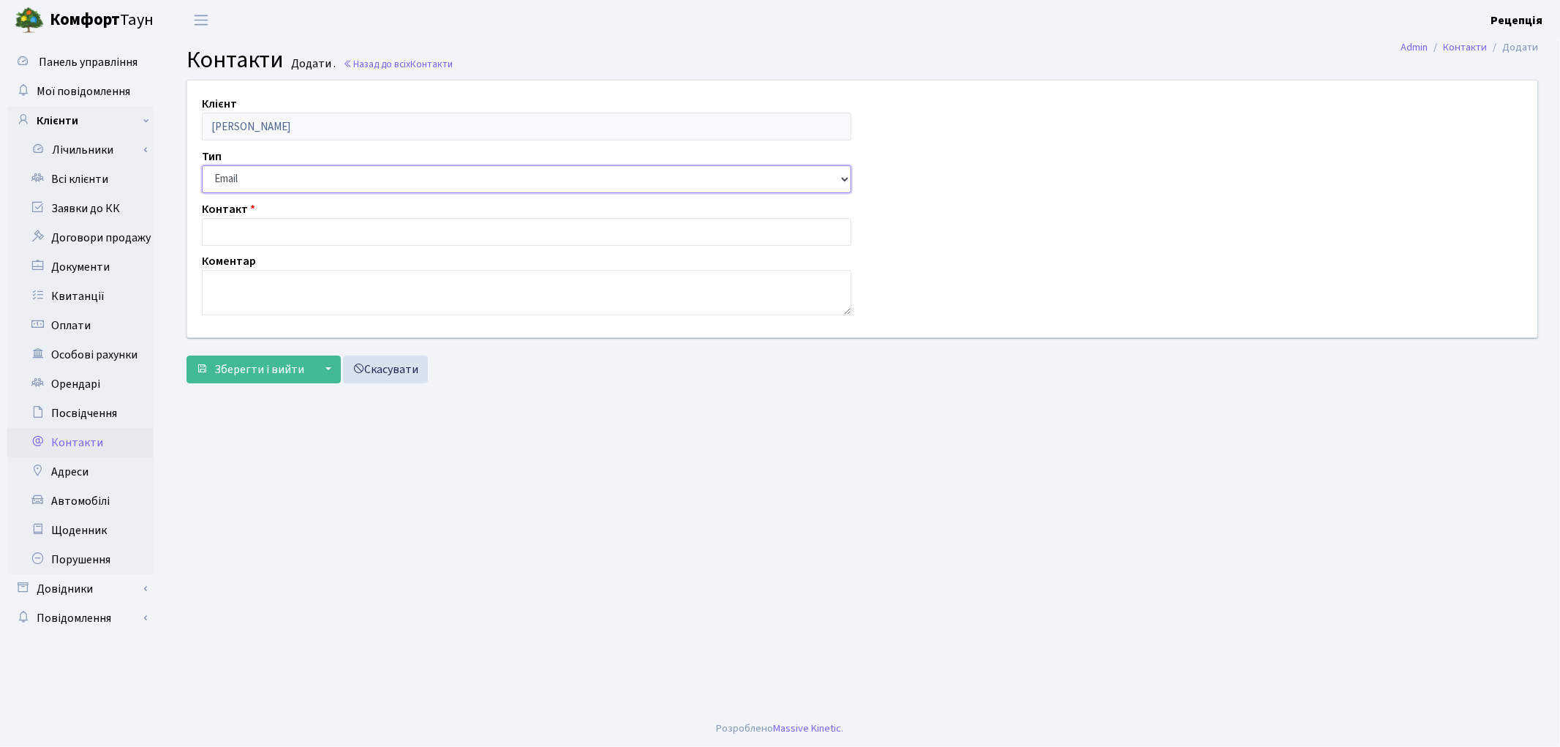
click at [252, 169] on select "Email Телефон" at bounding box center [527, 179] width 650 height 28
select select "1"
click at [202, 165] on select "Email Телефон" at bounding box center [527, 179] width 650 height 28
click at [262, 231] on input "text" at bounding box center [527, 232] width 650 height 28
type input "0972902585"
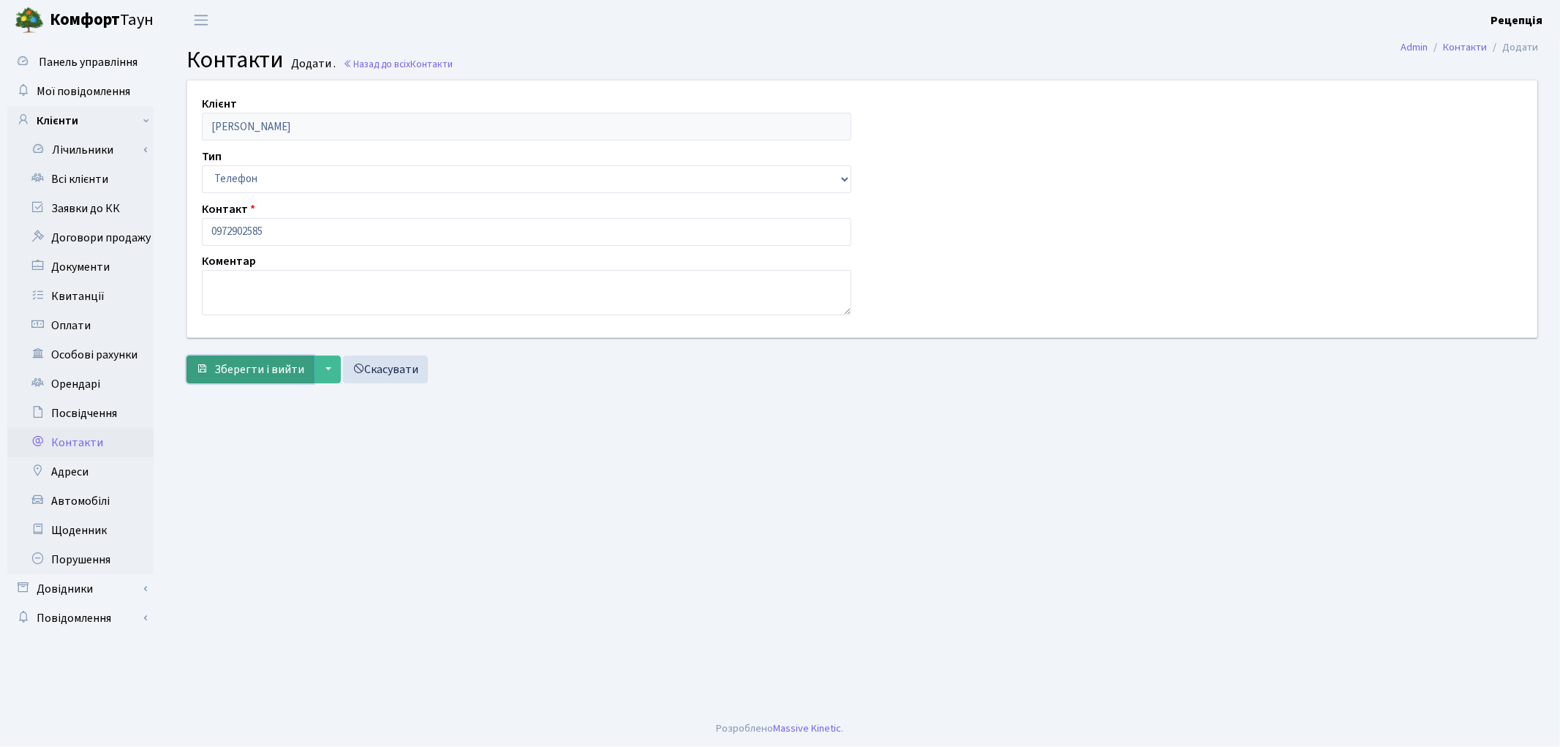
click at [276, 371] on span "Зберегти і вийти" at bounding box center [259, 369] width 90 height 16
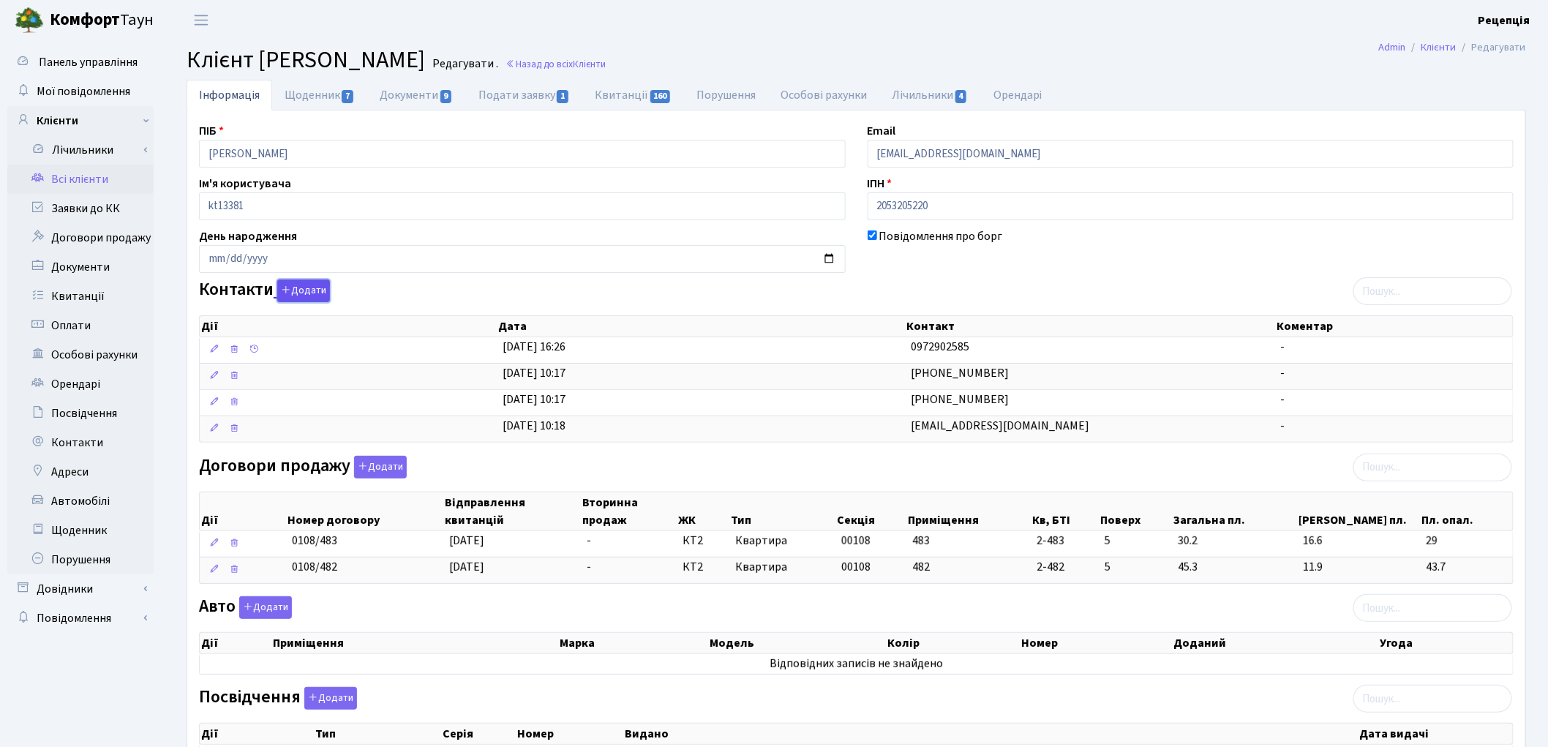
click at [325, 293] on button "Додати" at bounding box center [303, 290] width 53 height 23
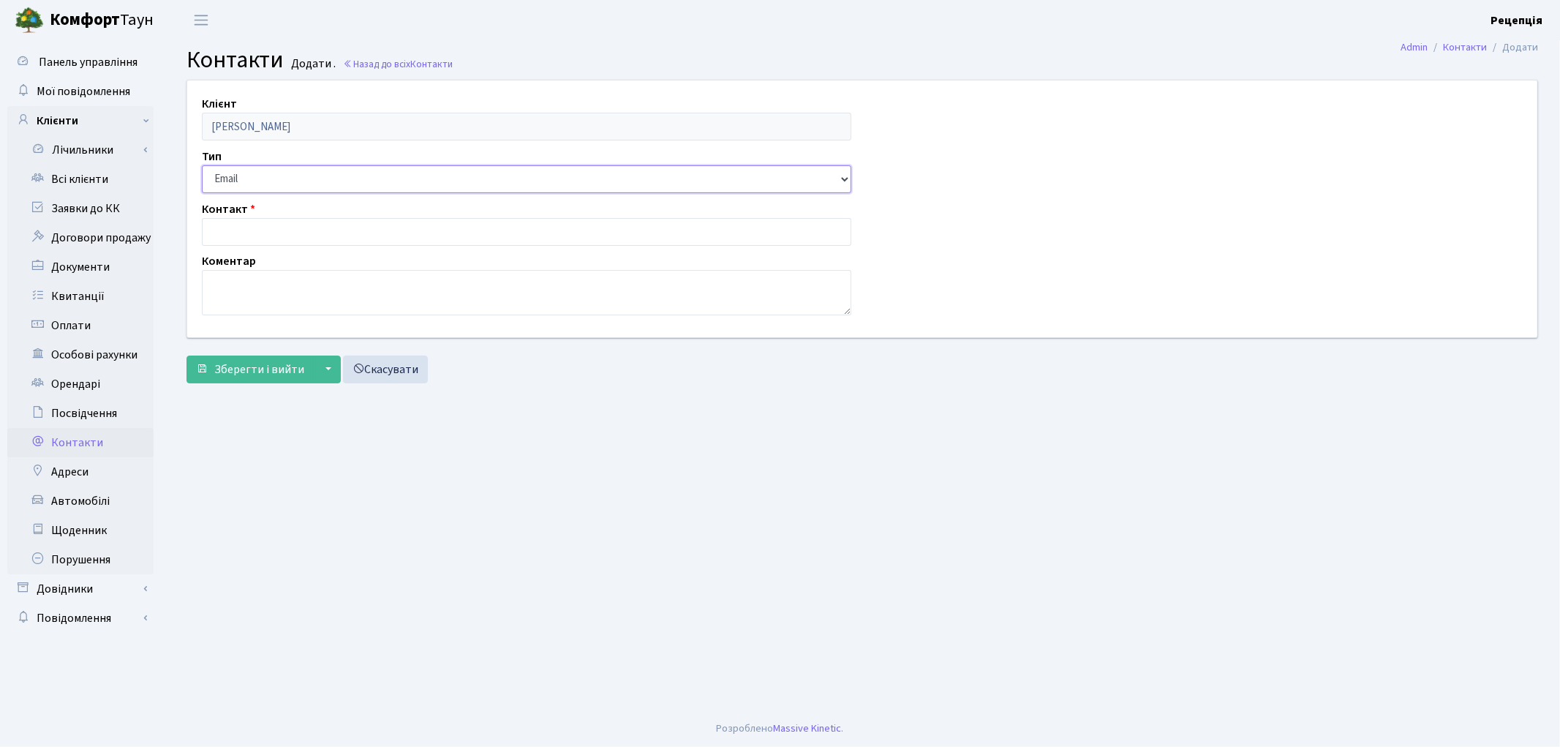
click at [243, 178] on select "Email Телефон" at bounding box center [527, 179] width 650 height 28
select select "1"
click at [202, 165] on select "Email Телефон" at bounding box center [527, 179] width 650 height 28
click at [251, 236] on input "text" at bounding box center [527, 232] width 650 height 28
type input "0673459629"
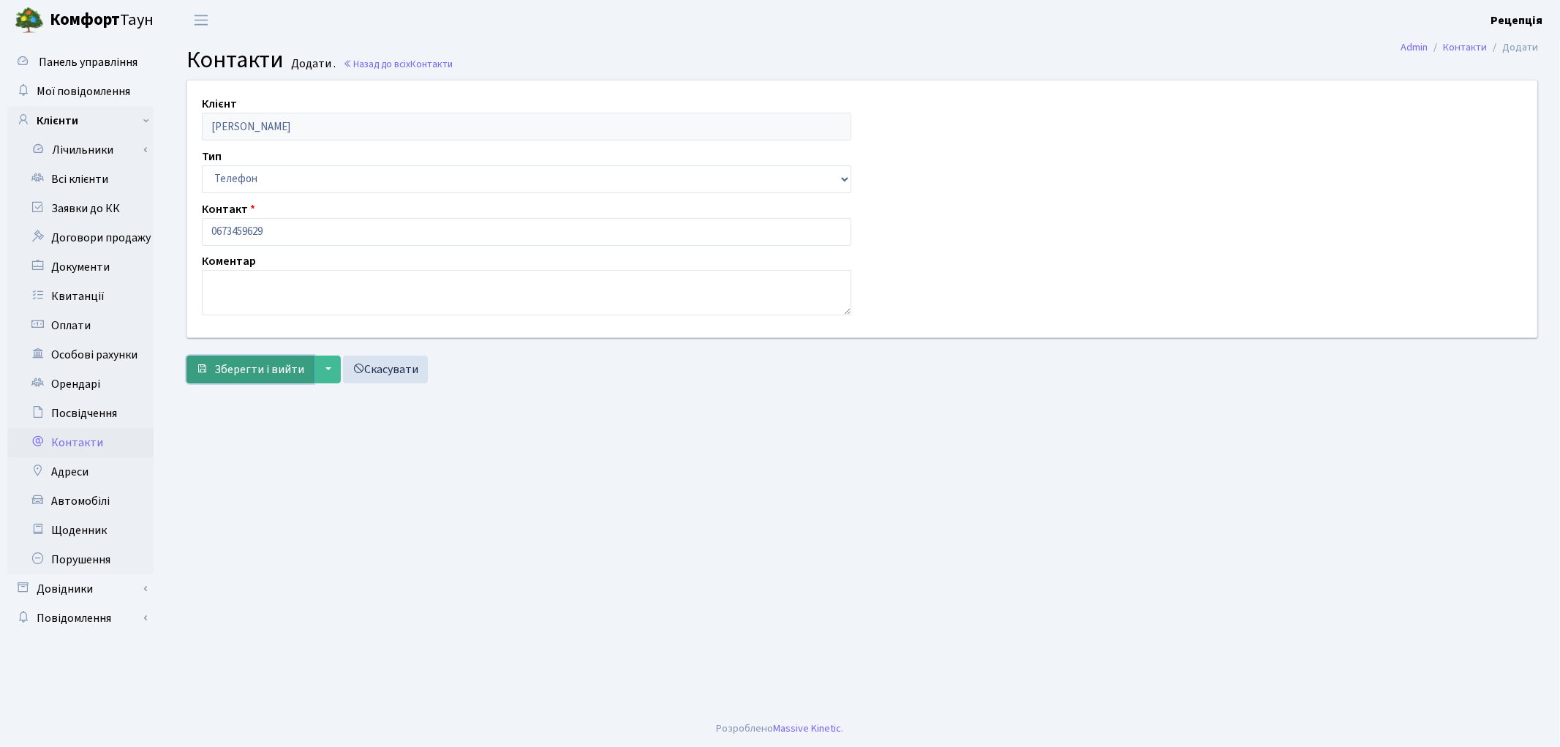
click at [257, 362] on span "Зберегти і вийти" at bounding box center [259, 369] width 90 height 16
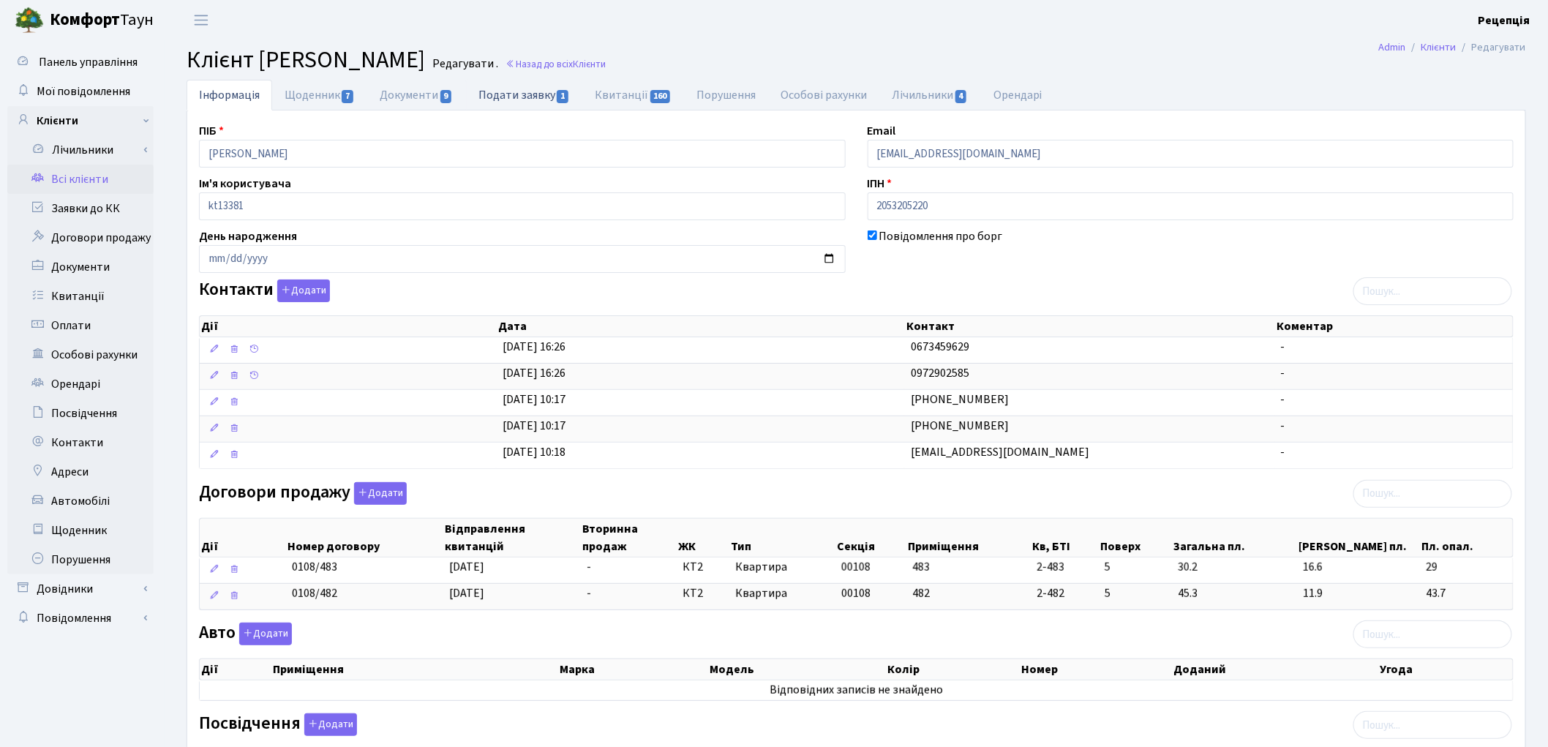
click at [528, 96] on link "Подати заявку 1" at bounding box center [524, 95] width 116 height 30
select select "25"
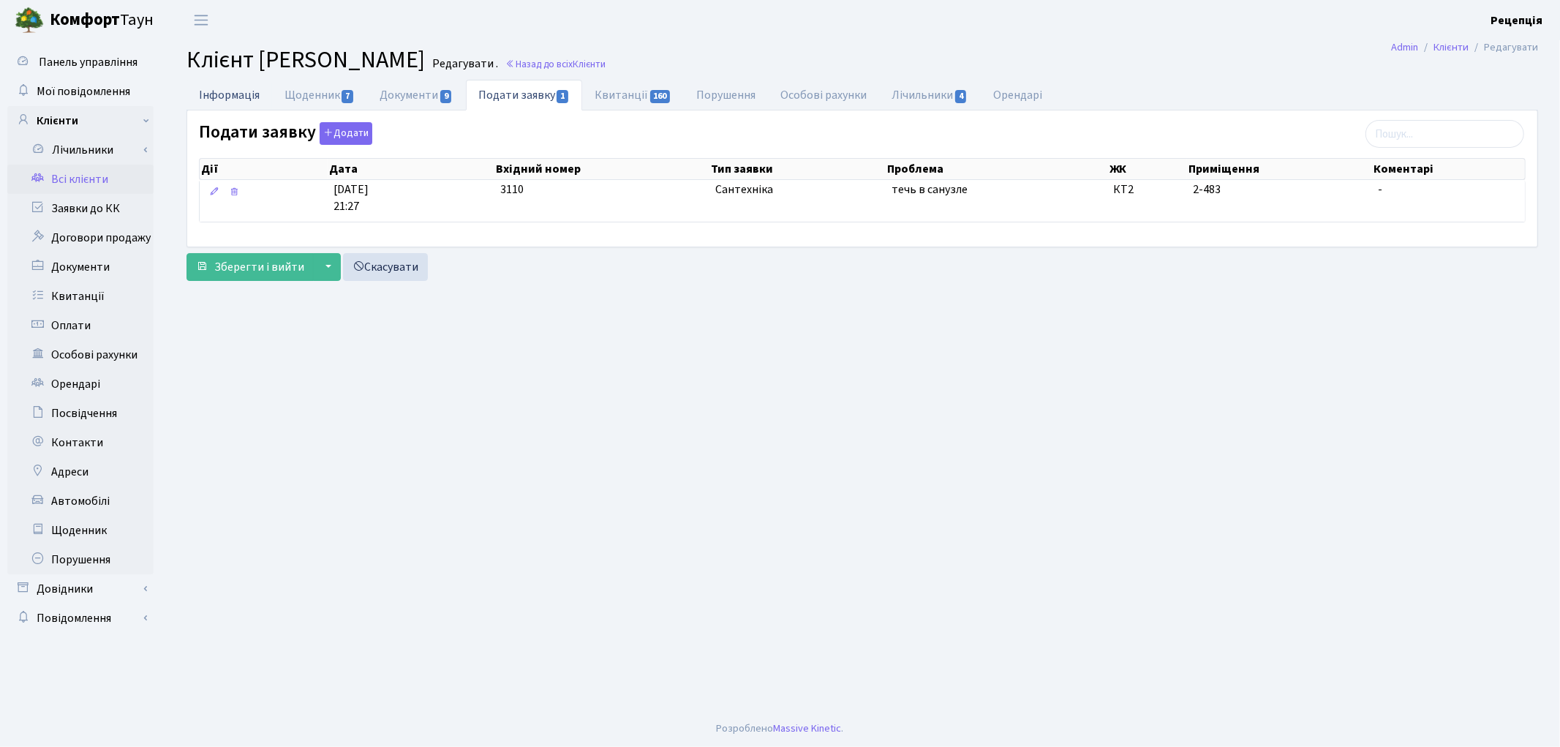
click at [255, 91] on link "Інформація" at bounding box center [230, 95] width 86 height 30
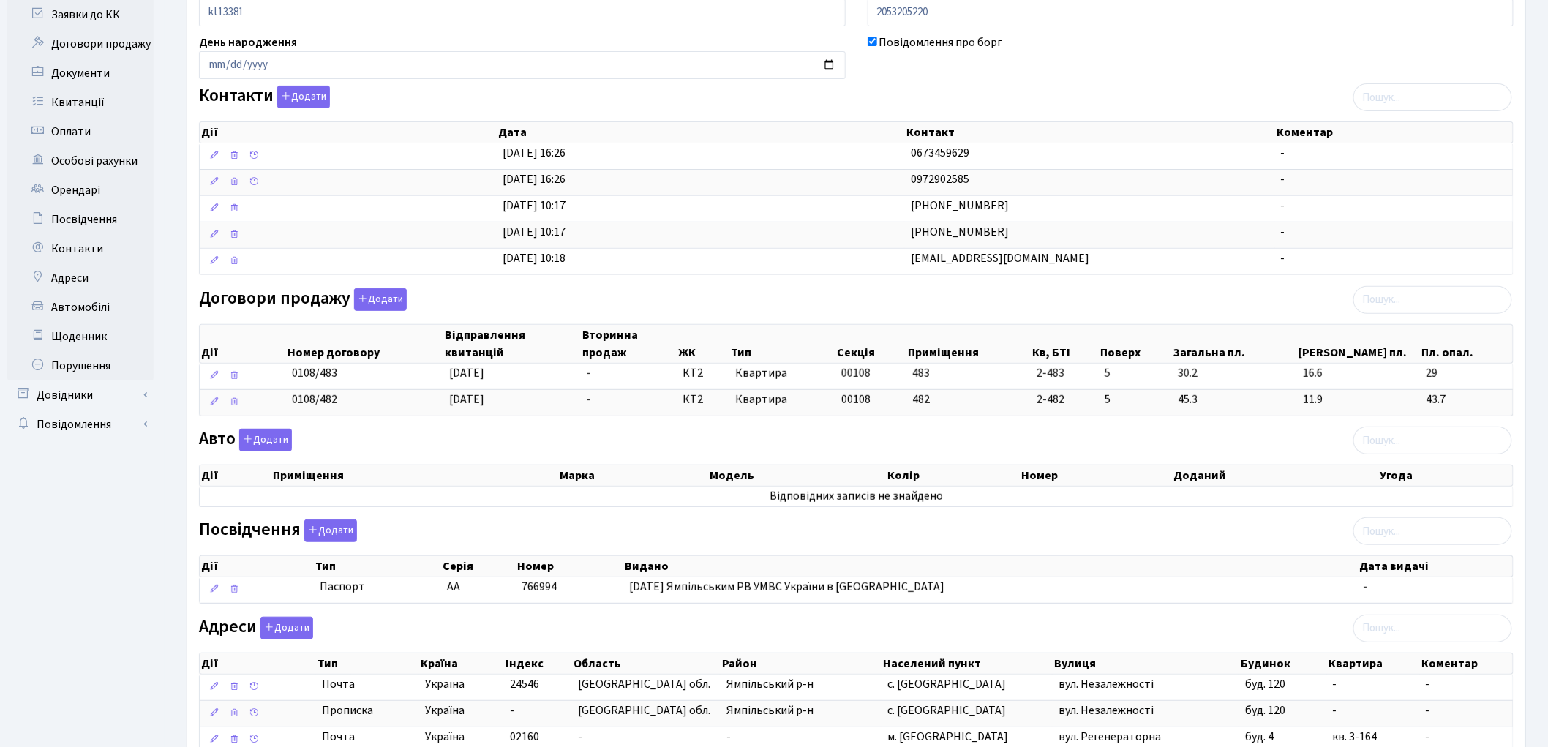
scroll to position [334, 0]
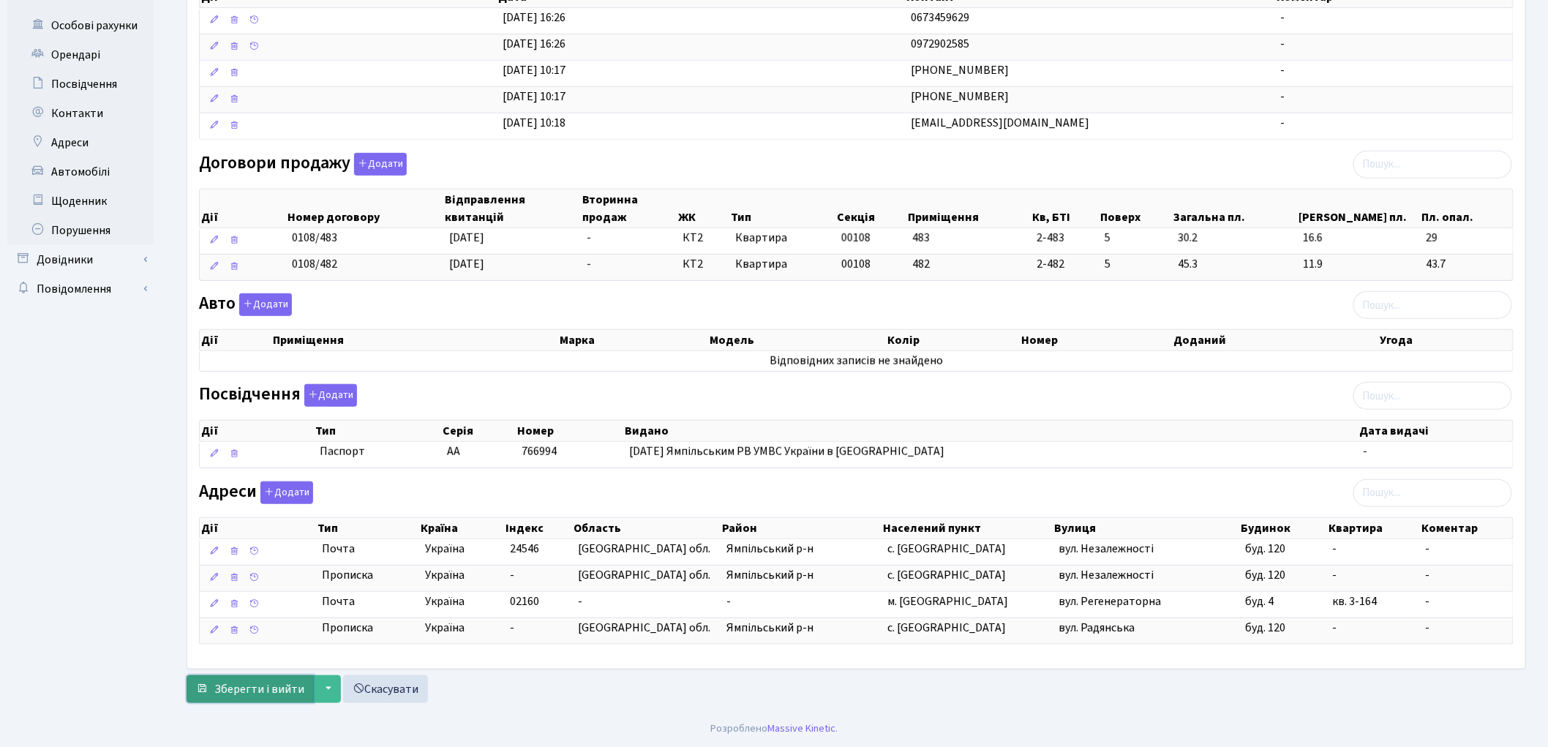
click at [223, 690] on span "Зберегти і вийти" at bounding box center [259, 689] width 90 height 16
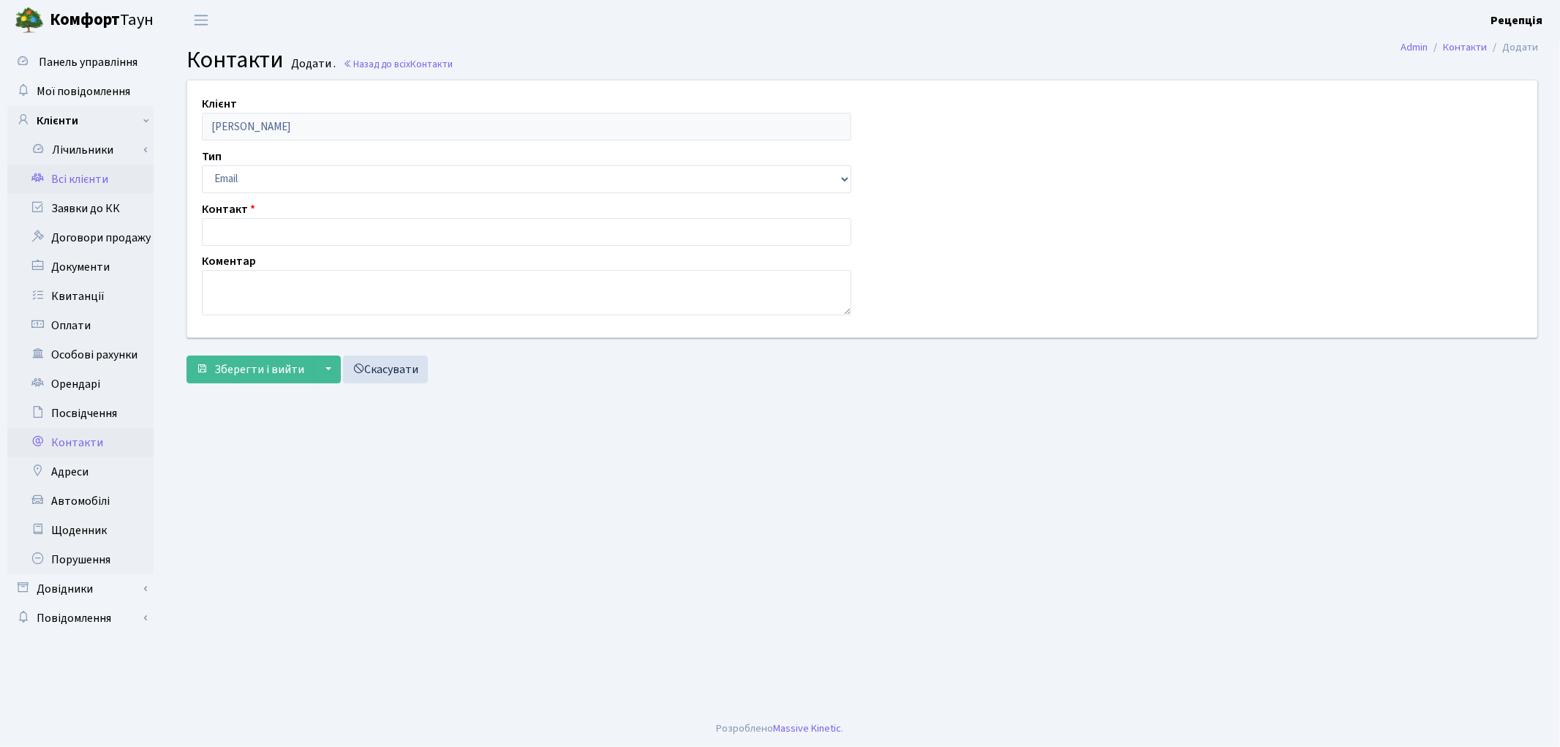
click at [80, 179] on link "Всі клієнти" at bounding box center [80, 179] width 146 height 29
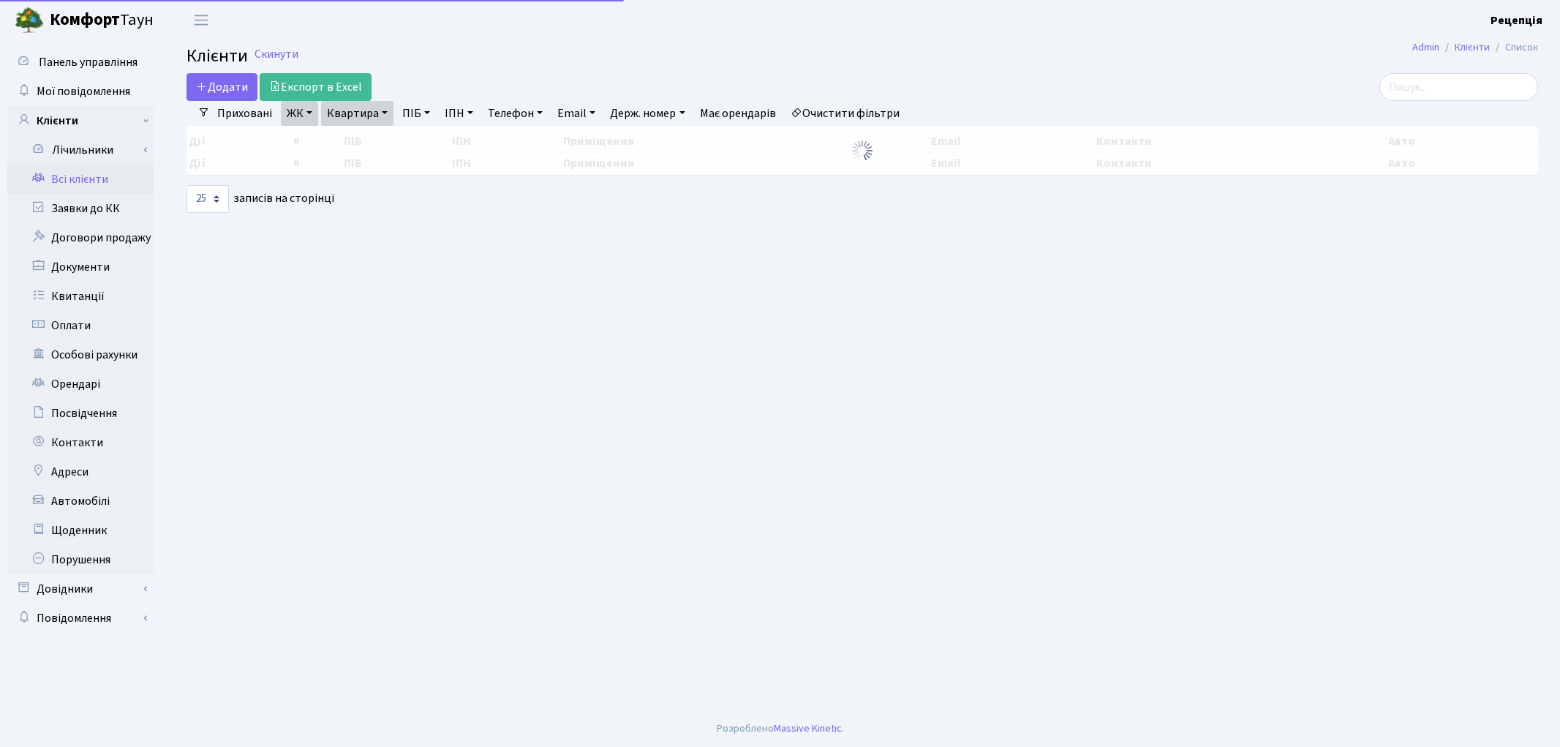
select select "25"
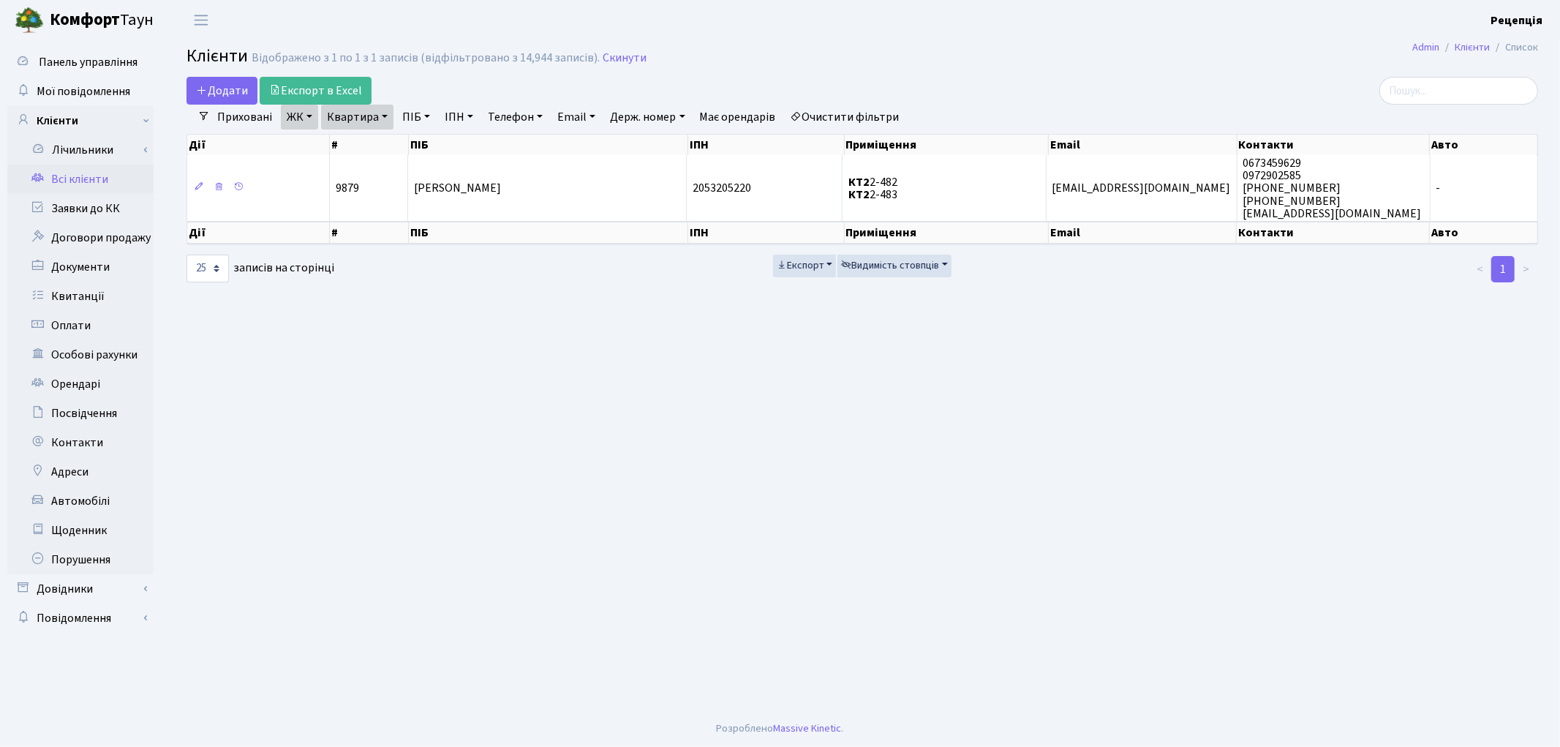
click at [872, 111] on link "Очистити фільтри" at bounding box center [845, 117] width 121 height 25
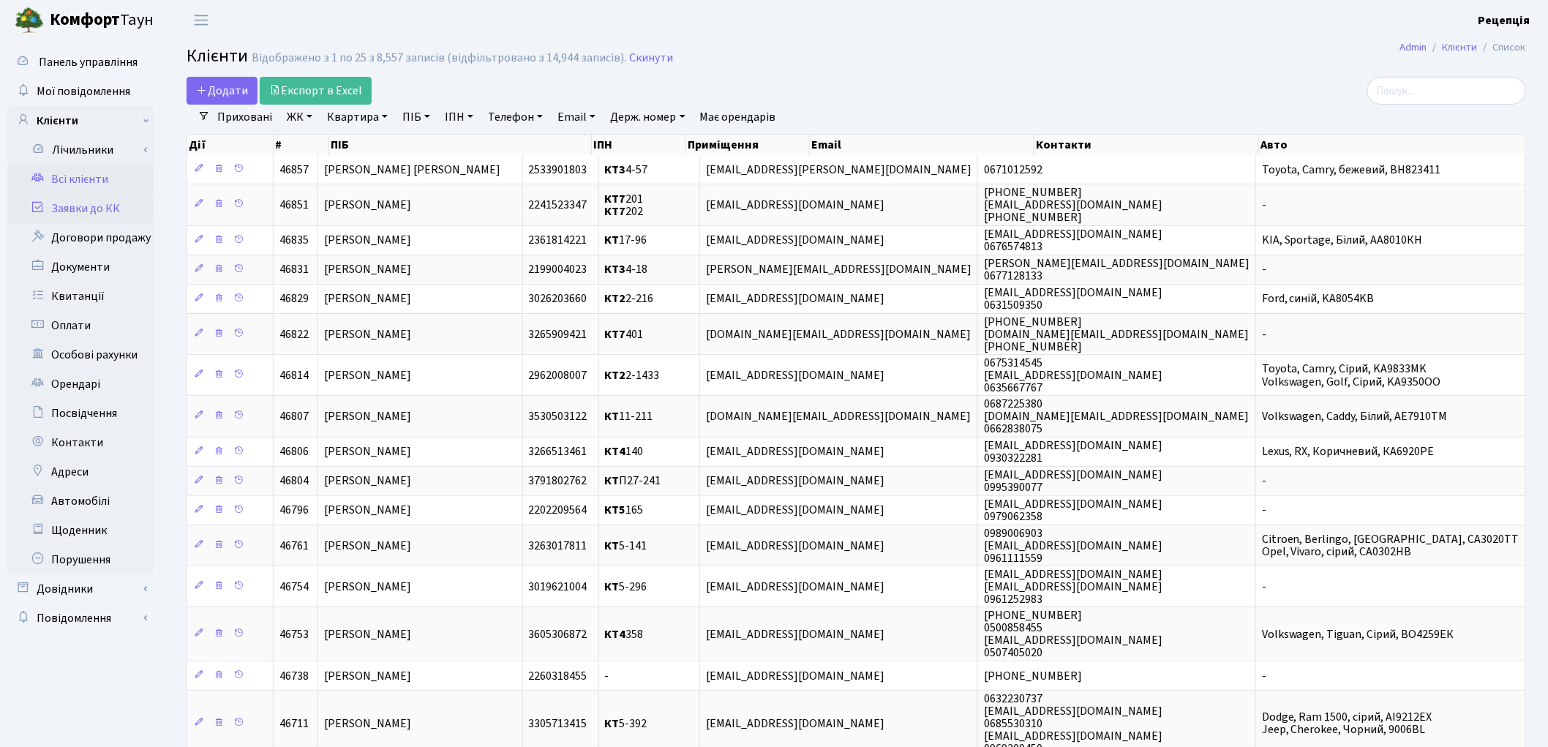
click at [100, 203] on link "Заявки до КК" at bounding box center [80, 208] width 146 height 29
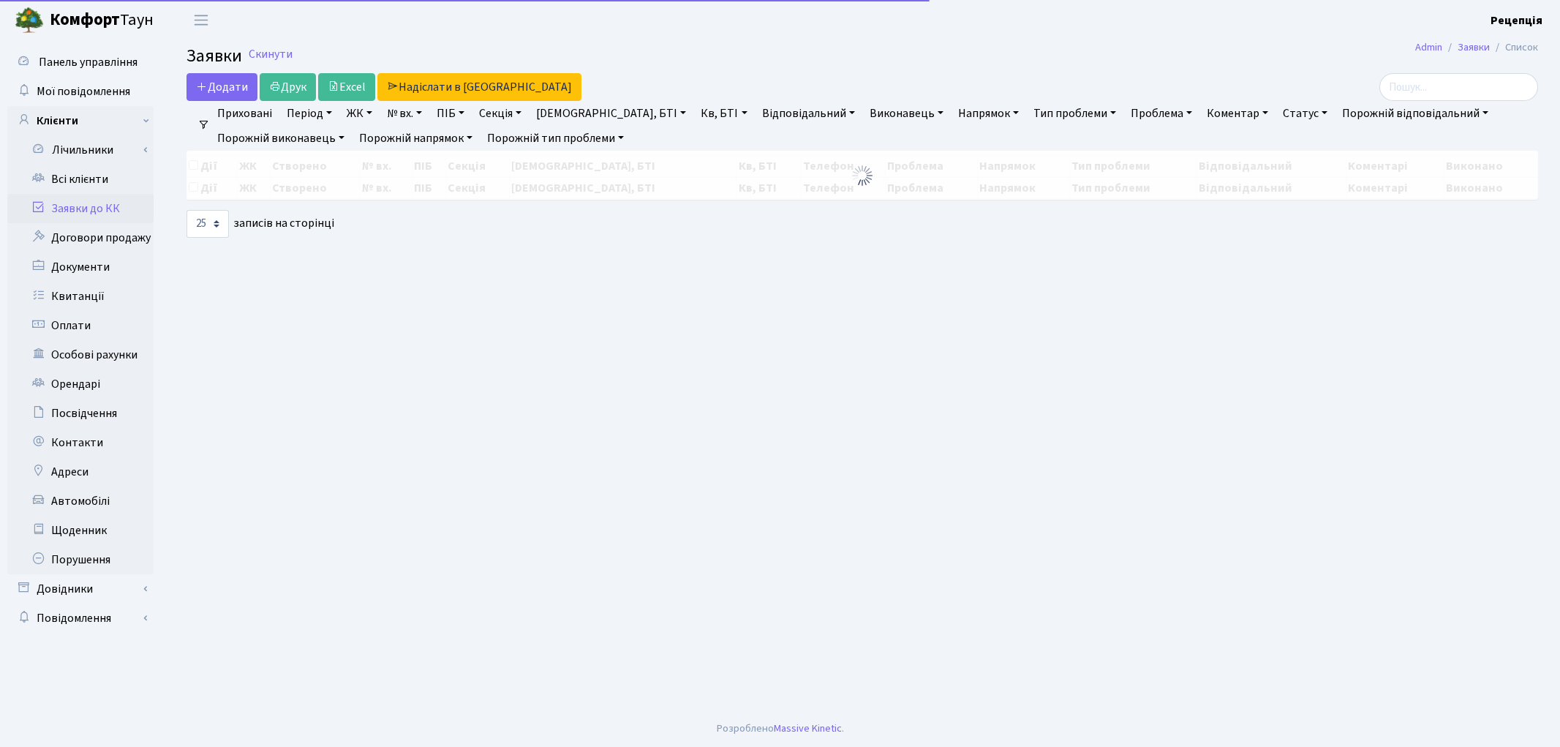
select select "25"
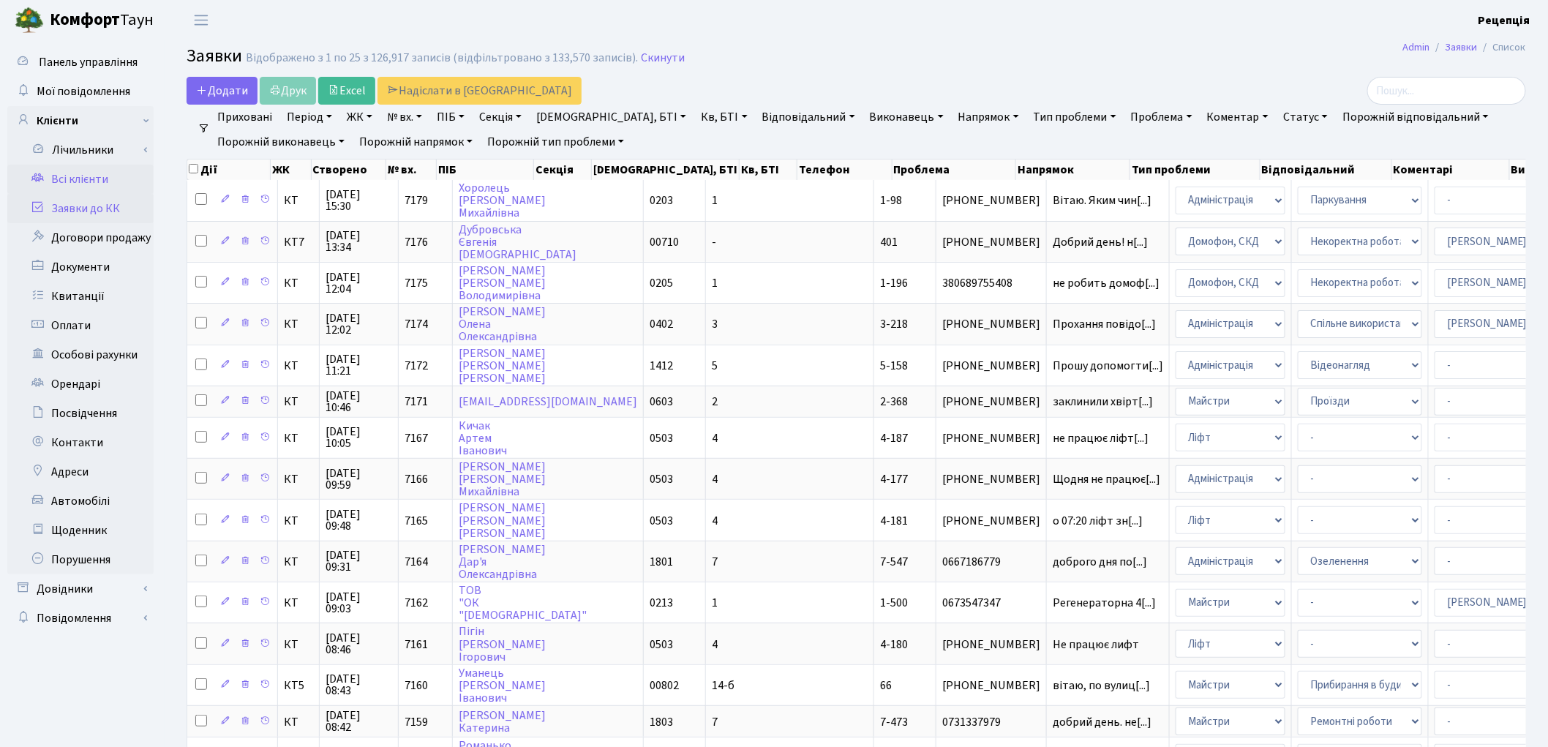
click at [91, 173] on link "Всі клієнти" at bounding box center [80, 179] width 146 height 29
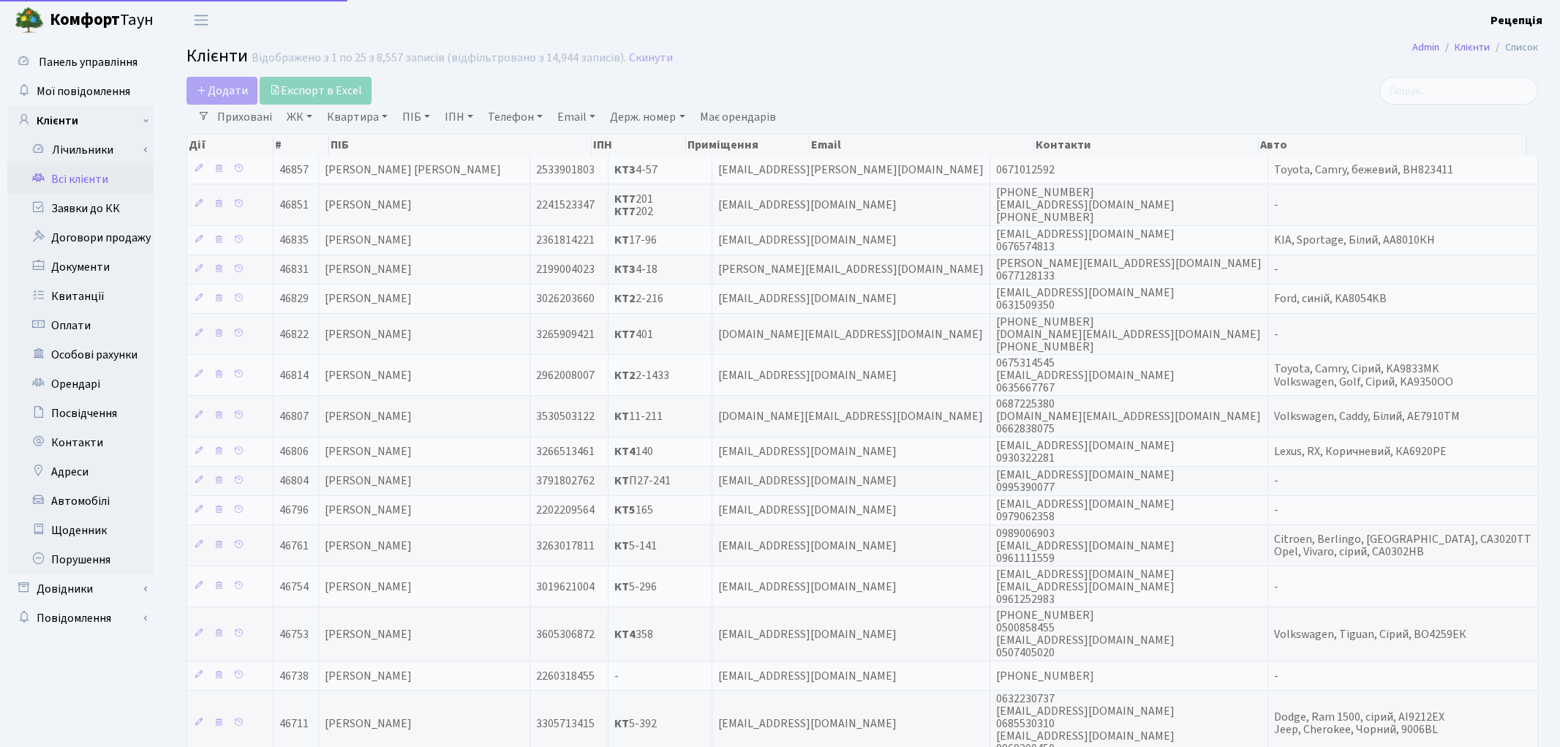
select select "25"
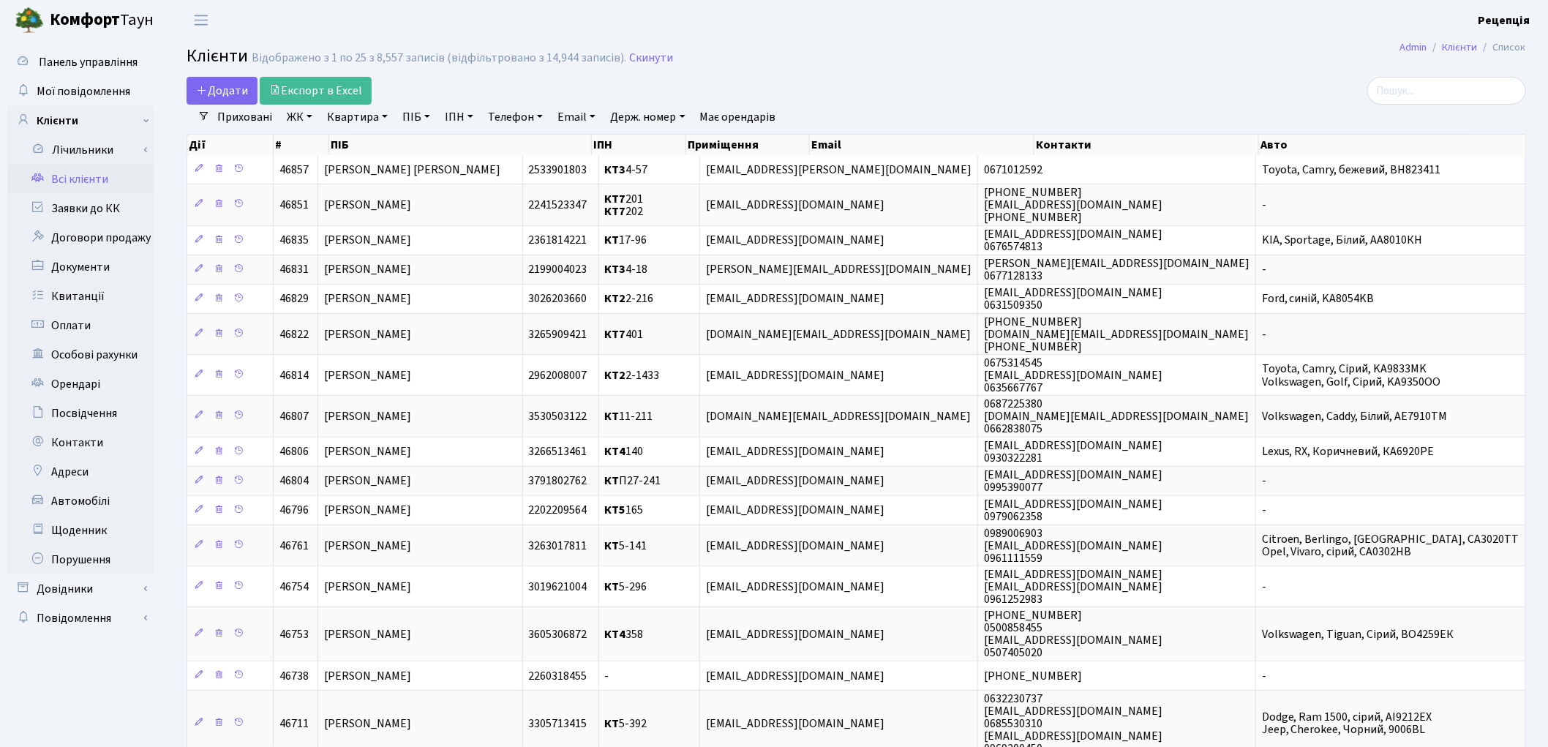
click at [305, 119] on link "ЖК" at bounding box center [299, 117] width 37 height 25
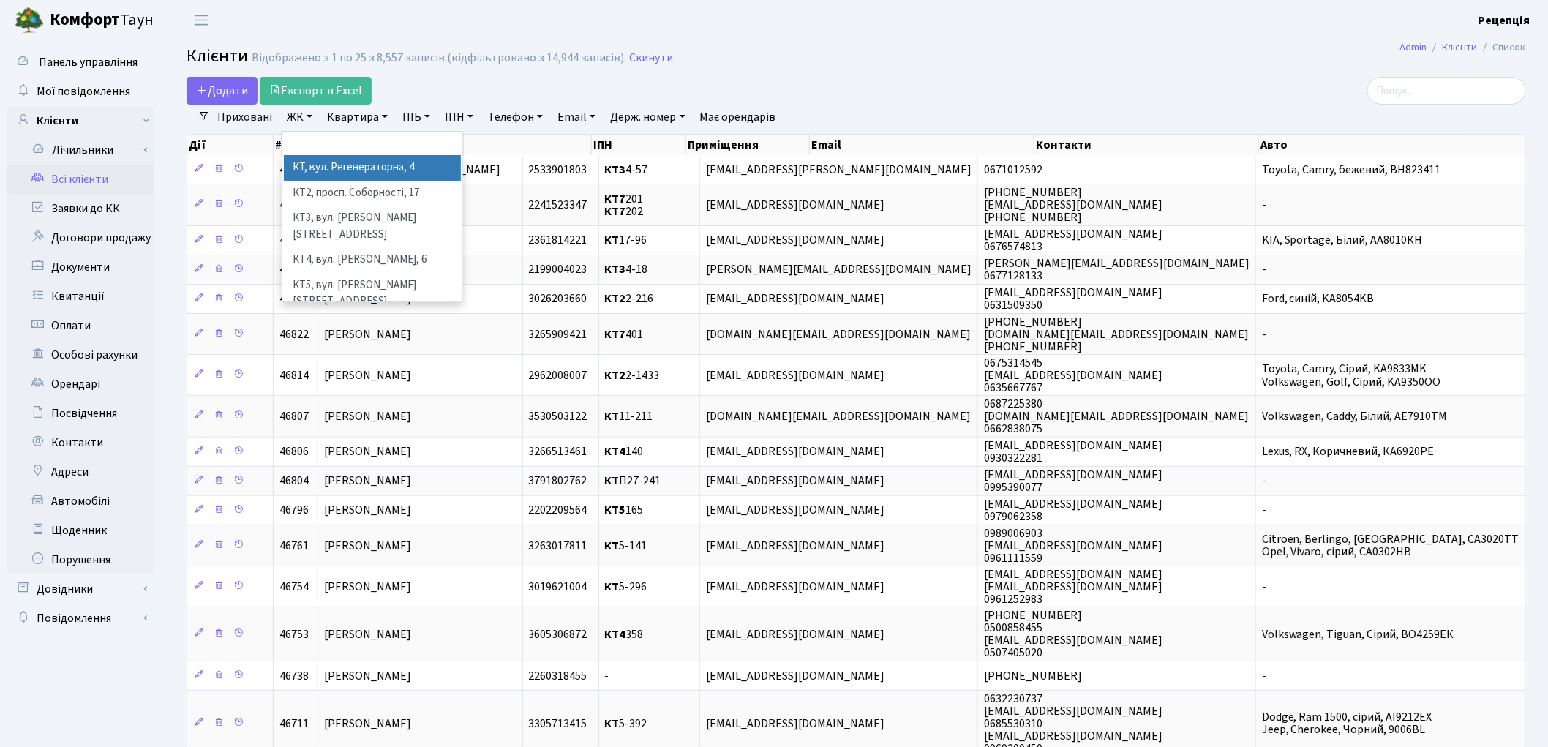
click at [369, 166] on li "КТ, вул. Регенераторна, 4" at bounding box center [372, 168] width 177 height 26
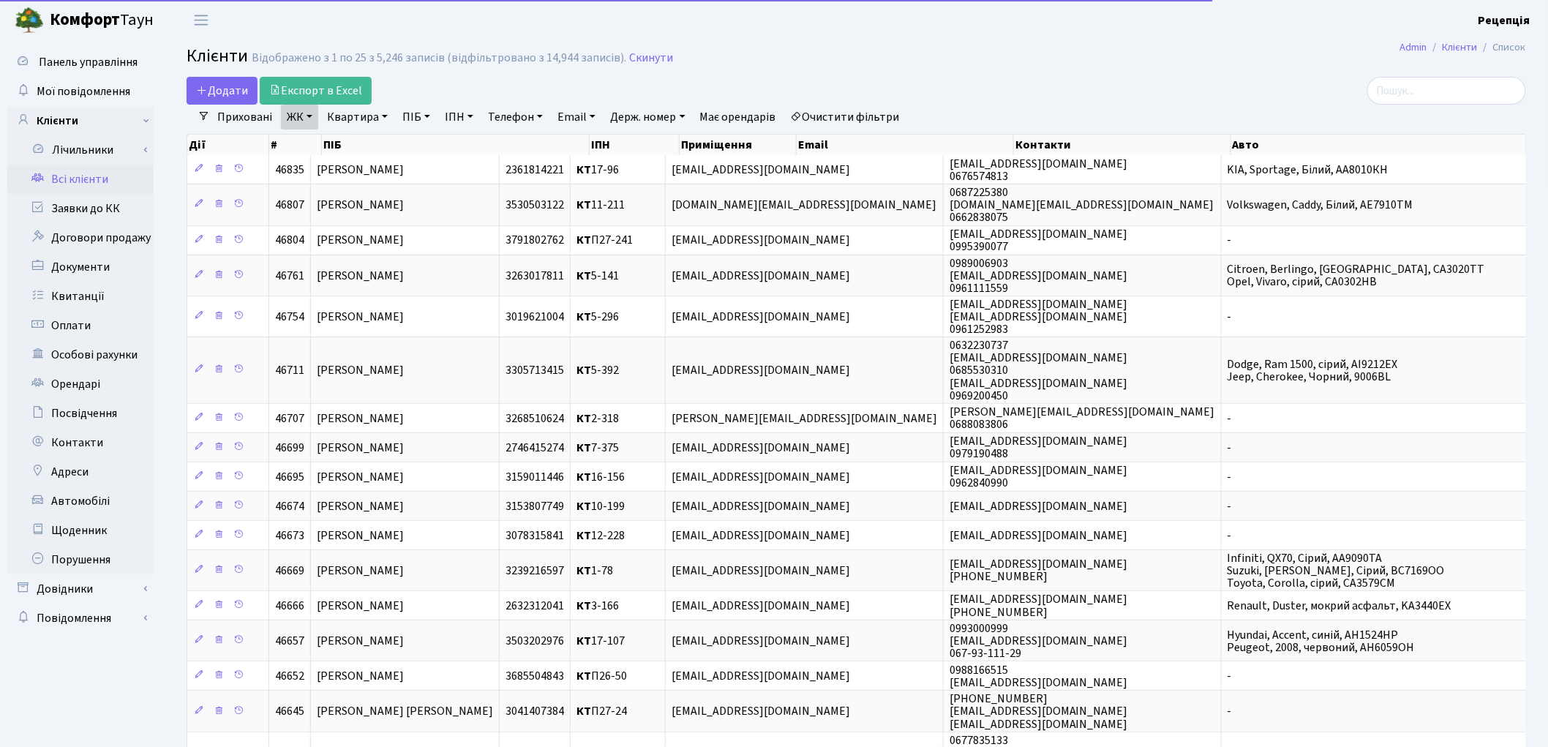
click at [369, 119] on link "Квартира" at bounding box center [357, 117] width 72 height 25
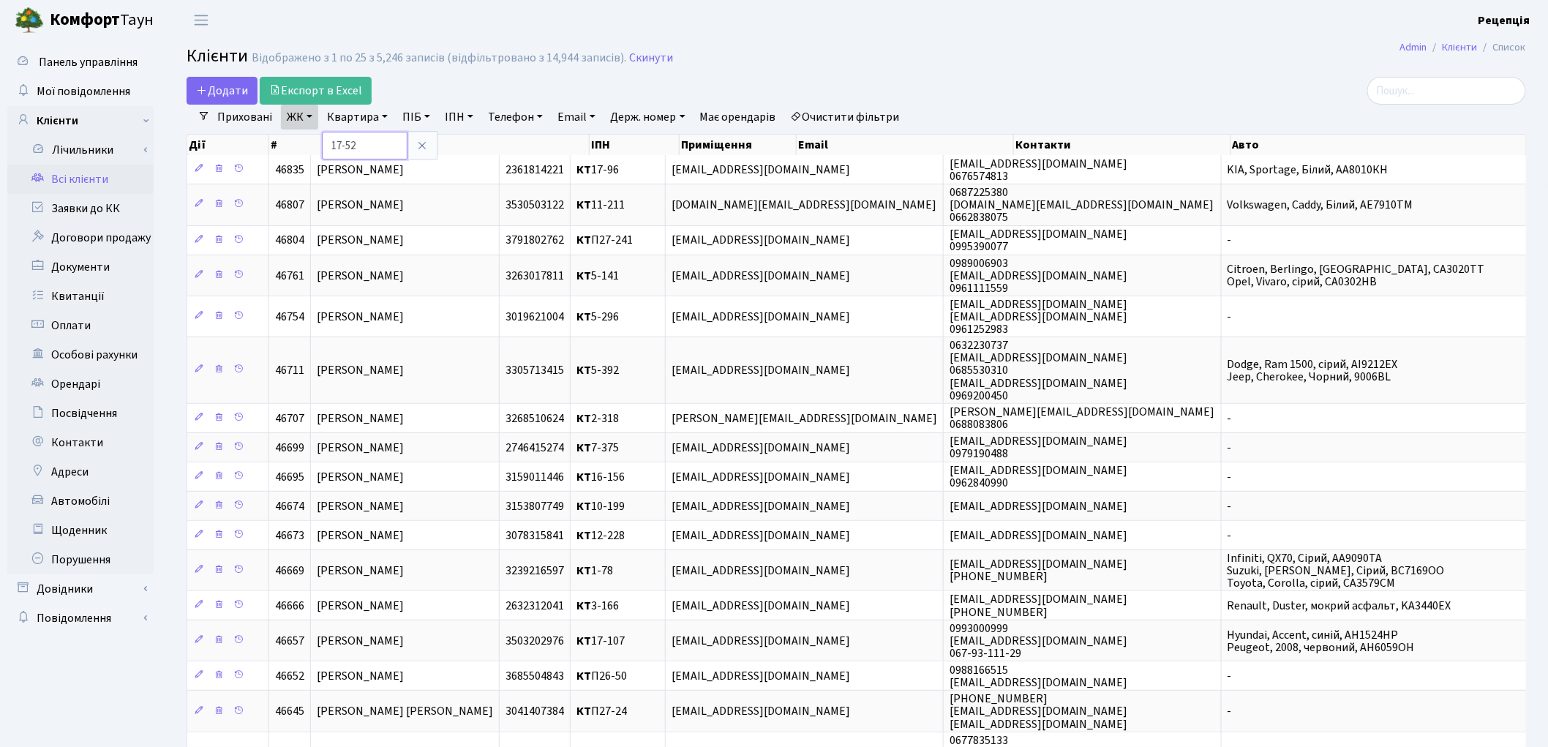
type input "17-52"
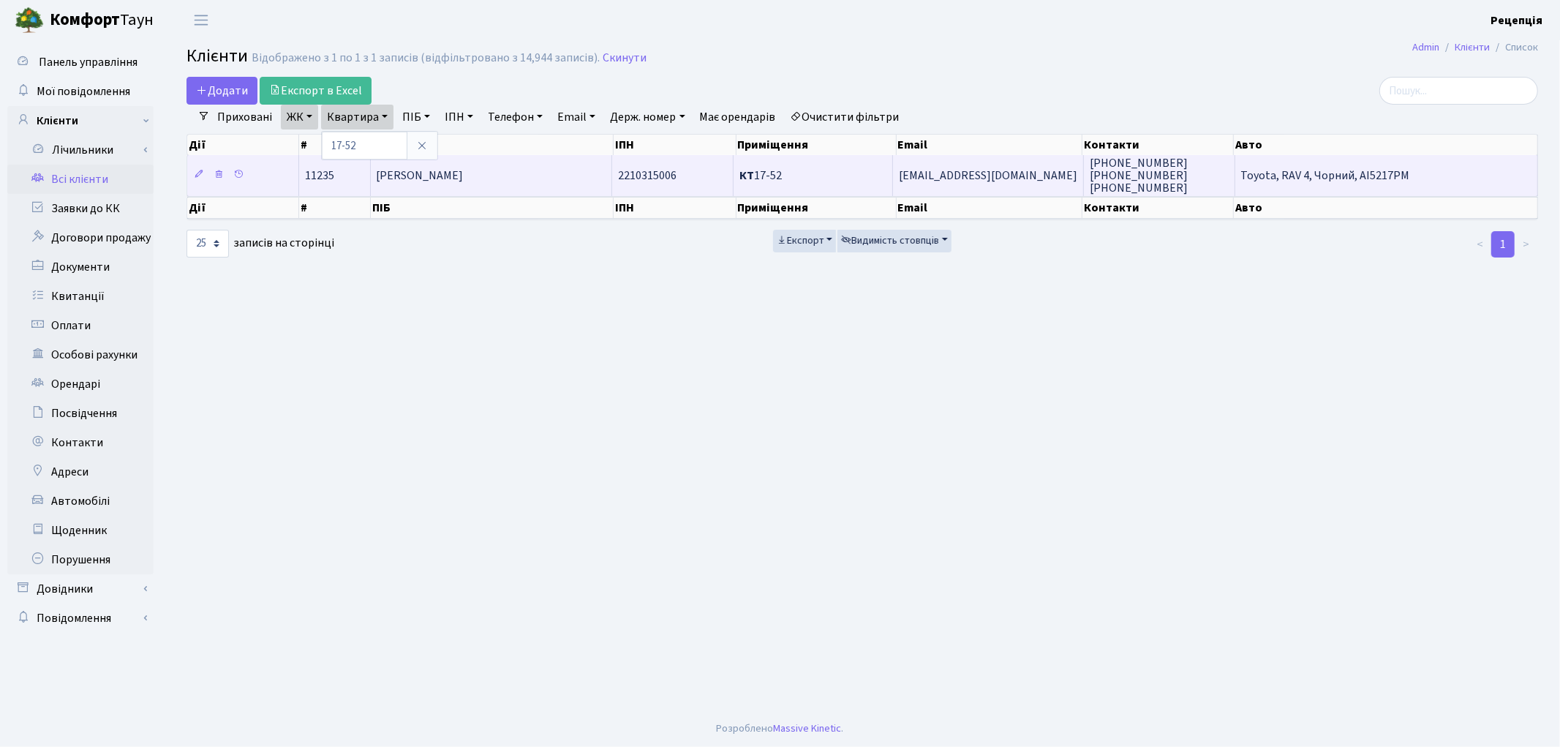
click at [478, 190] on td "Антонюк Ніна Дмитрівна" at bounding box center [491, 175] width 241 height 40
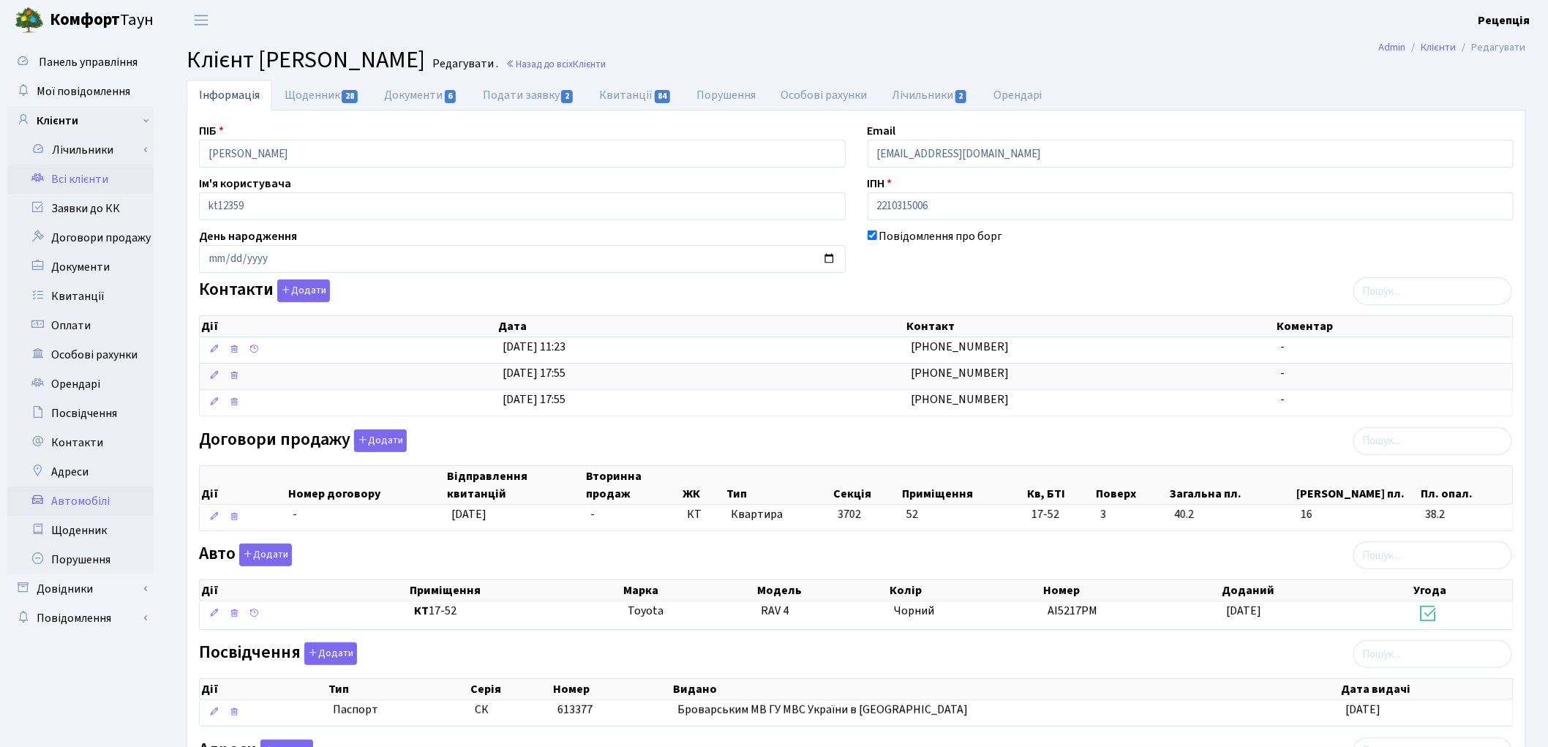
click at [76, 493] on link "Автомобілі" at bounding box center [80, 500] width 146 height 29
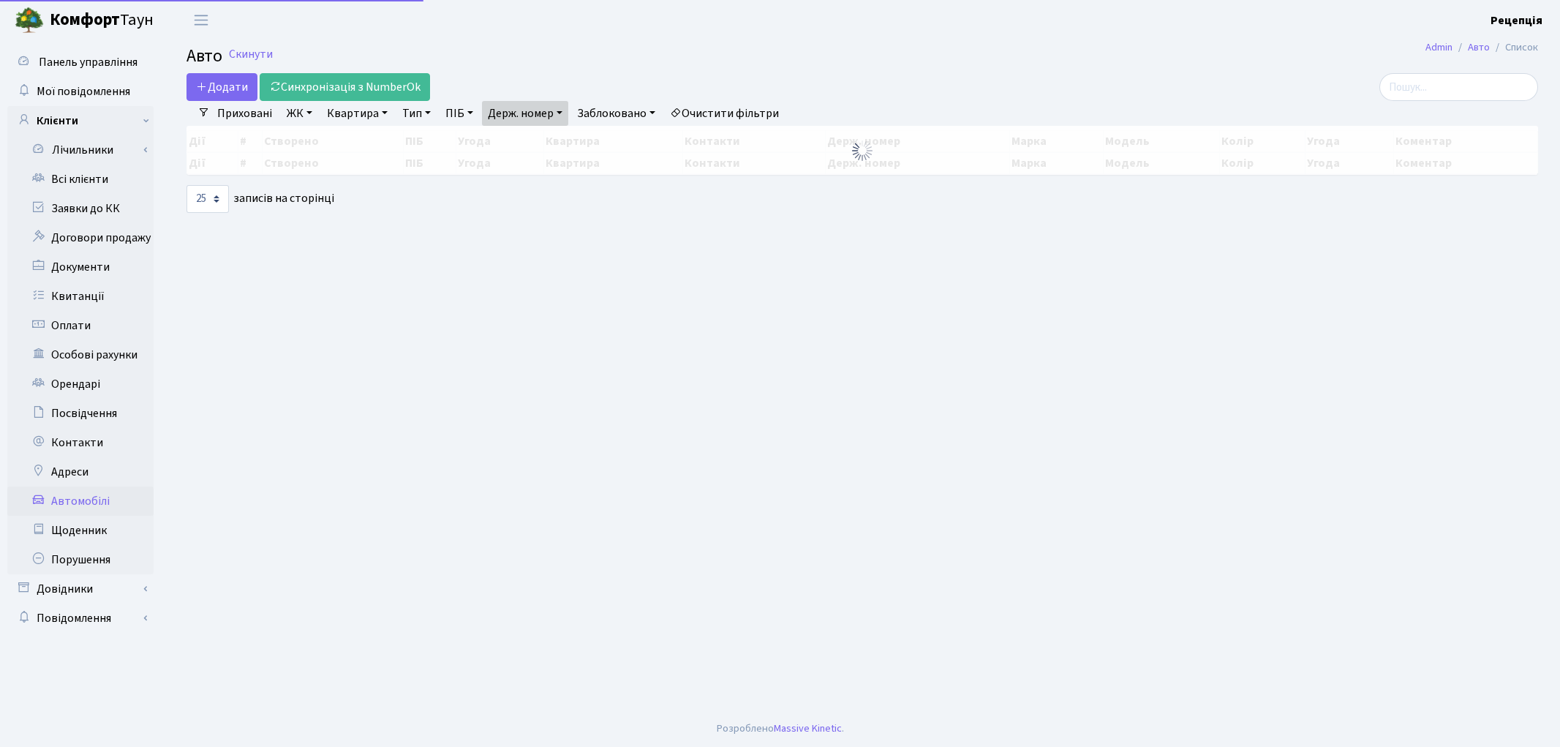
select select "25"
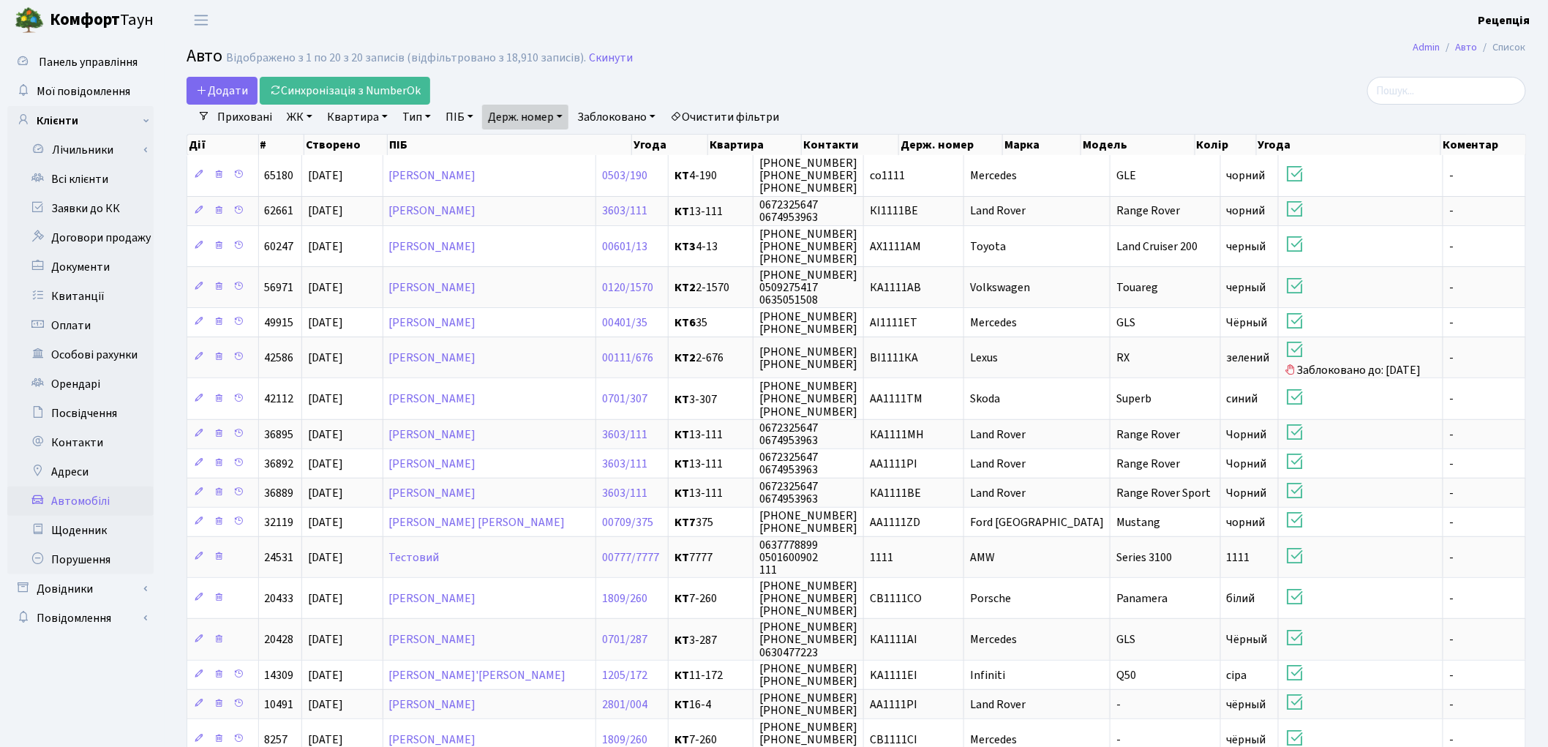
click at [517, 119] on link "Держ. номер" at bounding box center [525, 117] width 86 height 25
click at [519, 147] on input "1111" at bounding box center [526, 146] width 86 height 28
type input "1"
type input "8040"
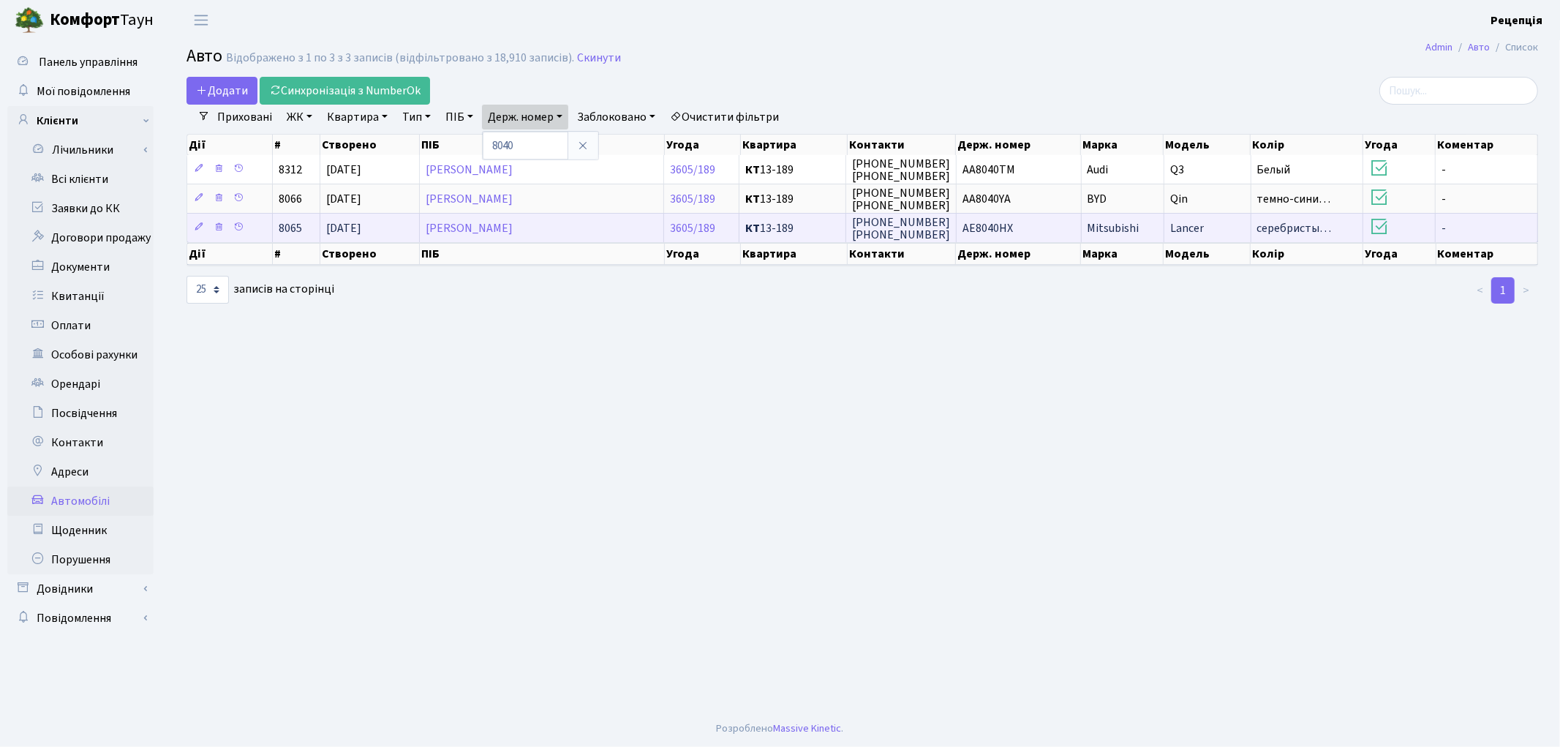
click at [1137, 230] on span "Mitsubishi" at bounding box center [1114, 228] width 52 height 16
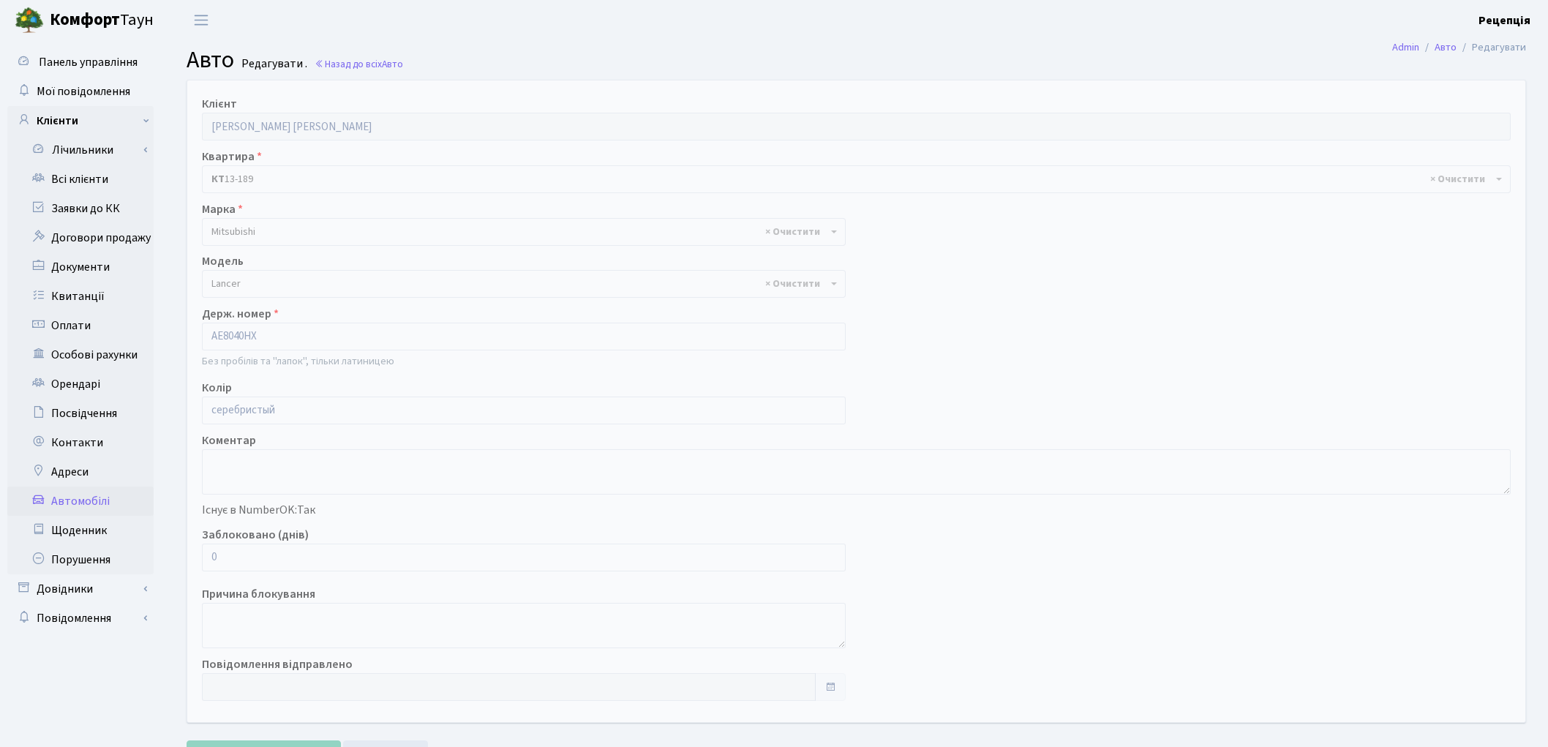
select select "1622"
click at [105, 181] on link "Всі клієнти" at bounding box center [80, 179] width 146 height 29
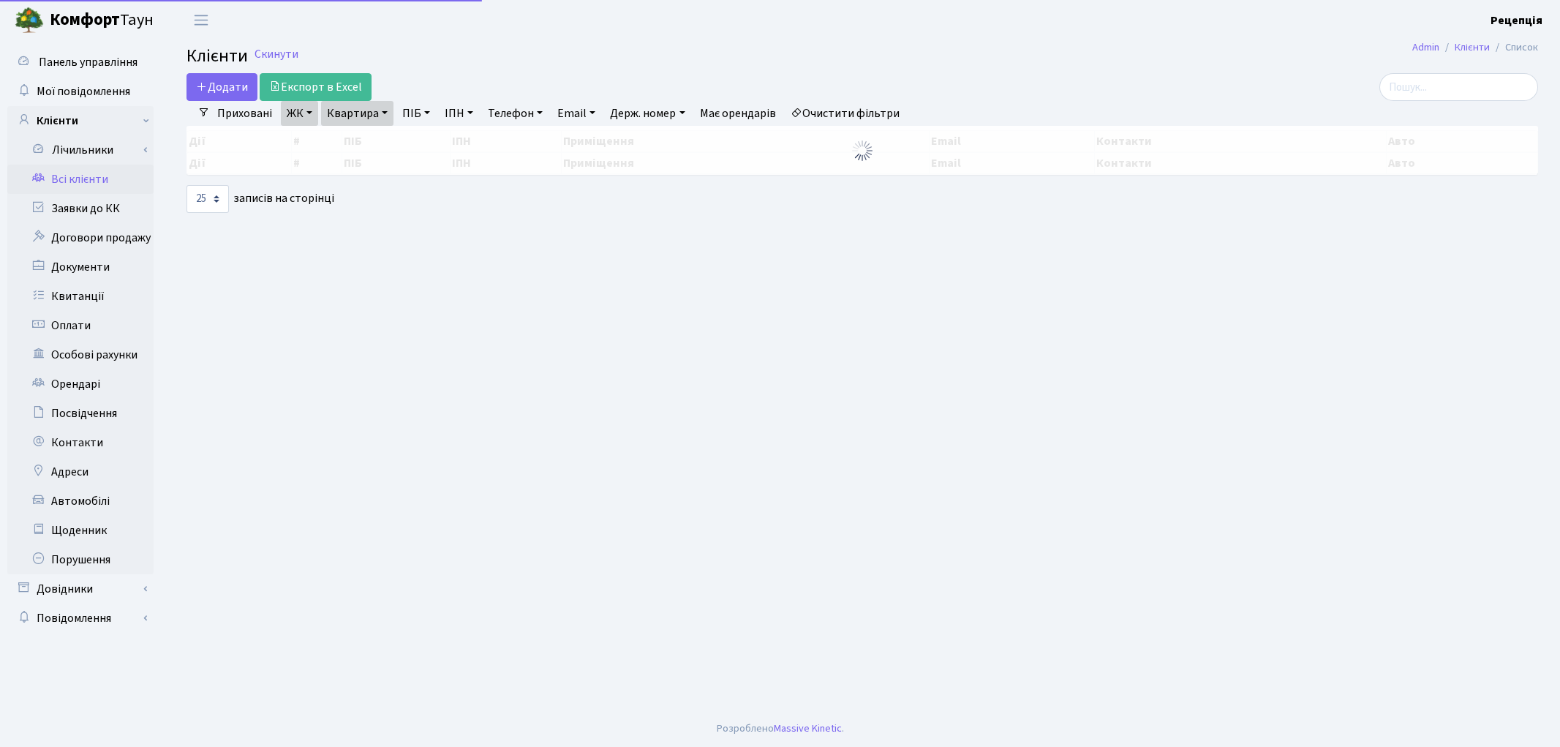
select select "25"
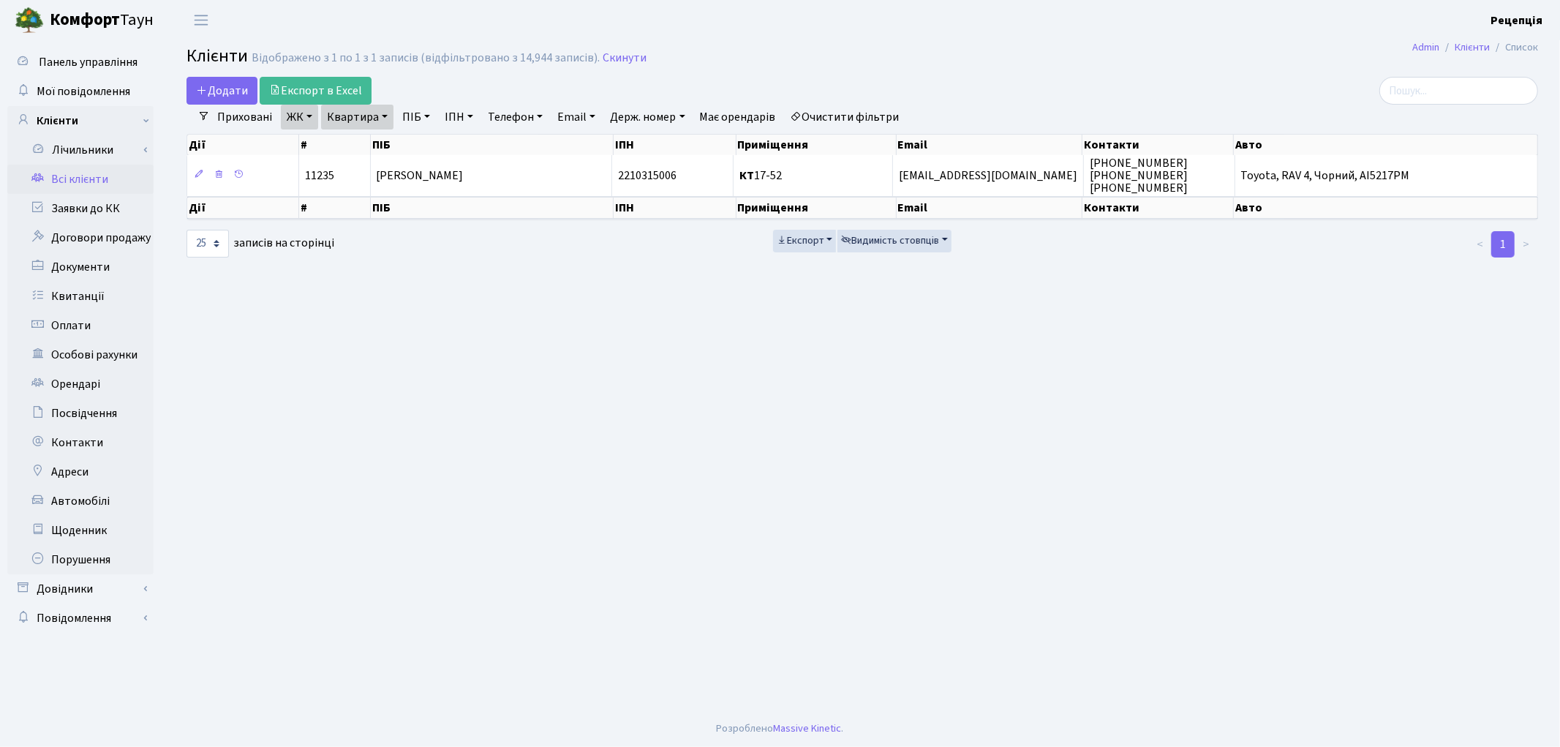
click at [846, 118] on link "Очистити фільтри" at bounding box center [845, 117] width 121 height 25
